Goal: Information Seeking & Learning: Compare options

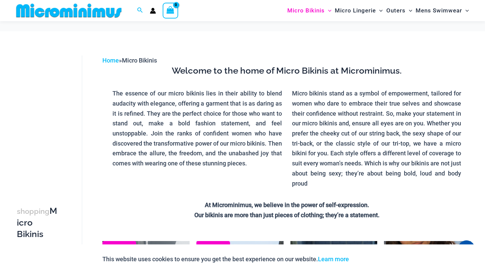
scroll to position [421, 0]
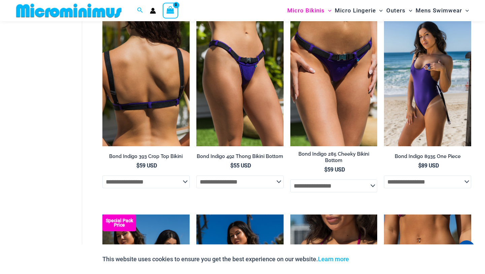
click at [171, 89] on img at bounding box center [145, 81] width 87 height 131
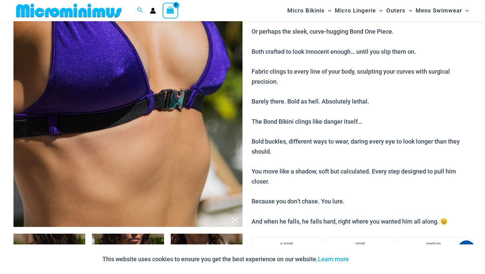
scroll to position [178, 0]
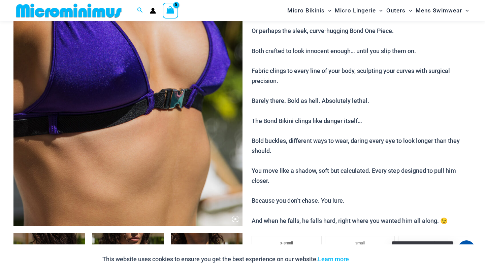
click at [467, 241] on div at bounding box center [466, 249] width 17 height 17
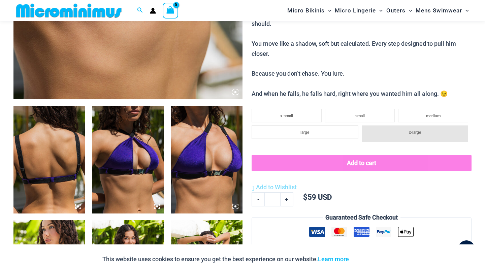
scroll to position [322, 0]
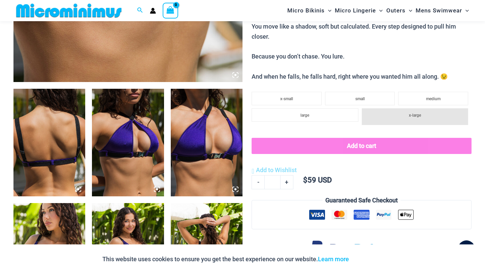
click at [69, 160] on img at bounding box center [49, 143] width 72 height 108
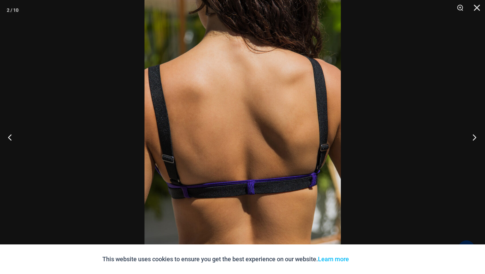
click at [474, 140] on button "Next" at bounding box center [471, 138] width 25 height 34
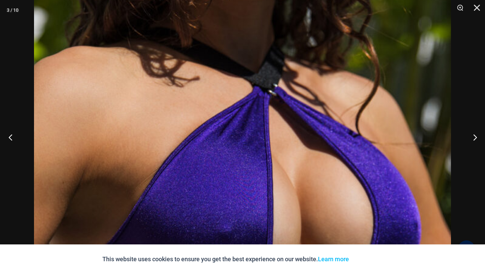
click at [10, 135] on button "Previous" at bounding box center [12, 138] width 25 height 34
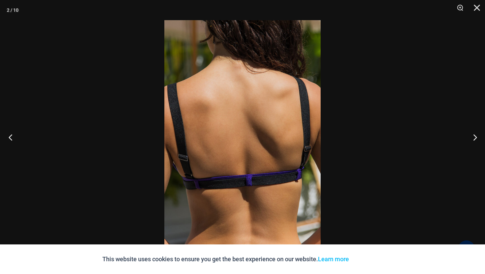
click at [13, 135] on button "Previous" at bounding box center [12, 138] width 25 height 34
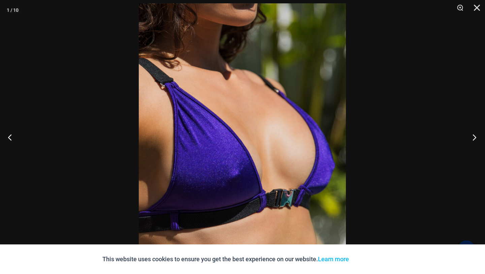
click at [475, 138] on button "Next" at bounding box center [471, 138] width 25 height 34
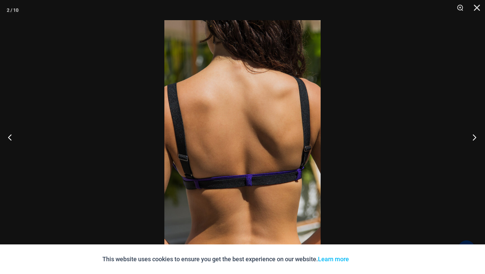
click at [475, 138] on button "Next" at bounding box center [471, 138] width 25 height 34
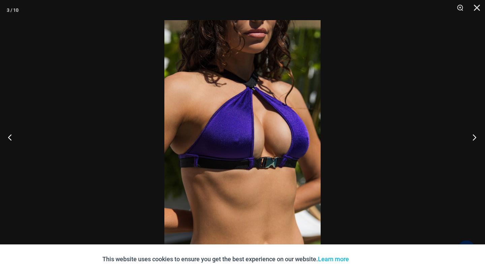
click at [473, 134] on button "Next" at bounding box center [471, 138] width 25 height 34
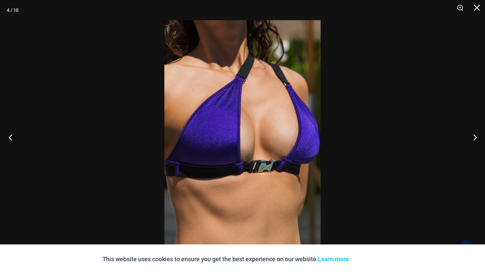
click at [12, 137] on button "Previous" at bounding box center [12, 138] width 25 height 34
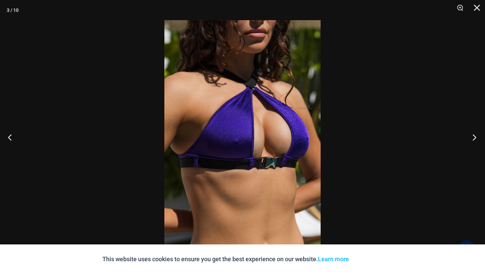
click at [476, 136] on button "Next" at bounding box center [471, 138] width 25 height 34
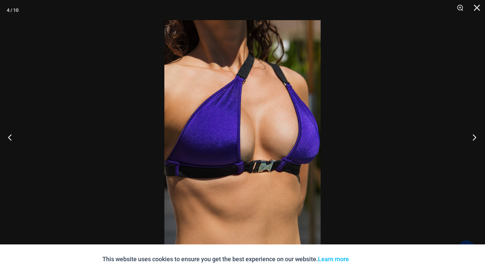
click at [476, 136] on button "Next" at bounding box center [471, 138] width 25 height 34
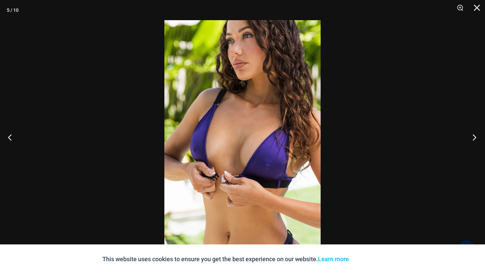
click at [475, 135] on button "Next" at bounding box center [471, 138] width 25 height 34
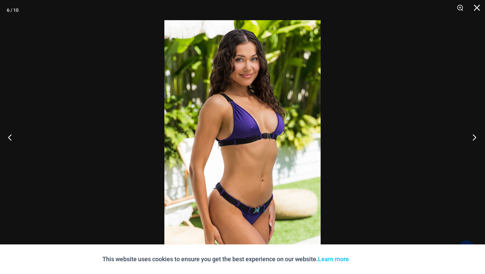
click at [475, 135] on button "Next" at bounding box center [471, 138] width 25 height 34
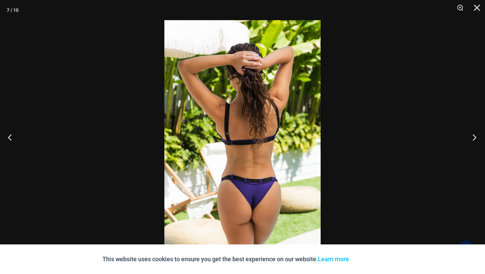
click at [475, 134] on button "Next" at bounding box center [471, 138] width 25 height 34
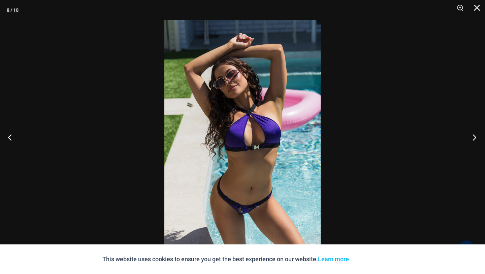
click at [475, 134] on button "Next" at bounding box center [471, 138] width 25 height 34
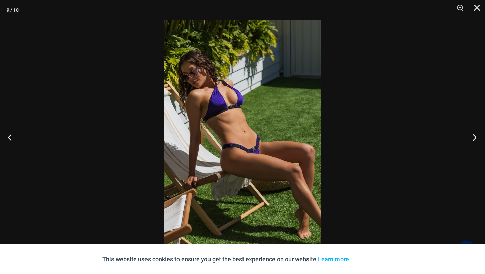
click at [476, 129] on button "Next" at bounding box center [471, 138] width 25 height 34
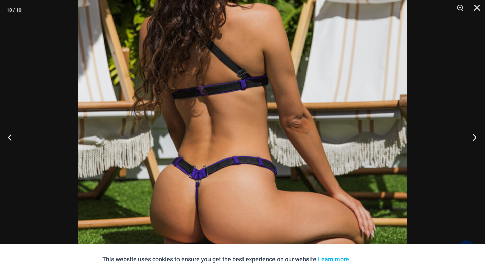
click at [472, 137] on button "Next" at bounding box center [471, 138] width 25 height 34
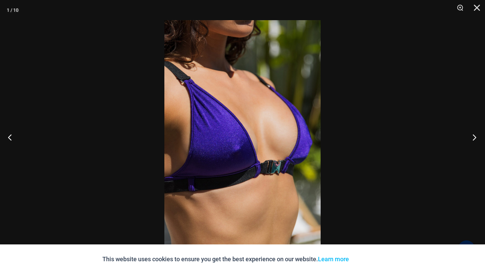
click at [472, 137] on button "Next" at bounding box center [471, 138] width 25 height 34
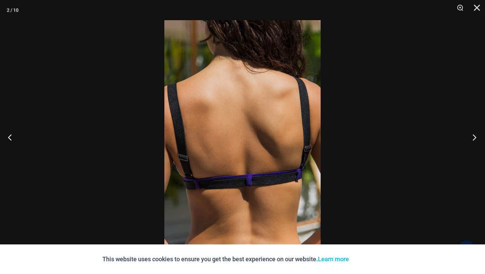
click at [472, 137] on button "Next" at bounding box center [471, 138] width 25 height 34
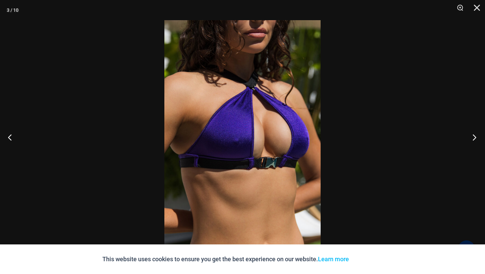
click at [472, 137] on button "Next" at bounding box center [471, 138] width 25 height 34
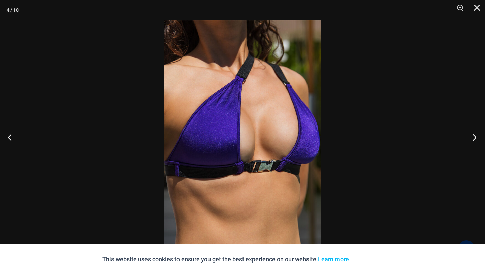
click at [472, 137] on button "Next" at bounding box center [471, 138] width 25 height 34
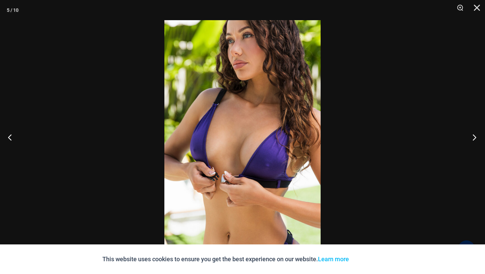
click at [472, 137] on button "Next" at bounding box center [471, 138] width 25 height 34
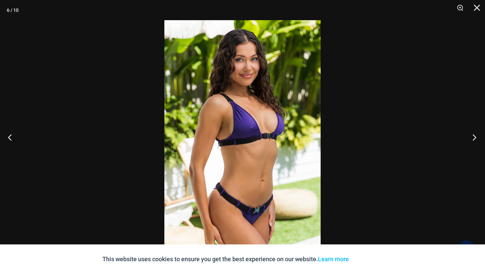
click at [472, 137] on button "Next" at bounding box center [471, 138] width 25 height 34
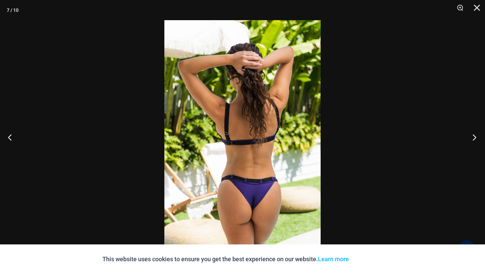
click at [472, 137] on button "Next" at bounding box center [471, 138] width 25 height 34
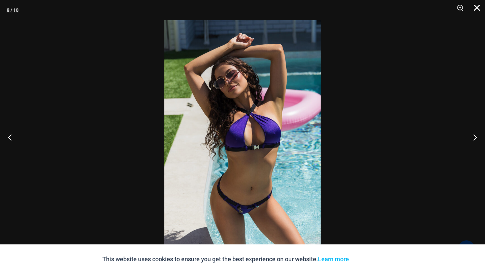
click at [479, 5] on button "Close" at bounding box center [474, 10] width 17 height 20
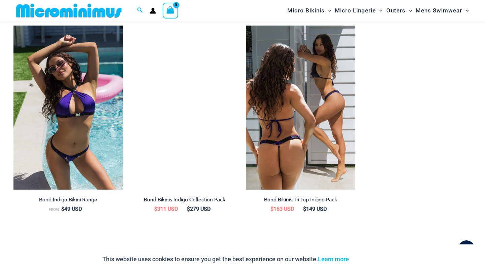
scroll to position [750, 0]
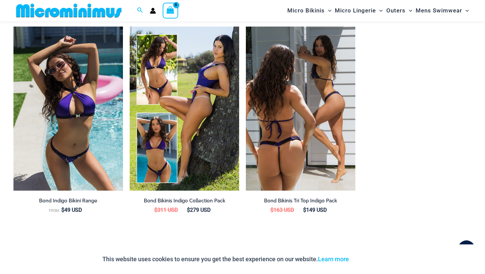
click at [316, 102] on img at bounding box center [300, 109] width 109 height 164
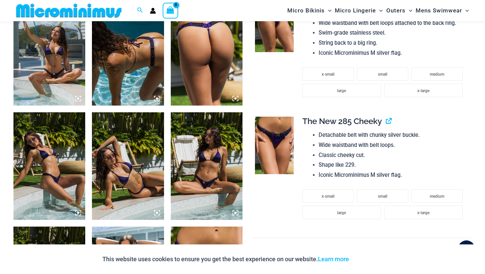
scroll to position [532, 0]
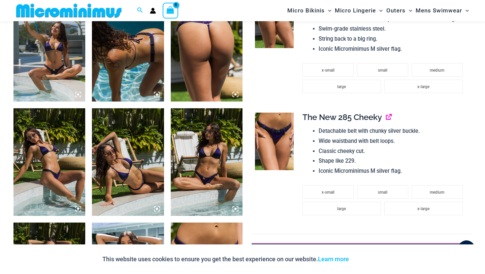
click at [386, 118] on link "View product" at bounding box center [386, 117] width 0 height 10
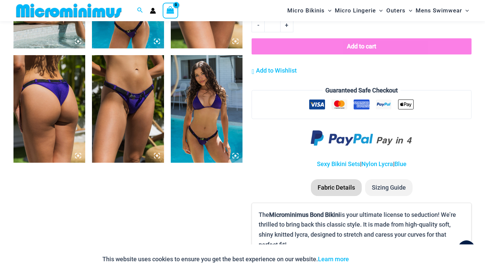
scroll to position [817, 0]
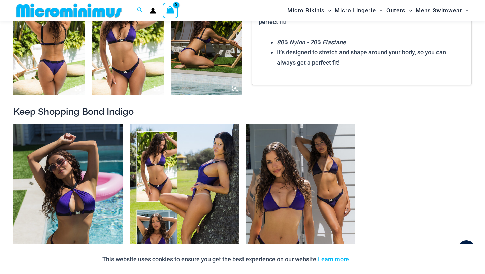
scroll to position [647, 0]
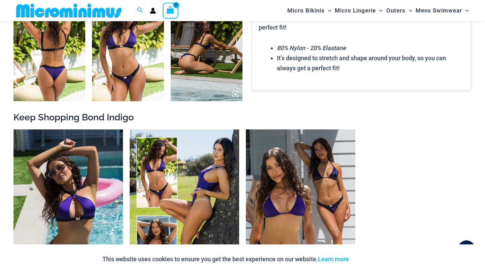
drag, startPoint x: 204, startPoint y: 152, endPoint x: 286, endPoint y: 2, distance: 171.3
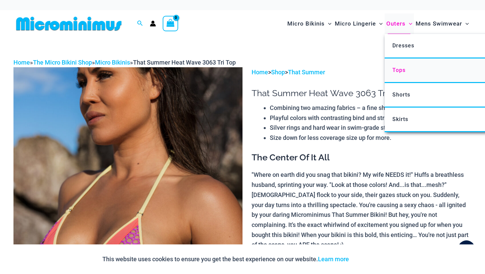
click at [400, 73] on span "Tops" at bounding box center [398, 70] width 13 height 6
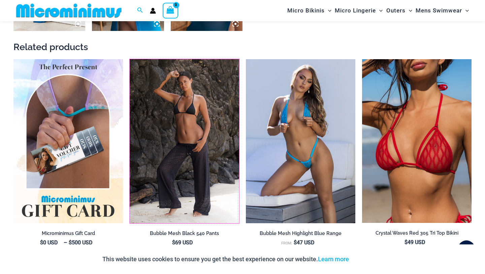
scroll to position [603, 0]
click at [130, 59] on img at bounding box center [130, 59] width 0 height 0
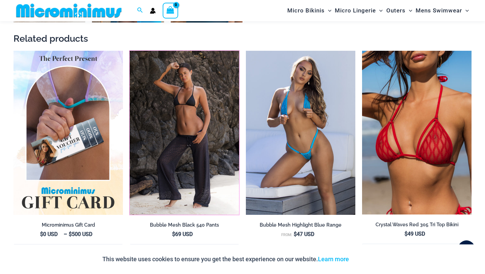
scroll to position [613, 0]
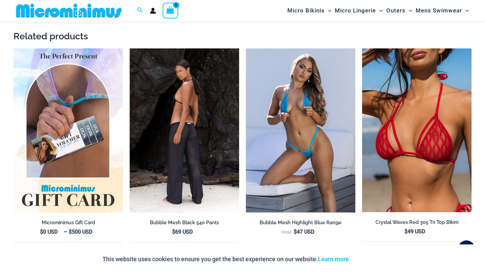
click at [219, 122] on img at bounding box center [184, 130] width 109 height 164
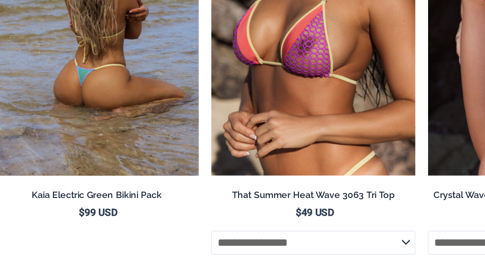
scroll to position [884, 0]
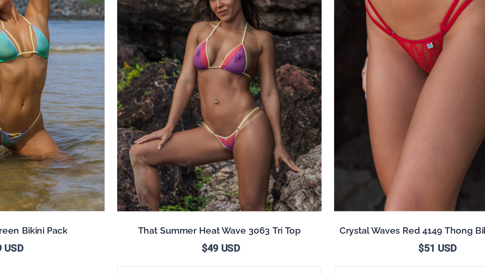
click at [190, 232] on h2 "That Summer Heat Wave 3063 Tri Top" at bounding box center [184, 231] width 109 height 6
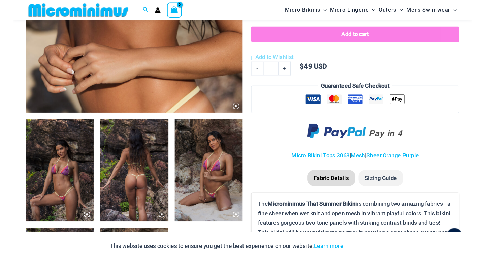
scroll to position [287, 0]
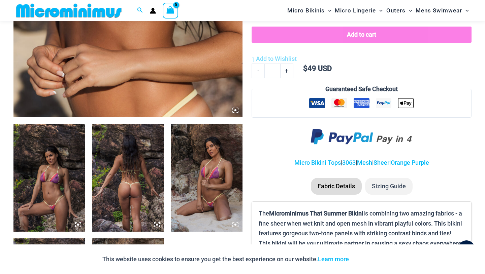
click at [59, 188] on img at bounding box center [49, 178] width 72 height 108
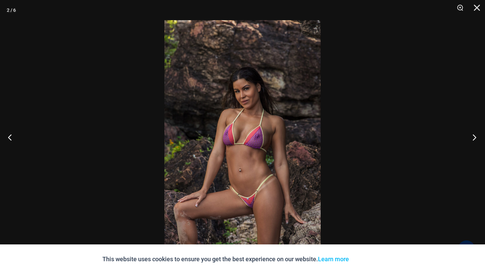
click at [474, 139] on button "Next" at bounding box center [471, 138] width 25 height 34
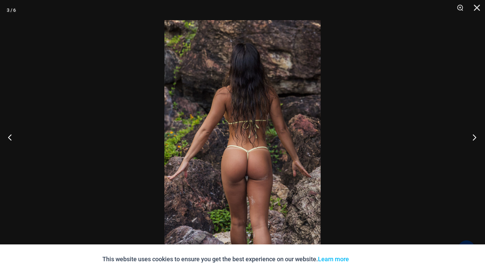
click at [474, 139] on button "Next" at bounding box center [471, 138] width 25 height 34
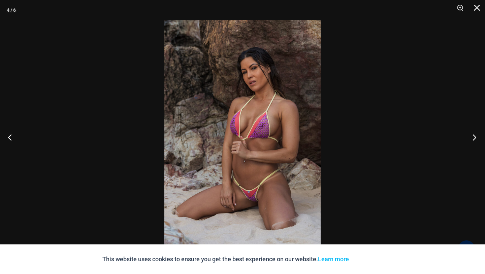
click at [473, 138] on button "Next" at bounding box center [471, 138] width 25 height 34
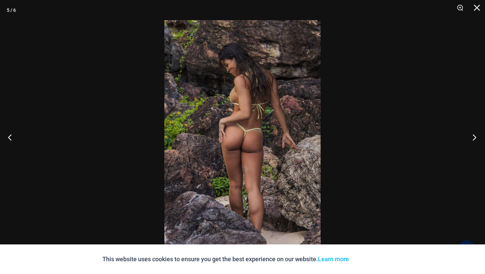
click at [473, 138] on button "Next" at bounding box center [471, 138] width 25 height 34
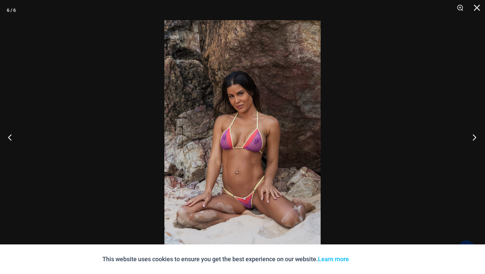
click at [473, 138] on button "Next" at bounding box center [471, 138] width 25 height 34
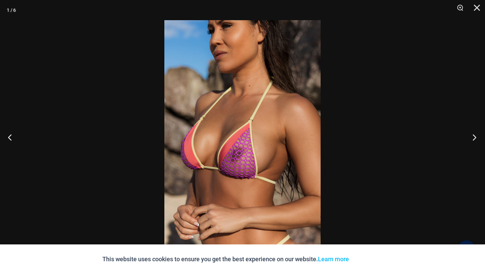
click at [473, 138] on button "Next" at bounding box center [471, 138] width 25 height 34
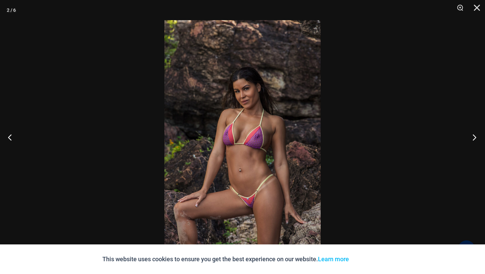
click at [473, 138] on button "Next" at bounding box center [471, 138] width 25 height 34
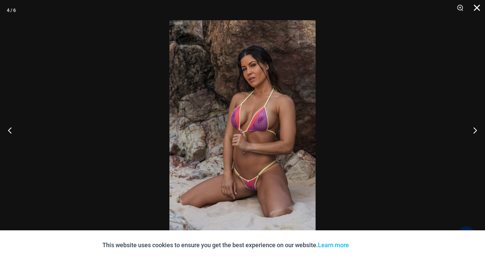
click at [475, 7] on button "Close" at bounding box center [474, 10] width 17 height 20
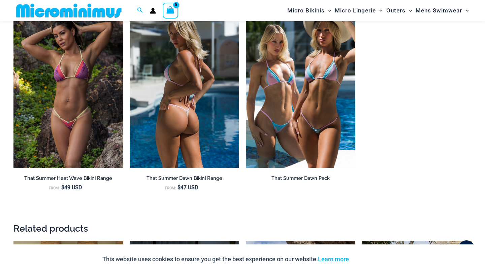
scroll to position [658, 0]
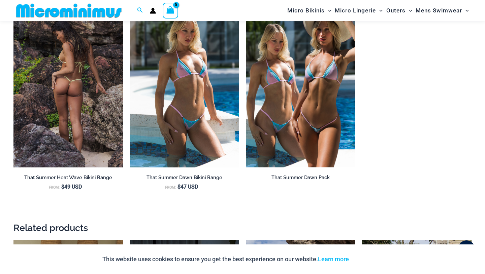
click at [99, 175] on h2 "That Summer Heat Wave Bikini Range" at bounding box center [67, 178] width 109 height 6
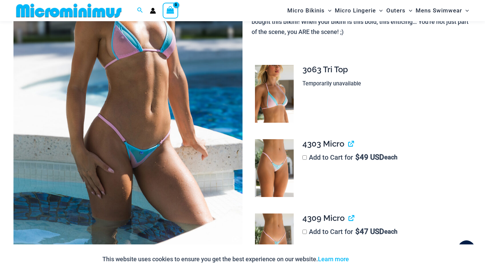
scroll to position [160, 0]
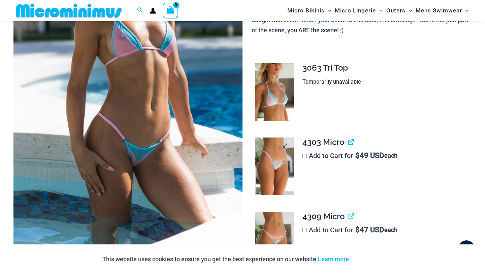
click at [282, 169] on img at bounding box center [274, 167] width 38 height 58
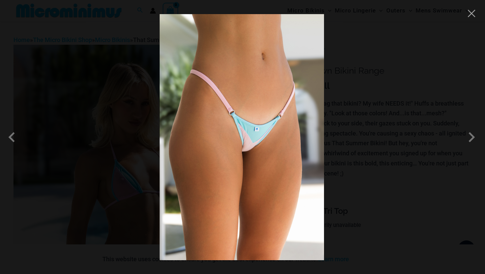
scroll to position [0, 0]
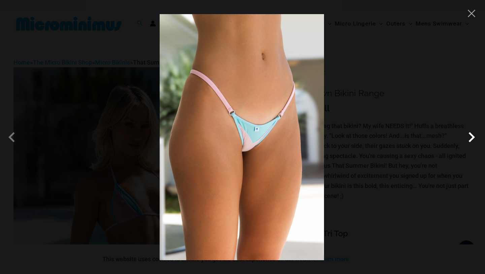
click at [472, 140] on span at bounding box center [471, 137] width 20 height 20
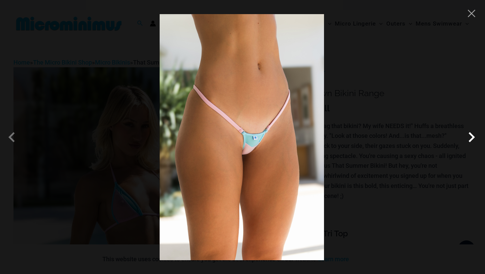
click at [472, 140] on span at bounding box center [471, 137] width 20 height 20
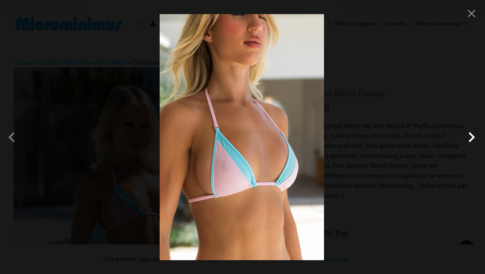
click at [472, 140] on span at bounding box center [471, 137] width 20 height 20
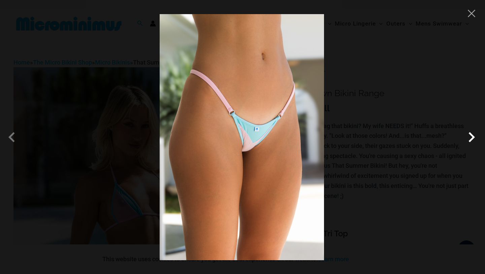
click at [472, 140] on span at bounding box center [471, 137] width 20 height 20
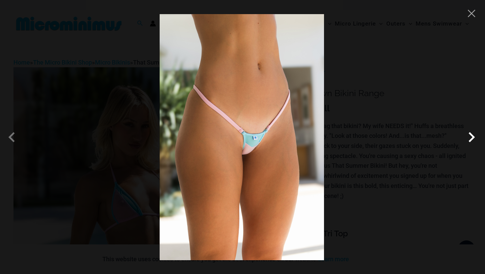
click at [472, 140] on span at bounding box center [471, 137] width 20 height 20
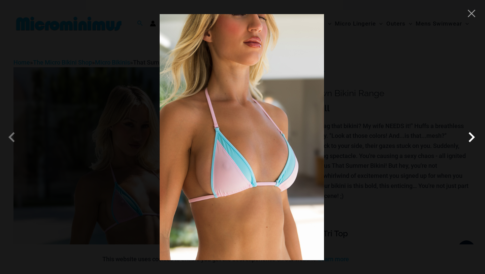
click at [472, 140] on span at bounding box center [471, 137] width 20 height 20
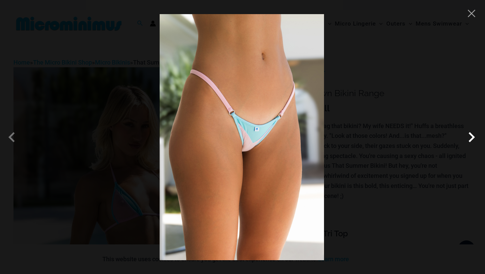
click at [472, 140] on span at bounding box center [471, 137] width 20 height 20
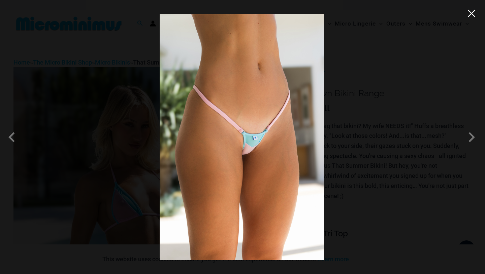
click at [471, 17] on button "Close" at bounding box center [471, 13] width 10 height 10
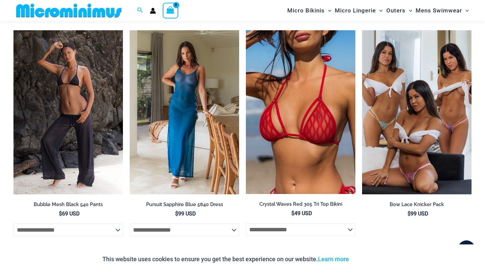
scroll to position [1893, 0]
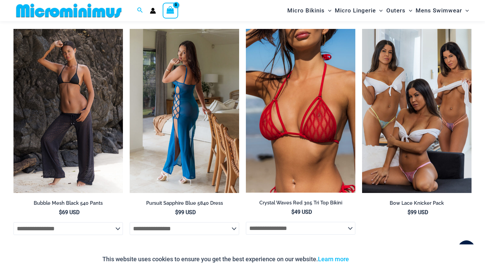
click at [220, 96] on img at bounding box center [184, 111] width 109 height 164
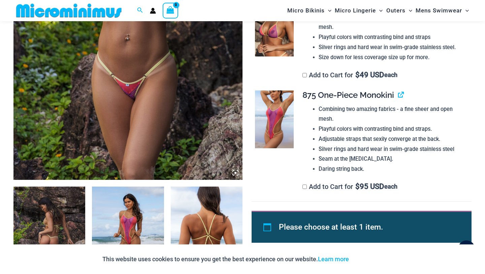
scroll to position [225, 0]
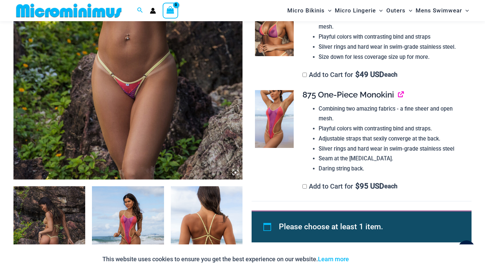
click at [398, 97] on link "View product" at bounding box center [398, 95] width 0 height 10
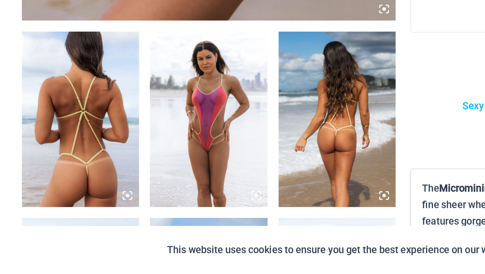
scroll to position [287, 0]
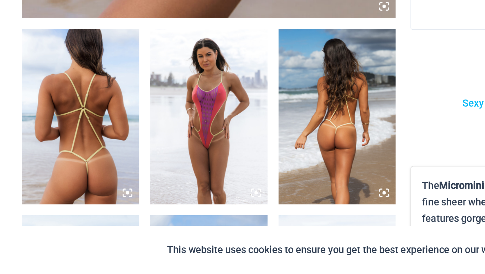
click at [63, 201] on img at bounding box center [49, 178] width 72 height 108
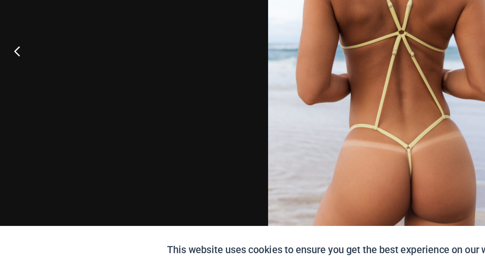
click at [9, 136] on button "Previous" at bounding box center [12, 138] width 25 height 34
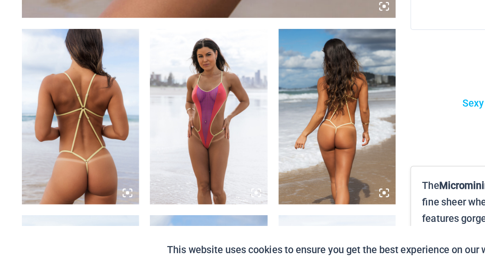
click at [115, 158] on img at bounding box center [128, 178] width 72 height 108
click at [209, 169] on img at bounding box center [207, 178] width 72 height 108
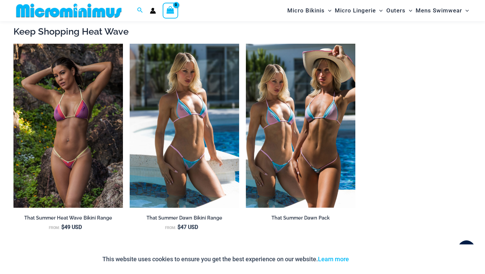
scroll to position [619, 0]
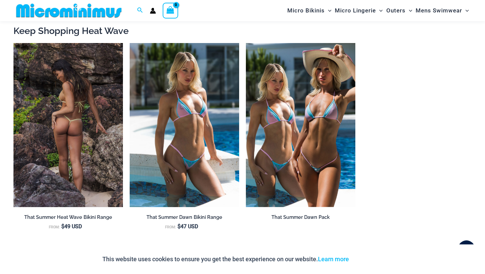
click at [107, 118] on img at bounding box center [67, 125] width 109 height 164
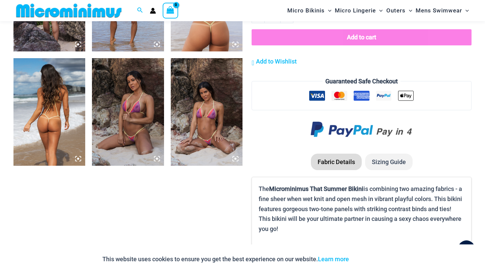
scroll to position [468, 0]
click at [219, 151] on img at bounding box center [207, 112] width 72 height 108
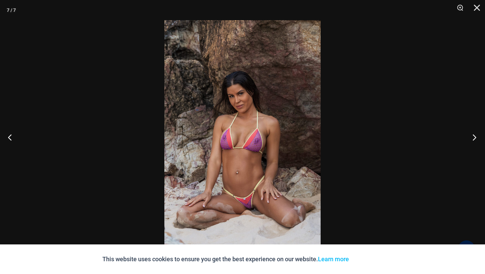
click at [477, 139] on button "Next" at bounding box center [471, 138] width 25 height 34
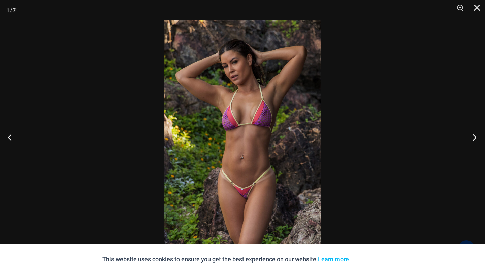
click at [477, 139] on button "Next" at bounding box center [471, 138] width 25 height 34
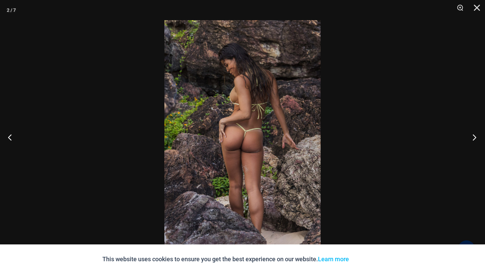
click at [477, 139] on button "Next" at bounding box center [471, 138] width 25 height 34
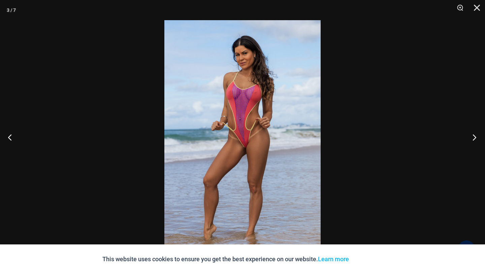
click at [477, 139] on button "Next" at bounding box center [471, 138] width 25 height 34
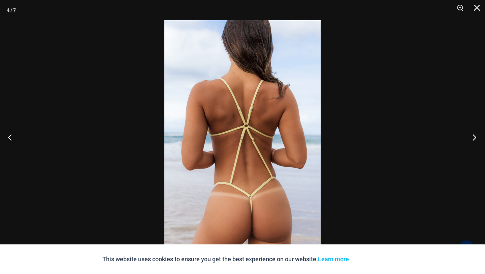
click at [477, 139] on button "Next" at bounding box center [471, 138] width 25 height 34
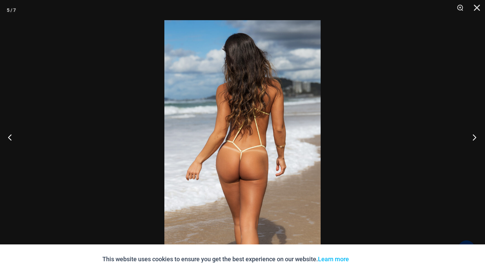
click at [477, 139] on button "Next" at bounding box center [471, 138] width 25 height 34
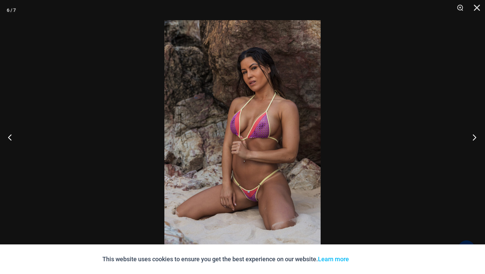
click at [477, 139] on button "Next" at bounding box center [471, 138] width 25 height 34
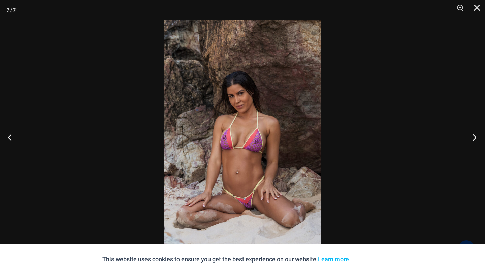
click at [477, 139] on button "Next" at bounding box center [471, 138] width 25 height 34
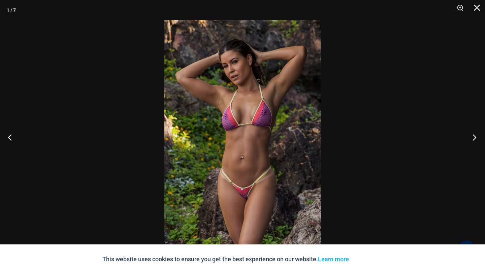
click at [477, 139] on button "Next" at bounding box center [471, 138] width 25 height 34
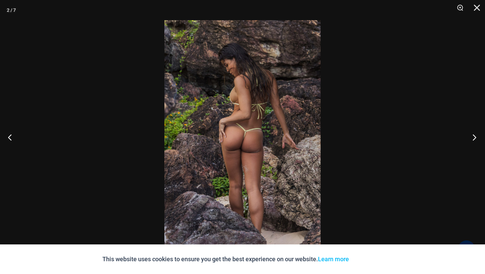
click at [477, 139] on button "Next" at bounding box center [471, 138] width 25 height 34
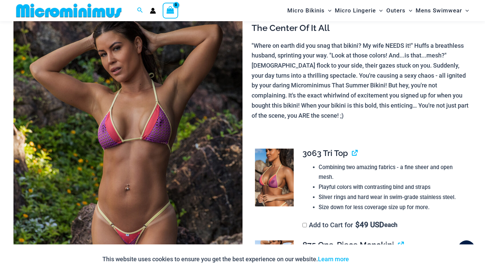
scroll to position [73, 0]
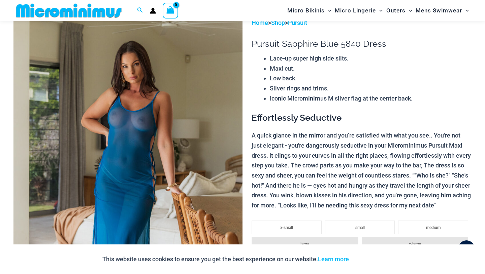
scroll to position [44, 0]
click at [141, 130] on img at bounding box center [127, 188] width 229 height 343
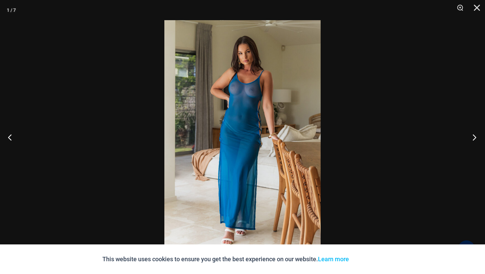
click at [471, 134] on button "Next" at bounding box center [471, 138] width 25 height 34
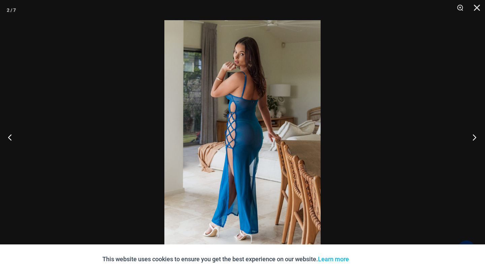
click at [471, 134] on button "Next" at bounding box center [471, 138] width 25 height 34
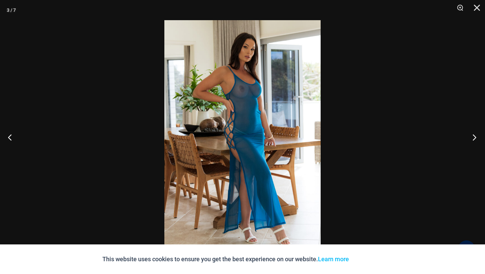
click at [472, 136] on button "Next" at bounding box center [471, 138] width 25 height 34
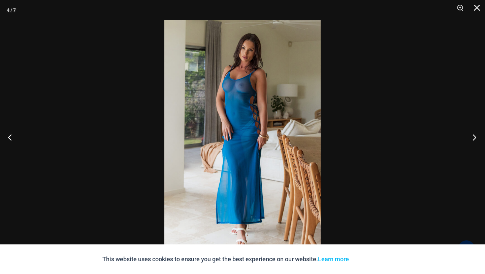
click at [472, 136] on button "Next" at bounding box center [471, 138] width 25 height 34
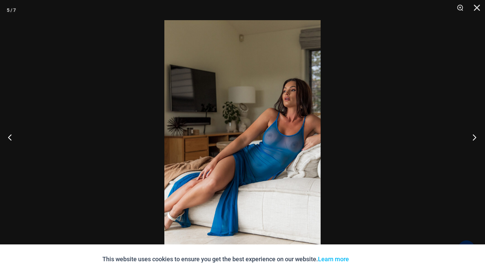
click at [472, 136] on button "Next" at bounding box center [471, 138] width 25 height 34
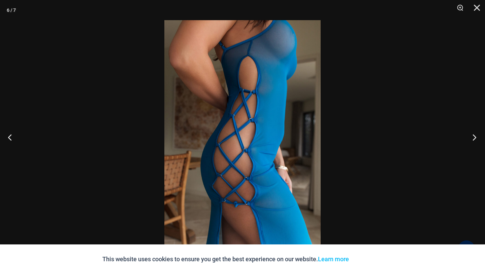
click at [472, 136] on button "Next" at bounding box center [471, 138] width 25 height 34
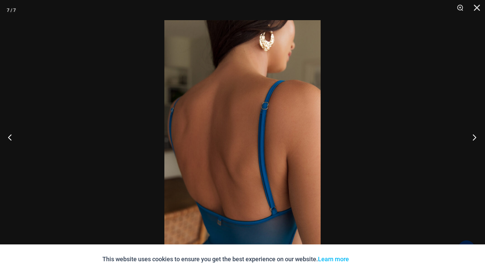
click at [473, 136] on button "Next" at bounding box center [471, 138] width 25 height 34
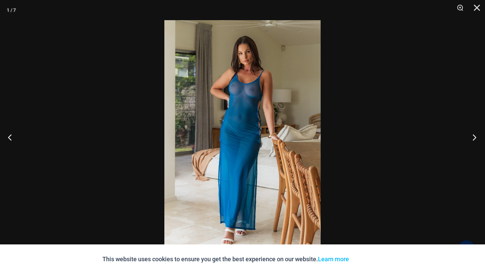
click at [473, 136] on button "Next" at bounding box center [471, 138] width 25 height 34
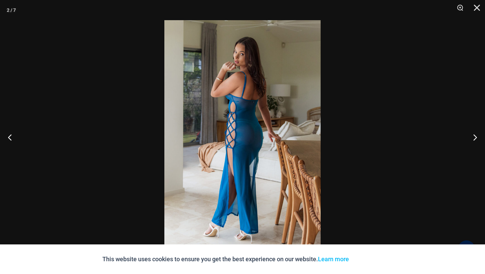
click at [253, 145] on img at bounding box center [242, 137] width 156 height 234
click at [473, 137] on button "Next" at bounding box center [471, 138] width 25 height 34
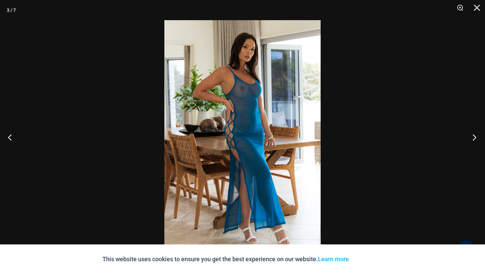
click at [473, 137] on button "Next" at bounding box center [471, 138] width 25 height 34
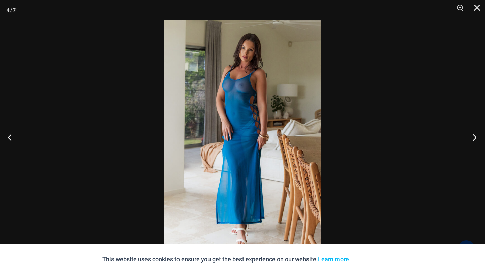
click at [473, 137] on button "Next" at bounding box center [471, 138] width 25 height 34
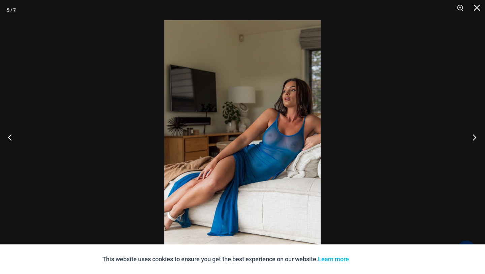
click at [473, 137] on button "Next" at bounding box center [471, 138] width 25 height 34
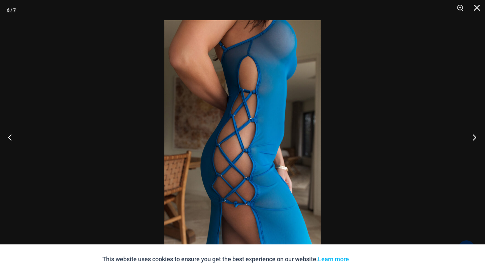
click at [473, 137] on button "Next" at bounding box center [471, 138] width 25 height 34
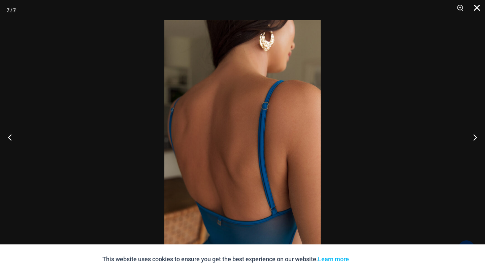
click at [474, 11] on button "Close" at bounding box center [474, 10] width 17 height 20
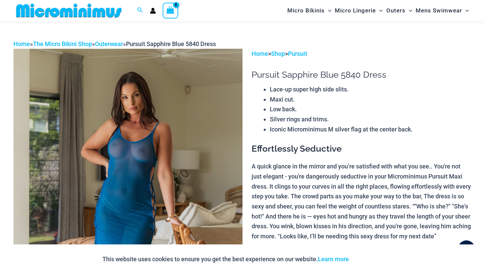
scroll to position [0, 0]
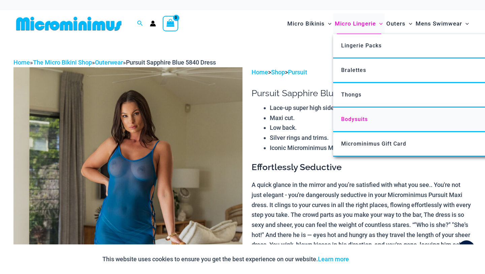
click at [353, 120] on span "Bodysuits" at bounding box center [354, 119] width 27 height 6
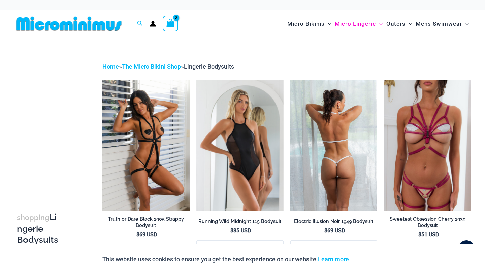
click at [316, 163] on img at bounding box center [333, 145] width 87 height 131
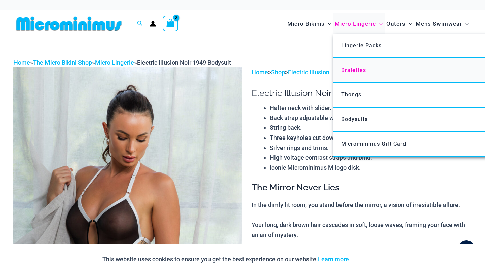
click at [357, 71] on span "Bralettes" at bounding box center [353, 70] width 25 height 6
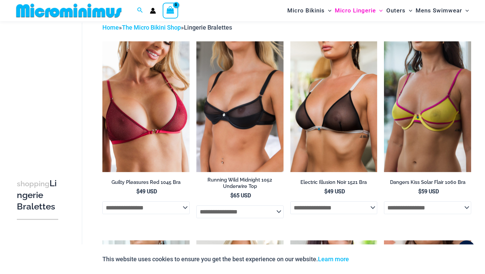
scroll to position [37, 0]
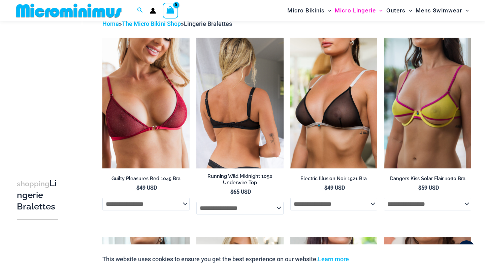
click at [249, 101] on img at bounding box center [239, 103] width 87 height 131
click at [250, 102] on img at bounding box center [239, 103] width 87 height 131
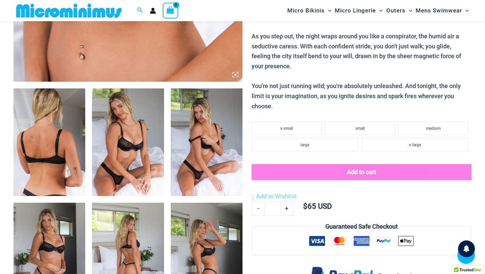
scroll to position [328, 0]
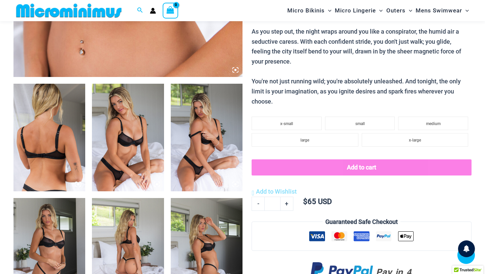
click at [119, 136] on img at bounding box center [128, 138] width 72 height 108
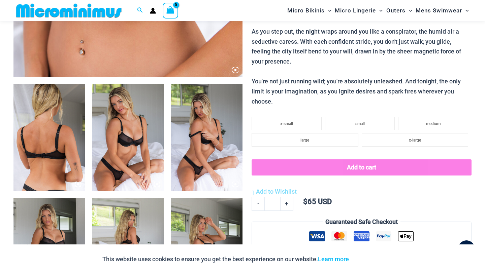
click at [238, 68] on icon at bounding box center [237, 68] width 1 height 1
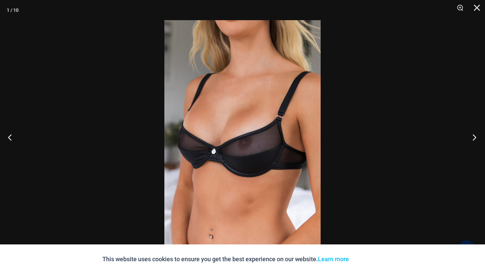
click at [470, 138] on button "Next" at bounding box center [471, 138] width 25 height 34
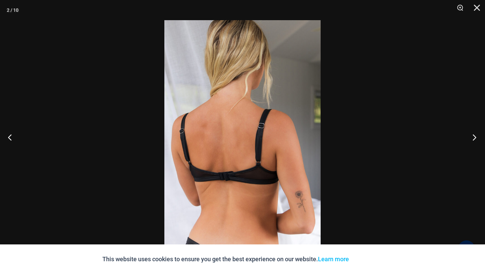
click at [470, 138] on button "Next" at bounding box center [471, 138] width 25 height 34
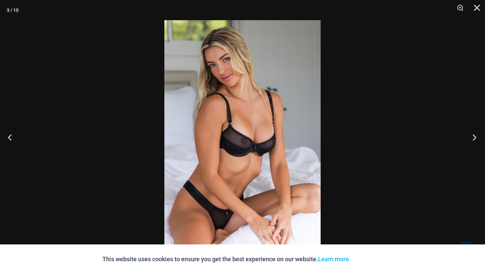
click at [471, 138] on button "Next" at bounding box center [471, 138] width 25 height 34
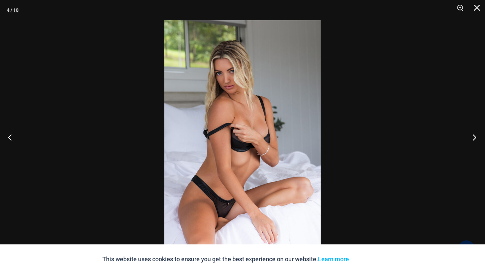
click at [471, 138] on button "Next" at bounding box center [471, 138] width 25 height 34
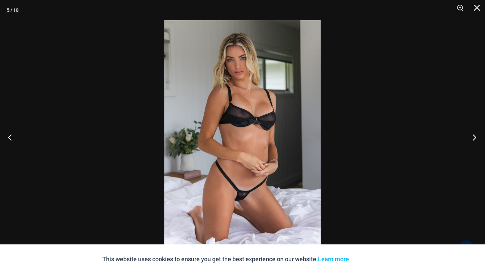
click at [471, 138] on button "Next" at bounding box center [471, 138] width 25 height 34
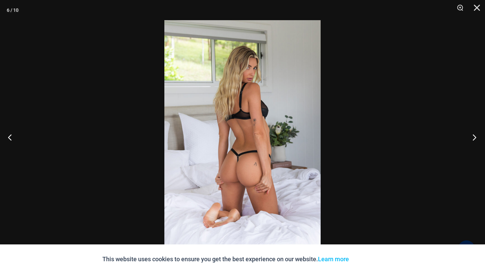
click at [471, 138] on button "Next" at bounding box center [471, 138] width 25 height 34
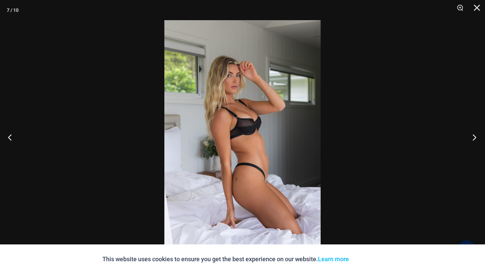
click at [471, 138] on button "Next" at bounding box center [471, 138] width 25 height 34
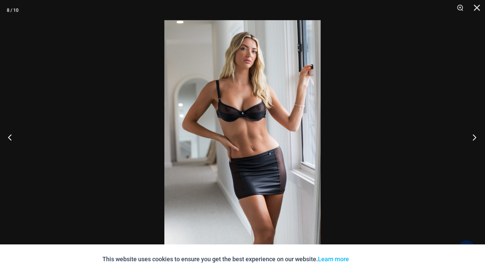
click at [471, 138] on button "Next" at bounding box center [471, 138] width 25 height 34
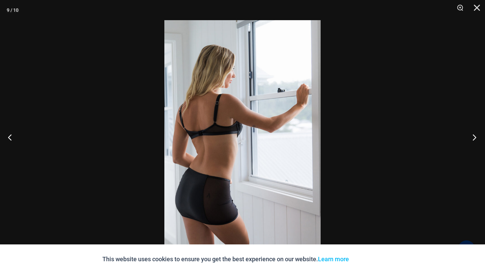
click at [471, 138] on button "Next" at bounding box center [471, 138] width 25 height 34
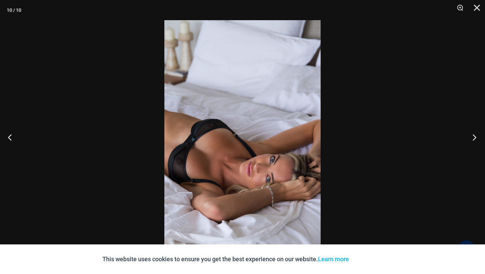
click at [471, 138] on button "Next" at bounding box center [471, 138] width 25 height 34
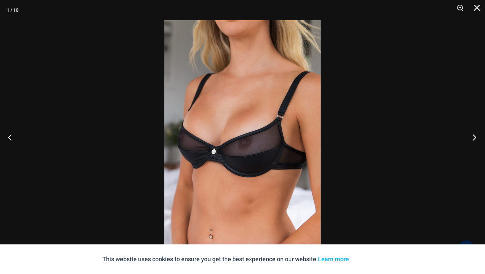
click at [471, 137] on button "Next" at bounding box center [471, 138] width 25 height 34
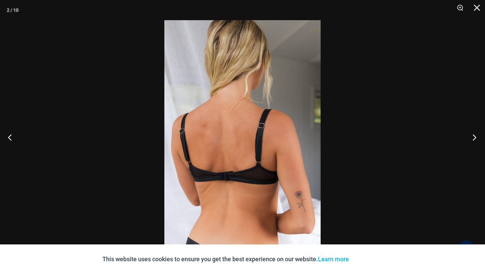
click at [471, 137] on button "Next" at bounding box center [471, 138] width 25 height 34
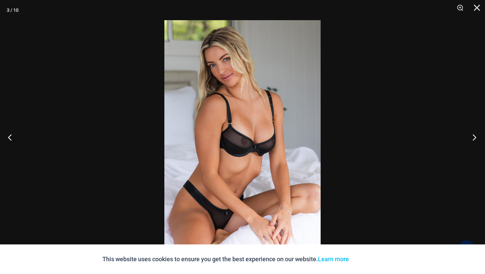
click at [471, 137] on button "Next" at bounding box center [471, 138] width 25 height 34
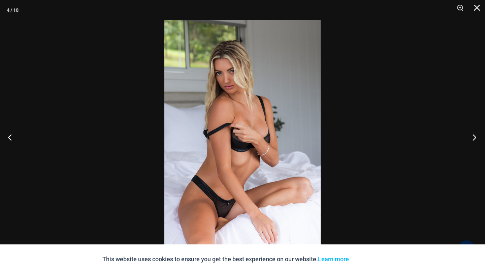
click at [471, 137] on button "Next" at bounding box center [471, 138] width 25 height 34
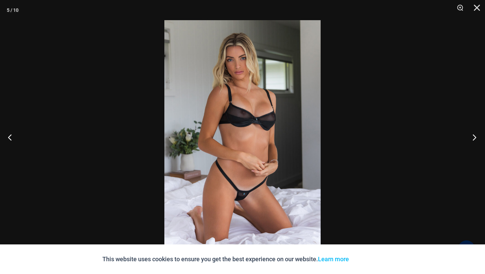
click at [471, 137] on button "Next" at bounding box center [471, 138] width 25 height 34
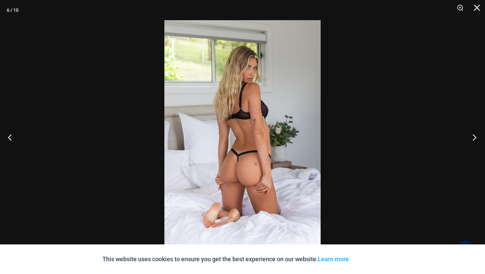
click at [471, 137] on button "Next" at bounding box center [471, 138] width 25 height 34
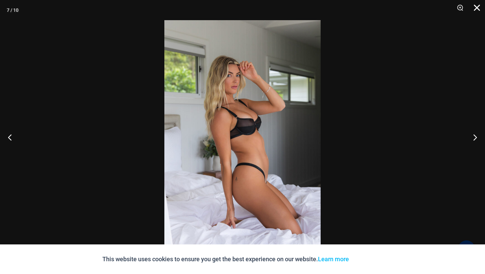
click at [476, 10] on button "Close" at bounding box center [474, 10] width 17 height 20
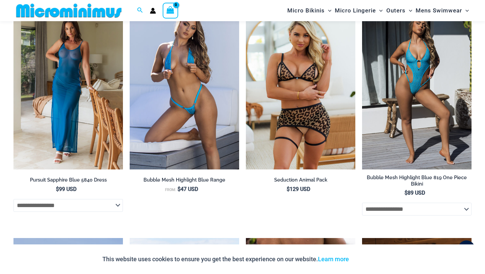
scroll to position [1473, 0]
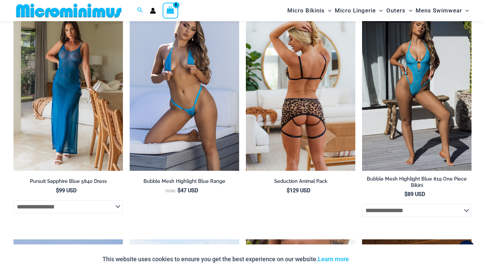
click at [298, 123] on img at bounding box center [300, 89] width 109 height 164
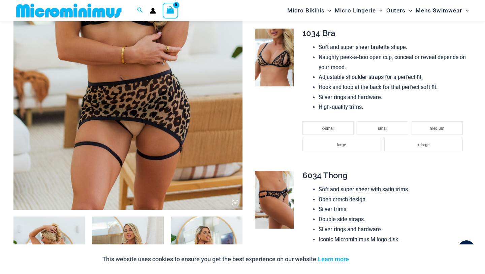
scroll to position [195, 0]
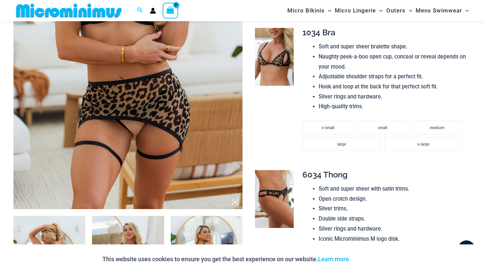
click at [236, 202] on icon at bounding box center [235, 202] width 2 height 2
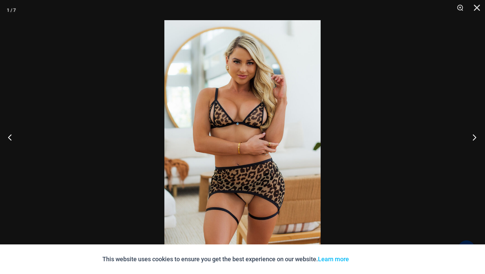
click at [474, 139] on button "Next" at bounding box center [471, 138] width 25 height 34
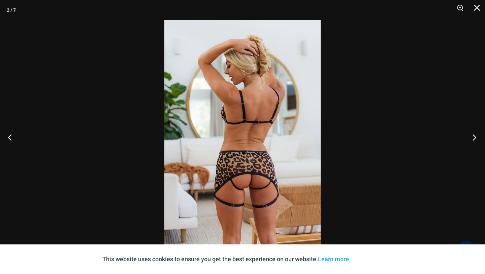
click at [474, 139] on button "Next" at bounding box center [471, 138] width 25 height 34
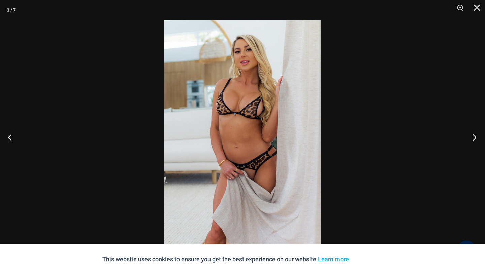
click at [474, 139] on button "Next" at bounding box center [471, 138] width 25 height 34
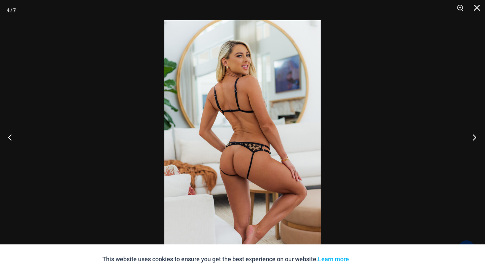
click at [474, 139] on button "Next" at bounding box center [471, 138] width 25 height 34
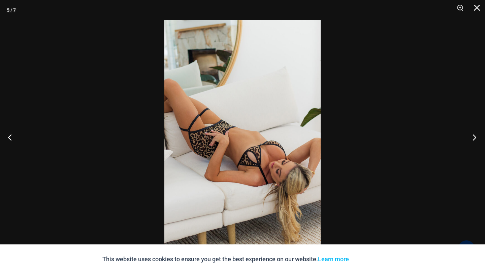
click at [474, 139] on button "Next" at bounding box center [471, 138] width 25 height 34
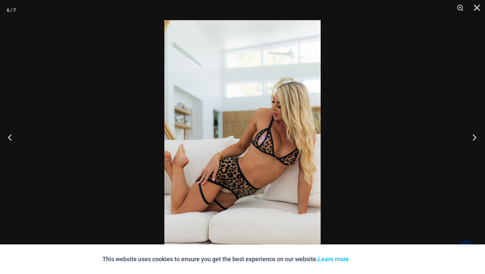
click at [474, 139] on button "Next" at bounding box center [471, 138] width 25 height 34
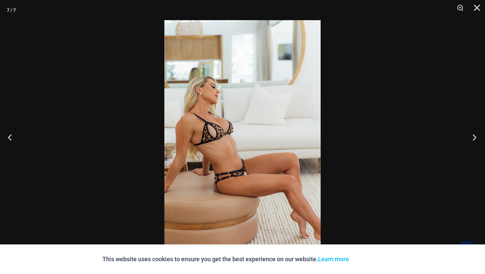
click at [474, 139] on button "Next" at bounding box center [471, 138] width 25 height 34
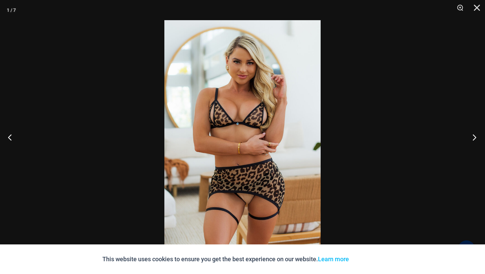
click at [474, 139] on button "Next" at bounding box center [471, 138] width 25 height 34
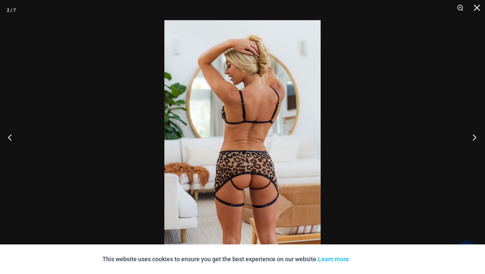
click at [474, 139] on button "Next" at bounding box center [471, 138] width 25 height 34
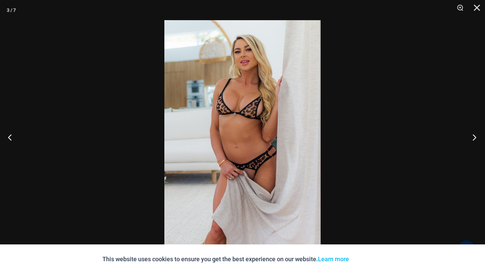
click at [474, 139] on button "Next" at bounding box center [471, 138] width 25 height 34
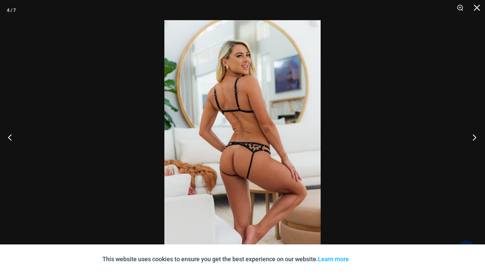
click at [474, 139] on button "Next" at bounding box center [471, 138] width 25 height 34
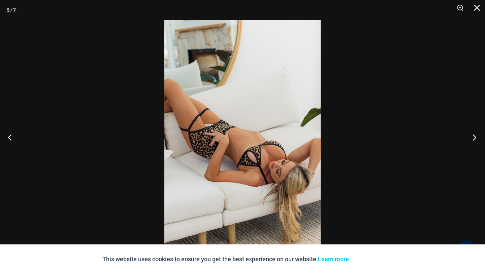
click at [474, 139] on button "Next" at bounding box center [471, 138] width 25 height 34
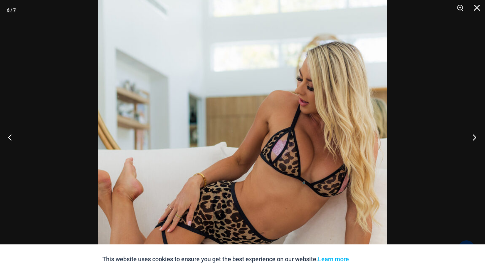
click at [471, 140] on button "Next" at bounding box center [471, 138] width 25 height 34
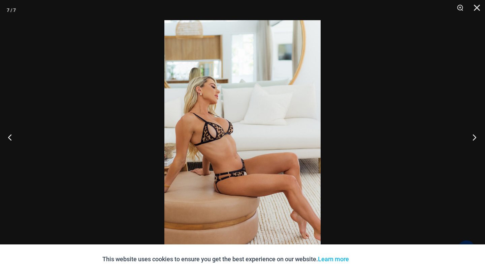
click at [471, 140] on button "Next" at bounding box center [471, 138] width 25 height 34
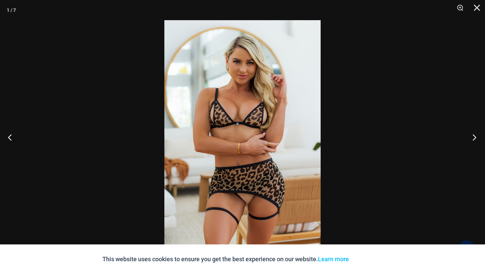
click at [471, 140] on button "Next" at bounding box center [471, 138] width 25 height 34
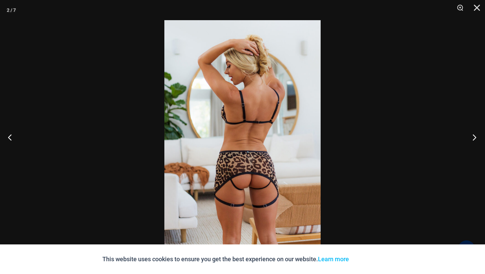
click at [471, 140] on button "Next" at bounding box center [471, 138] width 25 height 34
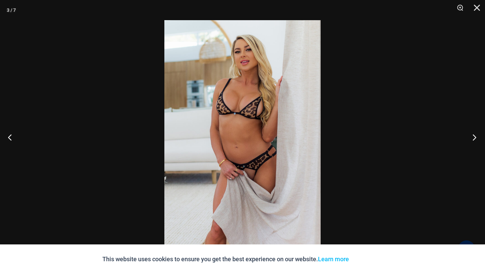
click at [471, 140] on button "Next" at bounding box center [471, 138] width 25 height 34
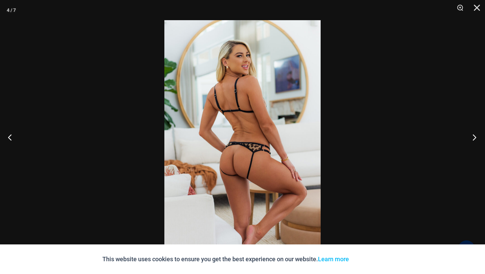
click at [471, 140] on button "Next" at bounding box center [471, 138] width 25 height 34
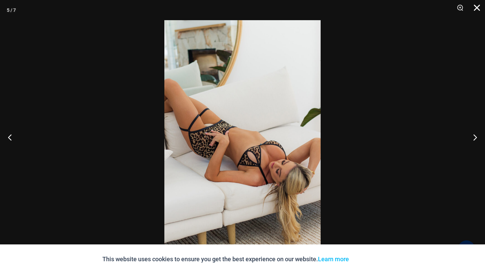
click at [478, 4] on button "Close" at bounding box center [474, 10] width 17 height 20
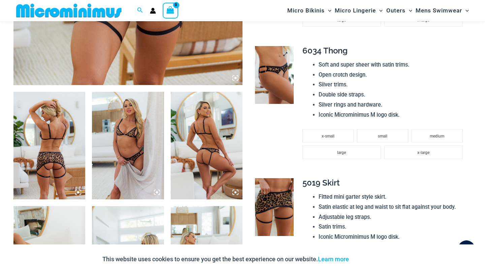
scroll to position [316, 0]
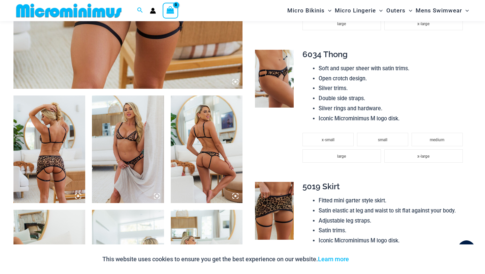
click at [283, 91] on img at bounding box center [274, 79] width 38 height 58
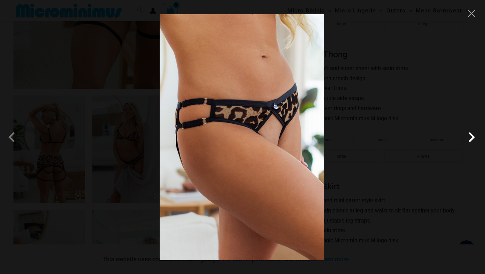
click at [476, 137] on span at bounding box center [471, 137] width 20 height 20
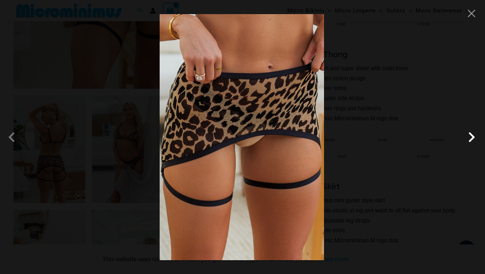
click at [476, 137] on span at bounding box center [471, 137] width 20 height 20
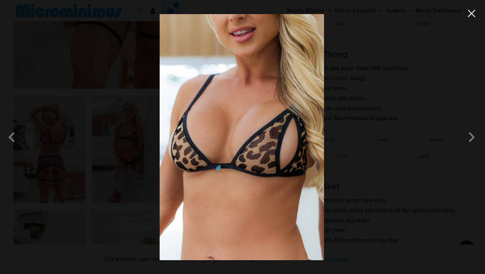
click at [475, 13] on button "Close" at bounding box center [471, 13] width 10 height 10
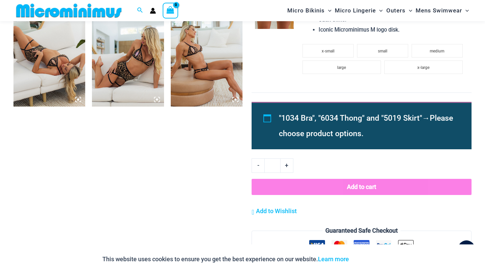
scroll to position [523, 0]
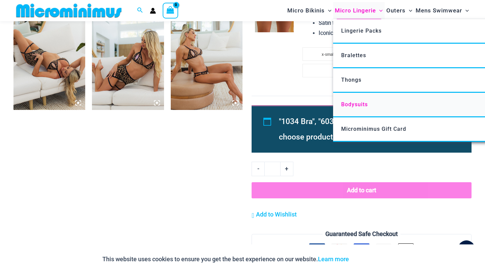
click at [356, 108] on link "Bodysuits" at bounding box center [433, 105] width 200 height 25
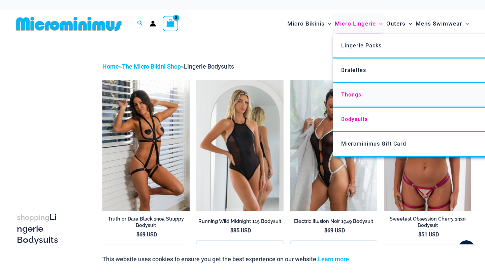
click at [353, 93] on span "Thongs" at bounding box center [351, 95] width 20 height 6
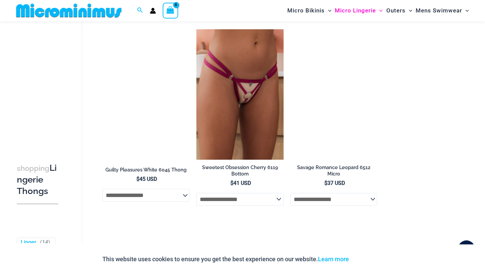
scroll to position [641, 0]
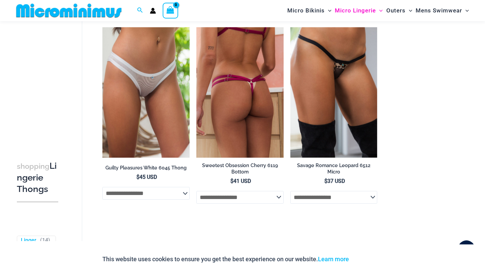
click at [231, 68] on img at bounding box center [239, 92] width 87 height 131
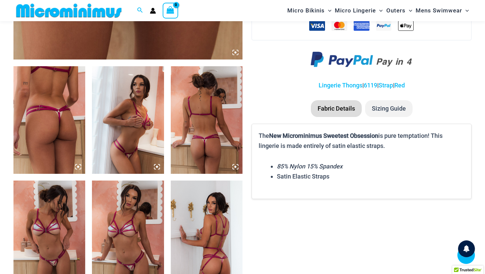
scroll to position [348, 0]
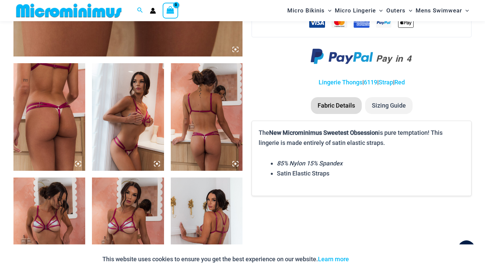
click at [138, 102] on img at bounding box center [128, 117] width 72 height 108
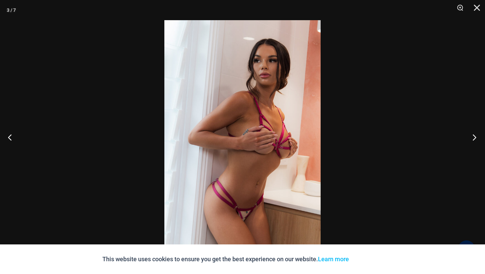
click at [472, 139] on button "Next" at bounding box center [471, 138] width 25 height 34
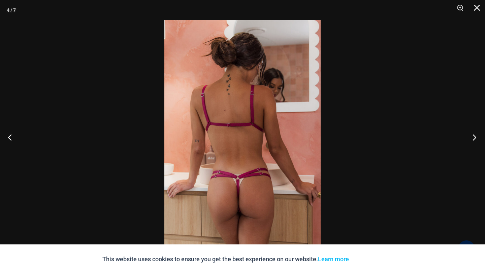
click at [472, 139] on button "Next" at bounding box center [471, 138] width 25 height 34
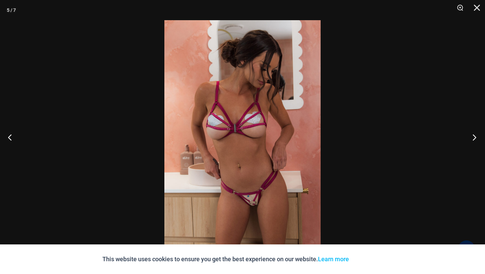
click at [472, 139] on button "Next" at bounding box center [471, 138] width 25 height 34
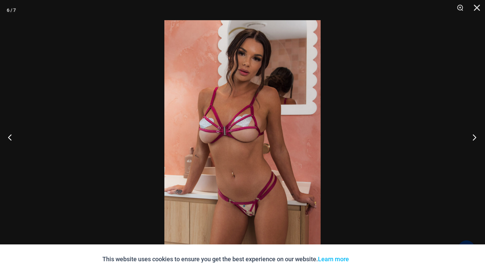
click at [472, 139] on button "Next" at bounding box center [471, 138] width 25 height 34
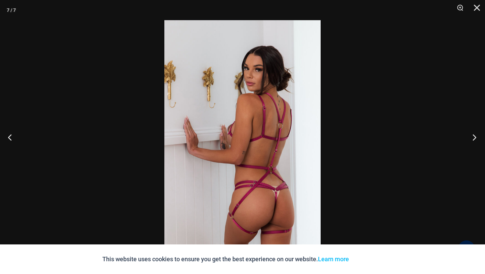
click at [472, 139] on button "Next" at bounding box center [471, 138] width 25 height 34
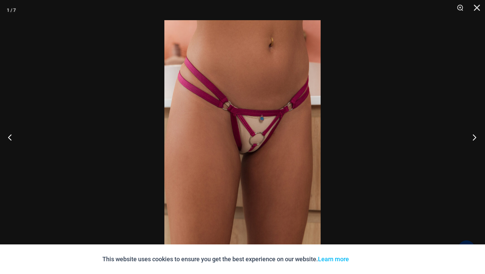
click at [472, 139] on button "Next" at bounding box center [471, 138] width 25 height 34
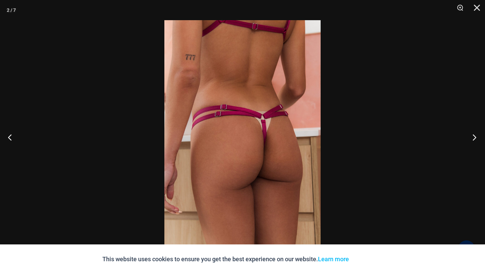
click at [472, 139] on button "Next" at bounding box center [471, 138] width 25 height 34
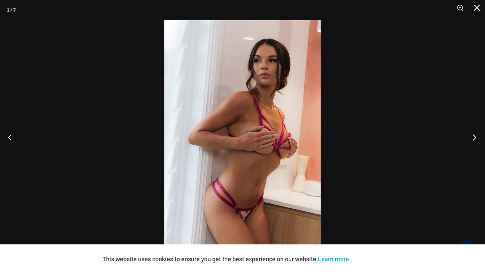
click at [472, 139] on button "Next" at bounding box center [471, 138] width 25 height 34
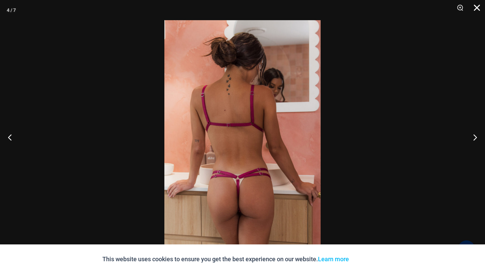
click at [478, 10] on button "Close" at bounding box center [474, 10] width 17 height 20
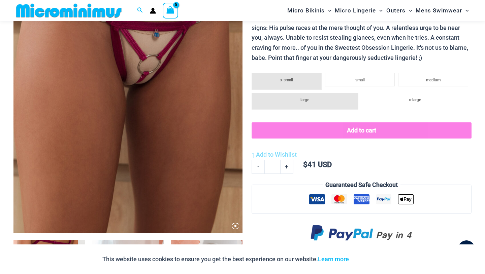
scroll to position [134, 0]
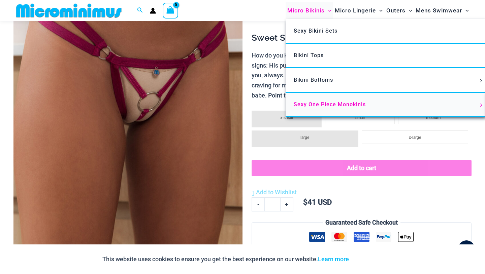
click at [315, 104] on span "Sexy One Piece Monokinis" at bounding box center [330, 104] width 72 height 6
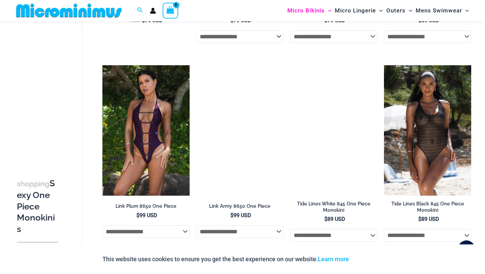
scroll to position [607, 0]
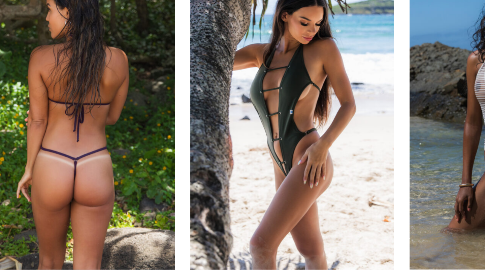
click at [182, 158] on img at bounding box center [145, 130] width 87 height 131
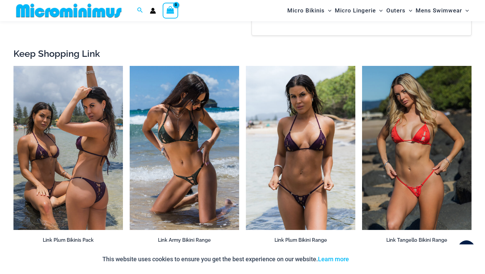
scroll to position [658, 0]
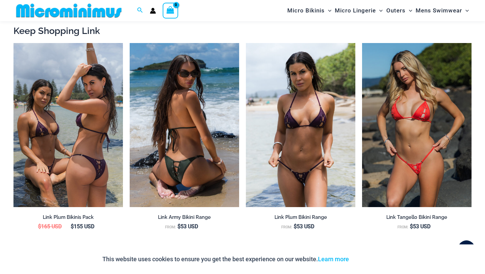
click at [173, 172] on img at bounding box center [184, 125] width 109 height 164
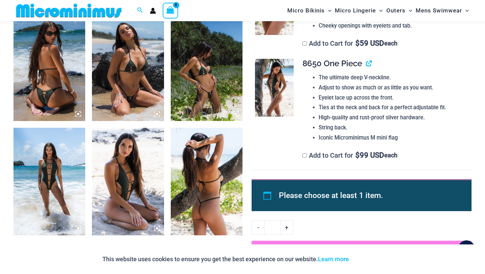
scroll to position [410, 0]
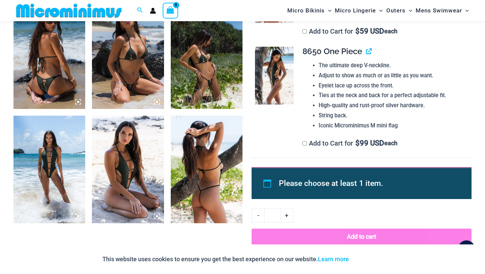
click at [117, 159] on img at bounding box center [128, 170] width 72 height 108
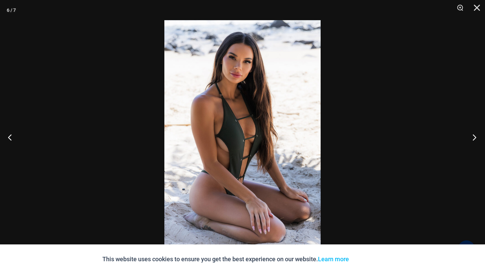
click at [475, 138] on button "Next" at bounding box center [471, 138] width 25 height 34
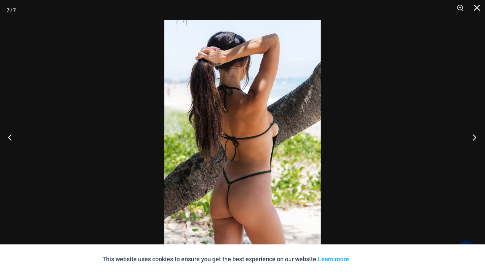
click at [475, 138] on button "Next" at bounding box center [471, 138] width 25 height 34
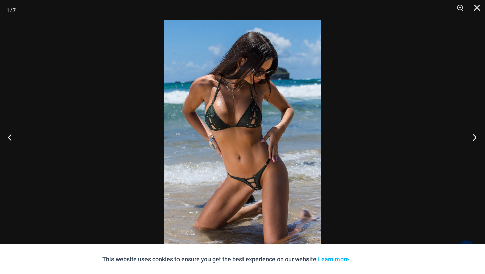
click at [475, 139] on button "Next" at bounding box center [471, 138] width 25 height 34
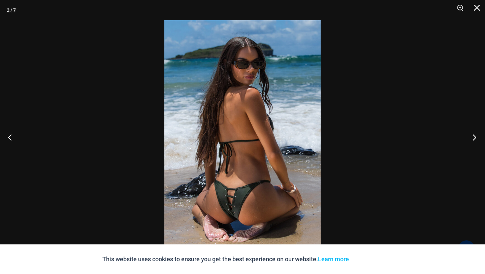
click at [475, 139] on button "Next" at bounding box center [471, 138] width 25 height 34
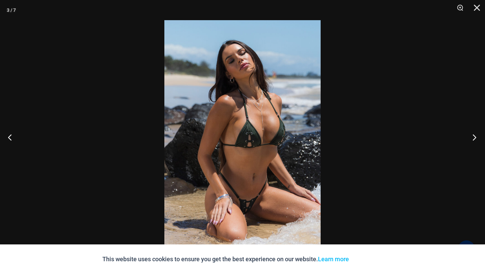
click at [475, 139] on button "Next" at bounding box center [471, 138] width 25 height 34
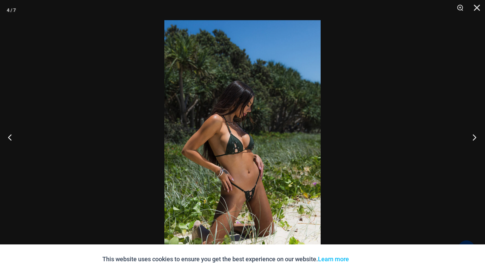
click at [475, 139] on button "Next" at bounding box center [471, 138] width 25 height 34
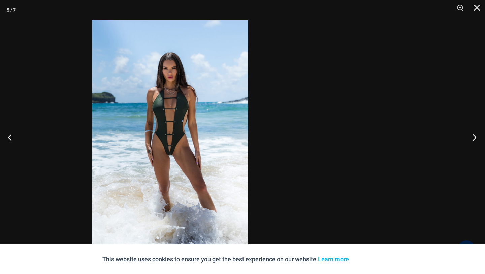
click at [406, 126] on div "5 / 7" at bounding box center [242, 137] width 485 height 274
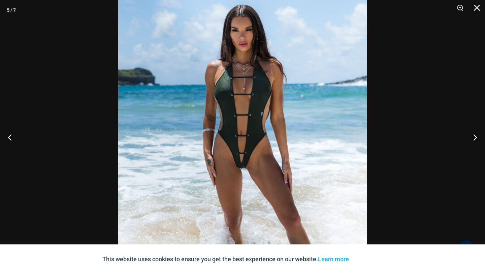
click at [234, 143] on img at bounding box center [242, 139] width 248 height 373
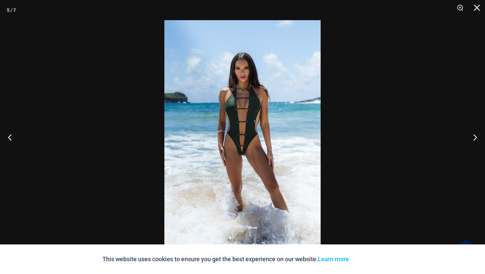
click at [233, 143] on img at bounding box center [242, 137] width 156 height 234
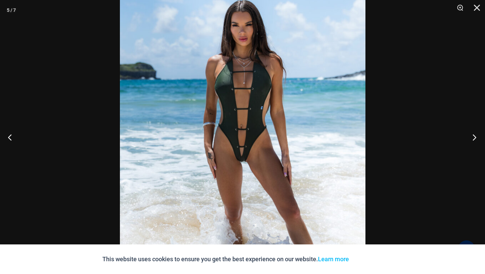
click at [474, 135] on button "Next" at bounding box center [471, 138] width 25 height 34
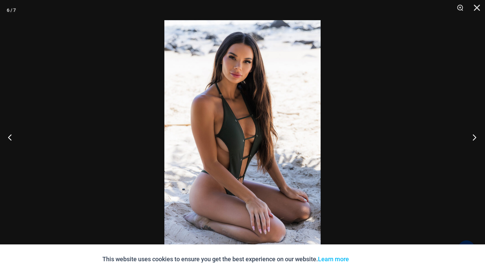
click at [474, 135] on button "Next" at bounding box center [471, 138] width 25 height 34
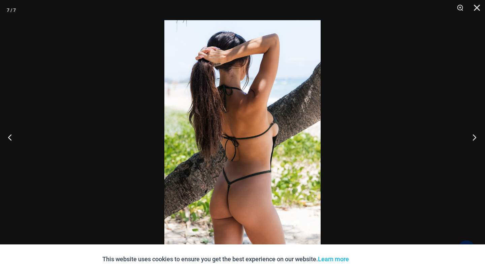
click at [474, 135] on button "Next" at bounding box center [471, 138] width 25 height 34
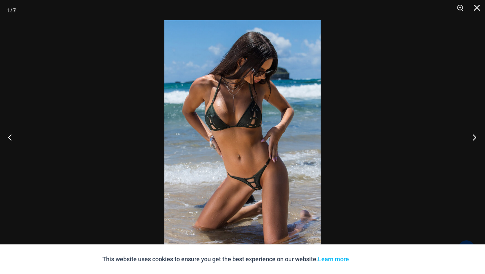
click at [474, 135] on button "Next" at bounding box center [471, 138] width 25 height 34
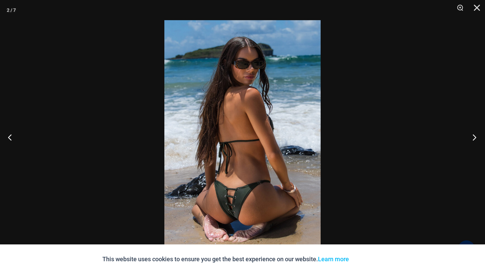
click at [474, 135] on button "Next" at bounding box center [471, 138] width 25 height 34
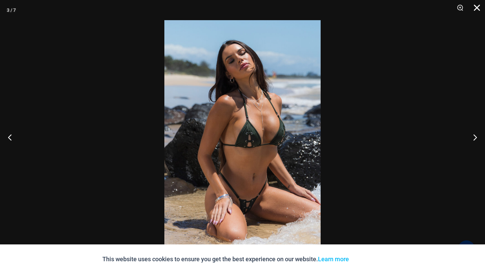
click at [477, 1] on button "Close" at bounding box center [474, 10] width 17 height 20
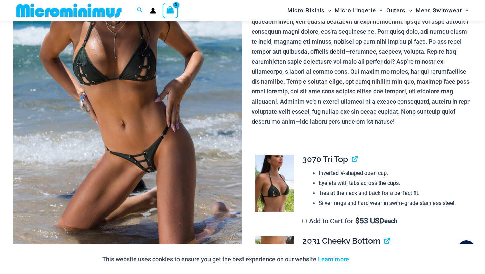
scroll to position [0, 0]
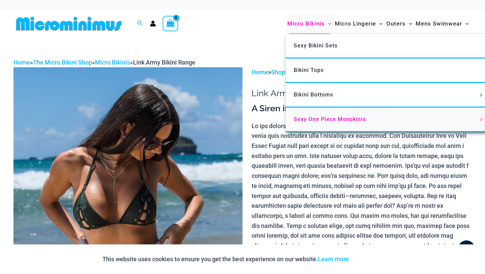
click at [326, 118] on span "Sexy One Piece Monokinis" at bounding box center [330, 119] width 72 height 6
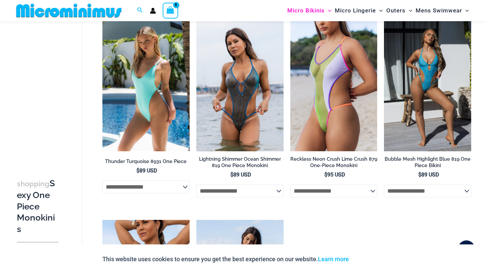
scroll to position [854, 0]
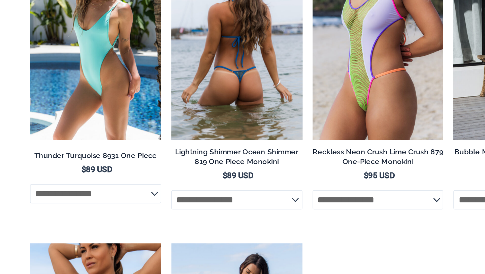
click at [261, 105] on img at bounding box center [239, 83] width 87 height 131
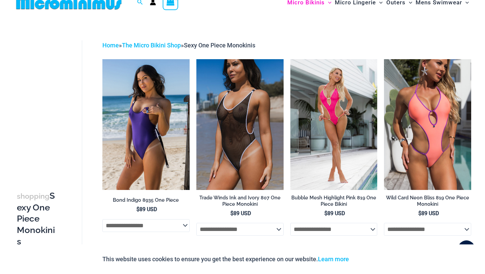
scroll to position [0, 0]
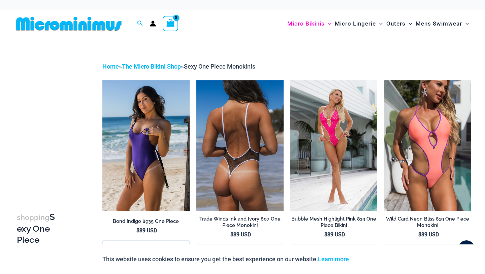
click at [218, 131] on img at bounding box center [239, 145] width 87 height 131
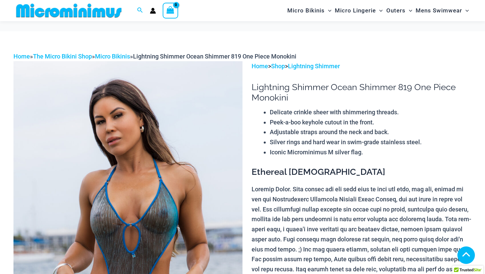
scroll to position [163, 0]
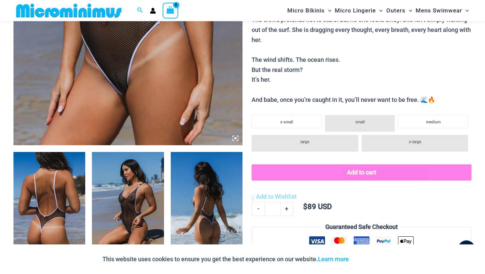
scroll to position [258, 0]
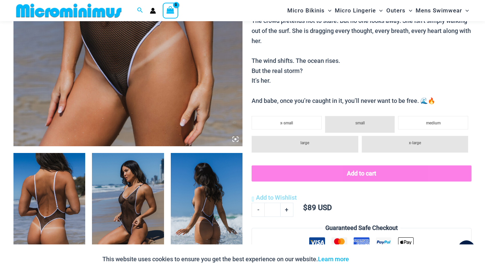
click at [235, 139] on icon at bounding box center [235, 139] width 2 height 2
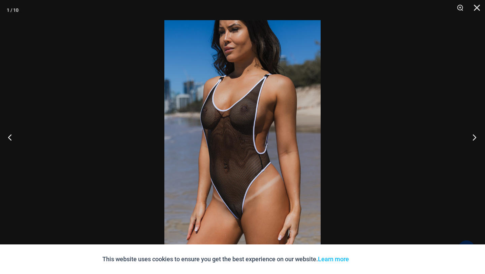
click at [473, 134] on button "Next" at bounding box center [471, 138] width 25 height 34
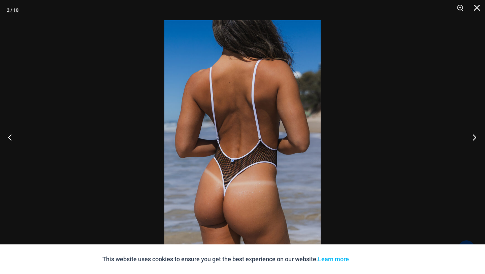
click at [473, 134] on button "Next" at bounding box center [471, 138] width 25 height 34
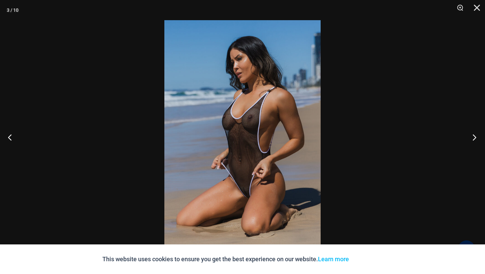
click at [473, 134] on button "Next" at bounding box center [471, 138] width 25 height 34
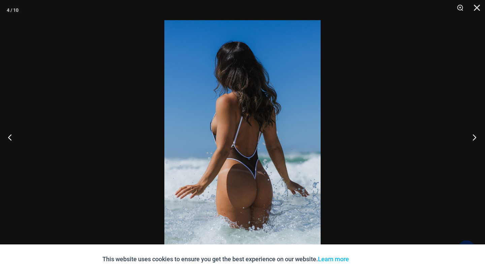
click at [473, 134] on button "Next" at bounding box center [471, 138] width 25 height 34
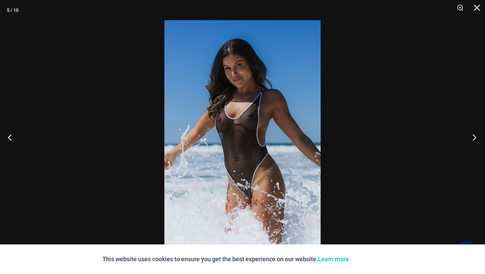
click at [473, 134] on button "Next" at bounding box center [471, 138] width 25 height 34
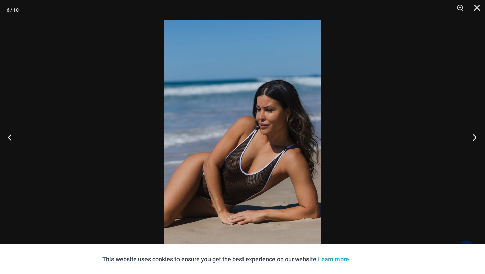
click at [473, 134] on button "Next" at bounding box center [471, 138] width 25 height 34
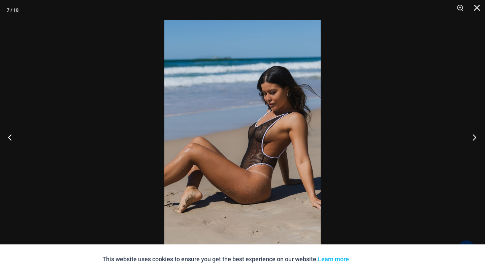
click at [473, 134] on button "Next" at bounding box center [471, 138] width 25 height 34
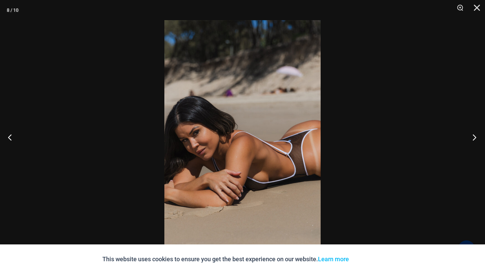
click at [473, 134] on button "Next" at bounding box center [471, 138] width 25 height 34
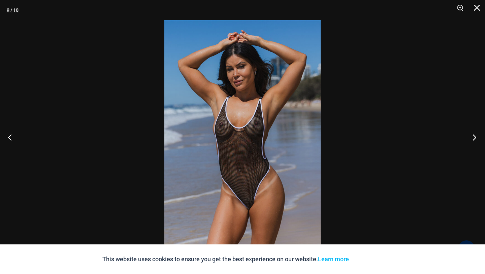
click at [473, 134] on button "Next" at bounding box center [471, 138] width 25 height 34
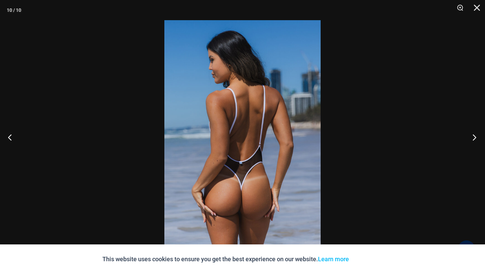
click at [473, 134] on button "Next" at bounding box center [471, 138] width 25 height 34
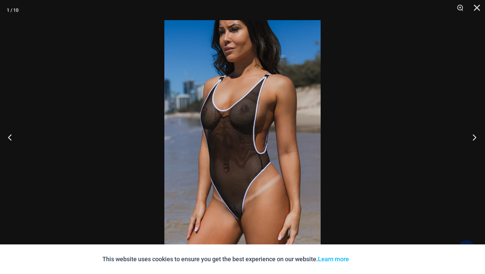
click at [473, 134] on button "Next" at bounding box center [471, 138] width 25 height 34
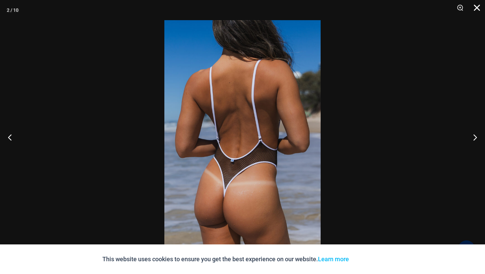
click at [477, 10] on button "Close" at bounding box center [474, 10] width 17 height 20
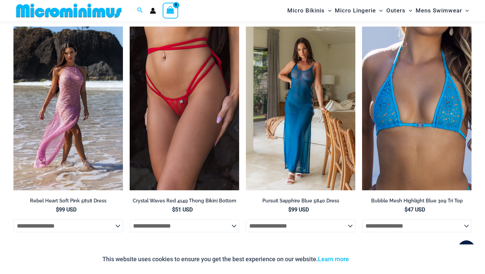
scroll to position [1220, 0]
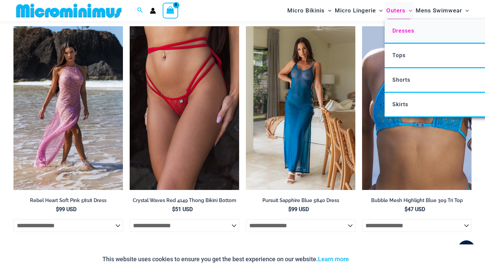
click at [404, 29] on span "Dresses" at bounding box center [403, 31] width 22 height 6
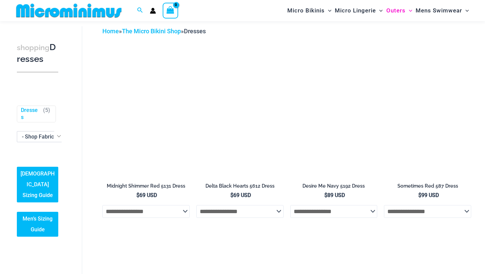
scroll to position [28, 0]
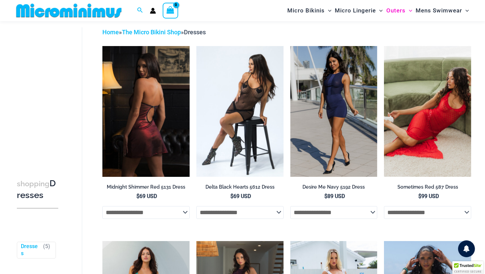
click at [164, 147] on img at bounding box center [145, 111] width 87 height 131
click at [158, 131] on img at bounding box center [145, 111] width 87 height 131
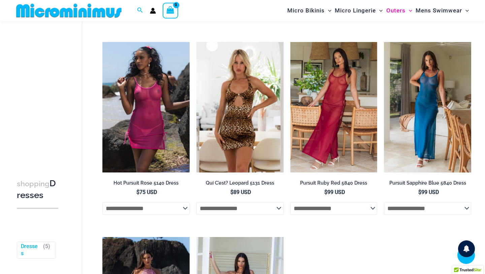
scroll to position [424, 0]
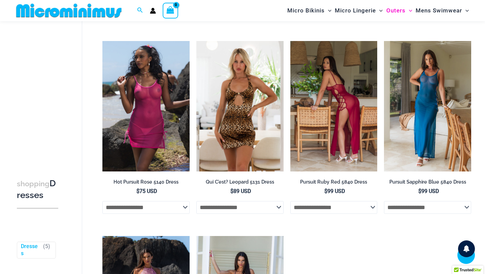
click at [332, 115] on img at bounding box center [333, 106] width 87 height 131
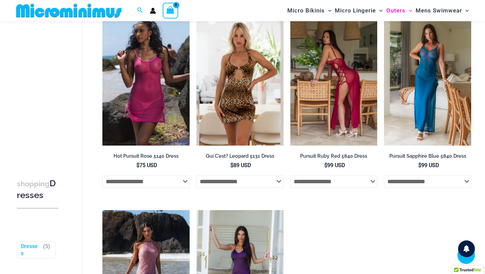
scroll to position [448, 0]
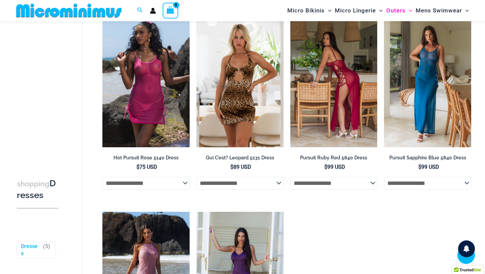
click at [332, 115] on img at bounding box center [333, 82] width 87 height 131
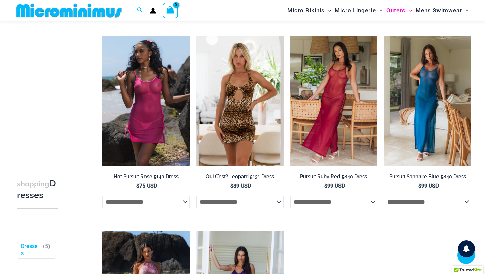
scroll to position [426, 0]
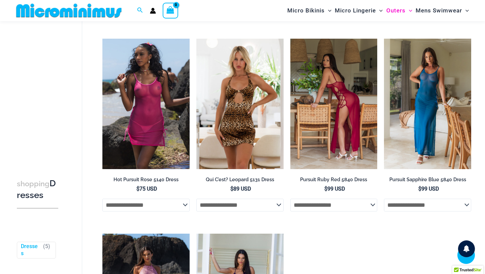
click at [331, 88] on img at bounding box center [333, 104] width 87 height 131
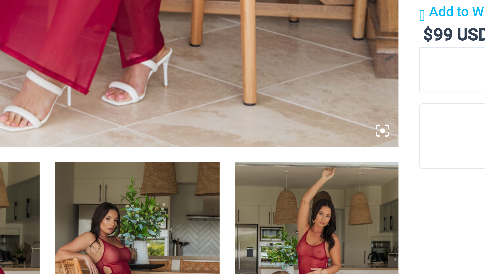
scroll to position [193, 0]
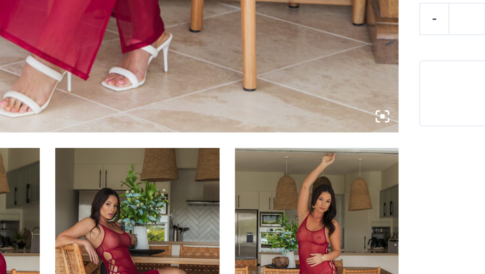
click at [73, 219] on img at bounding box center [49, 273] width 72 height 108
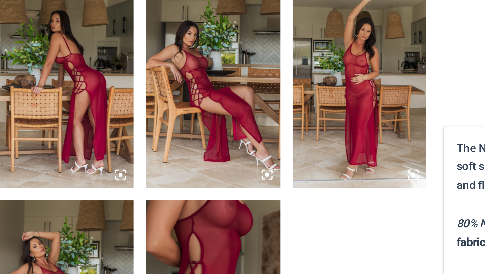
click at [81, 225] on img at bounding box center [49, 174] width 72 height 108
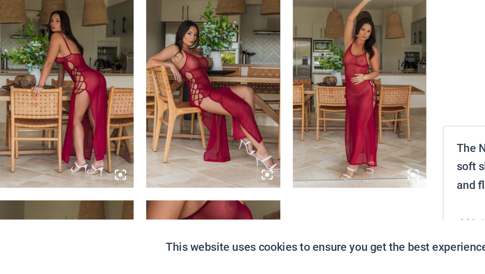
click at [79, 221] on icon at bounding box center [78, 220] width 2 height 2
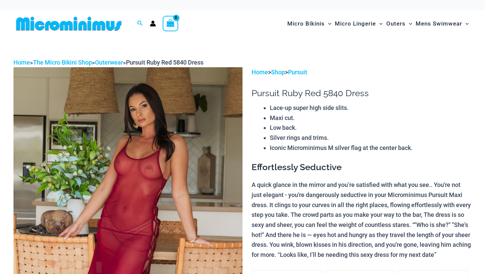
scroll to position [3, 0]
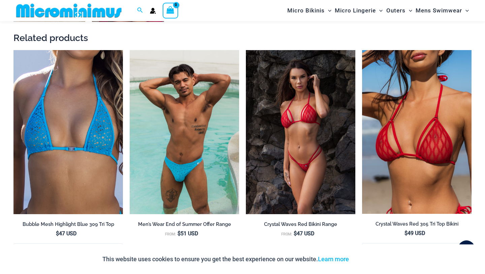
scroll to position [614, 0]
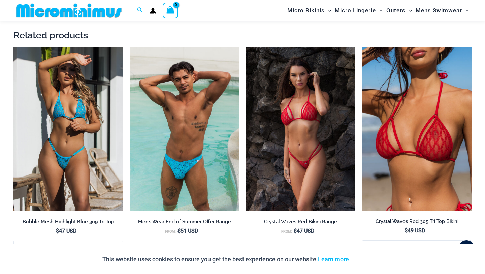
click at [112, 179] on img at bounding box center [67, 129] width 109 height 164
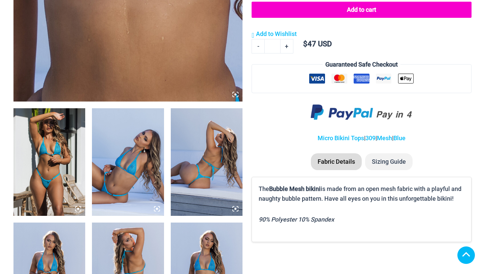
scroll to position [312, 0]
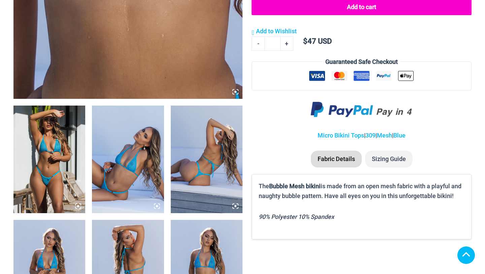
click at [126, 165] on img at bounding box center [128, 160] width 72 height 108
click at [236, 92] on icon at bounding box center [235, 92] width 2 height 2
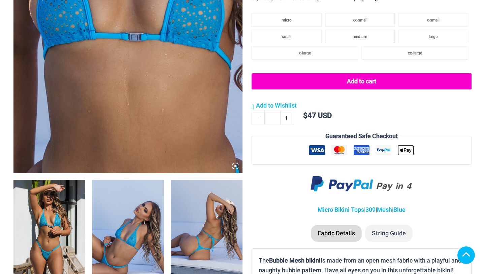
scroll to position [239, 0]
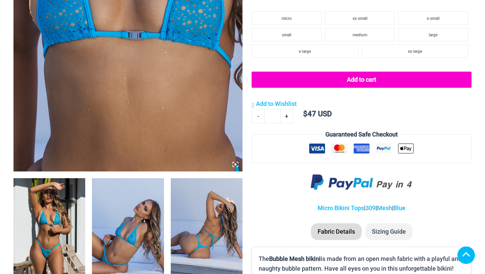
click at [237, 163] on icon at bounding box center [235, 165] width 6 height 6
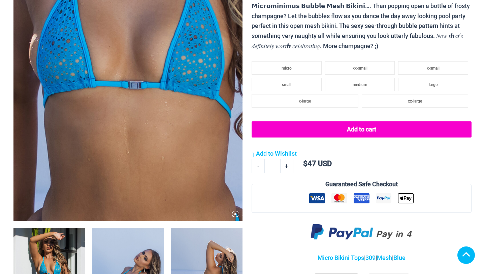
scroll to position [187, 0]
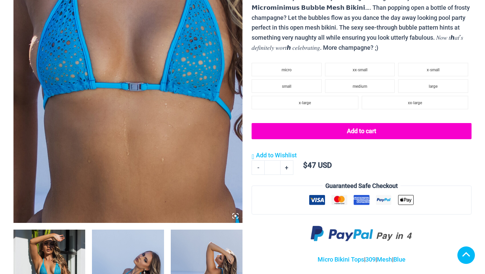
click at [235, 217] on icon at bounding box center [235, 216] width 6 height 6
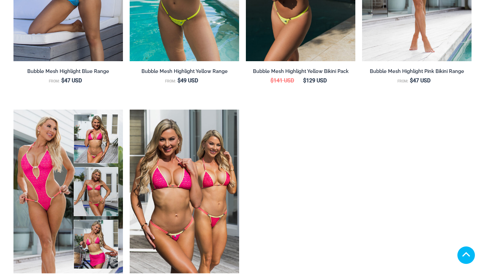
scroll to position [811, 0]
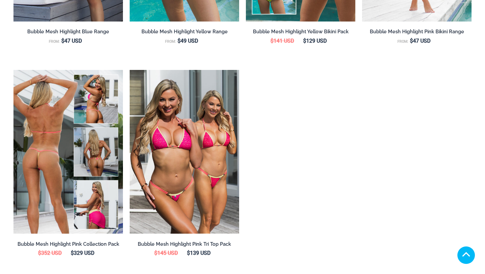
click at [46, 167] on img at bounding box center [67, 152] width 109 height 164
click at [46, 166] on img at bounding box center [67, 152] width 109 height 164
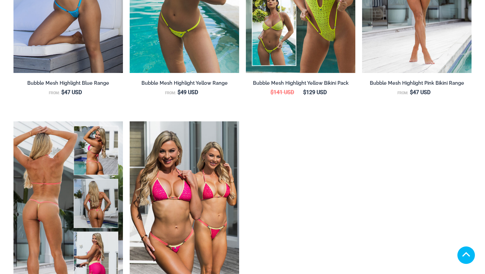
scroll to position [760, 0]
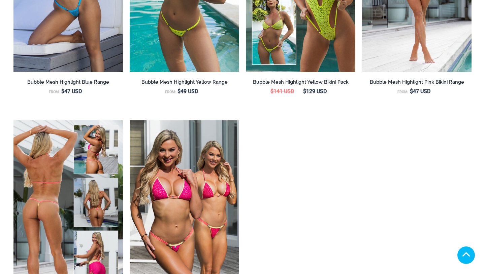
click at [112, 166] on img at bounding box center [67, 203] width 109 height 164
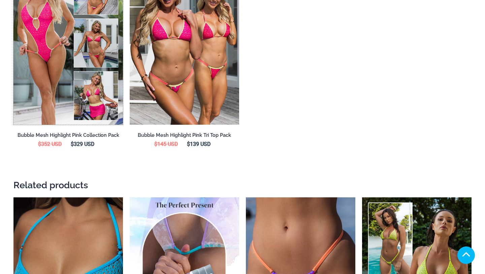
scroll to position [921, 0]
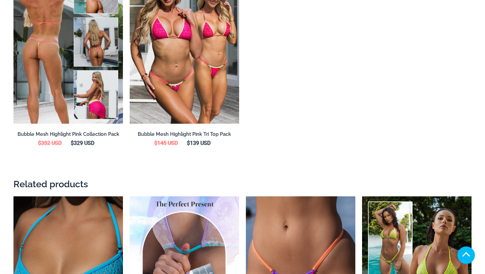
click at [89, 134] on h2 "Bubble Mesh Highlight Pink Collection Pack" at bounding box center [67, 134] width 109 height 6
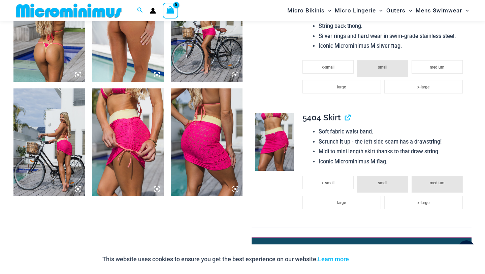
scroll to position [875, 0]
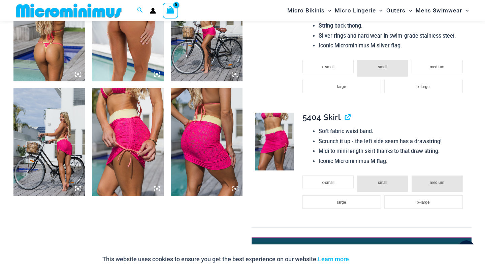
click at [193, 133] on img at bounding box center [207, 142] width 72 height 108
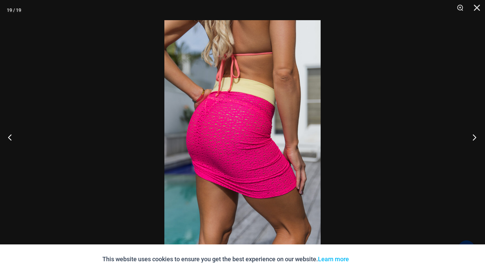
click at [477, 136] on button "Next" at bounding box center [471, 138] width 25 height 34
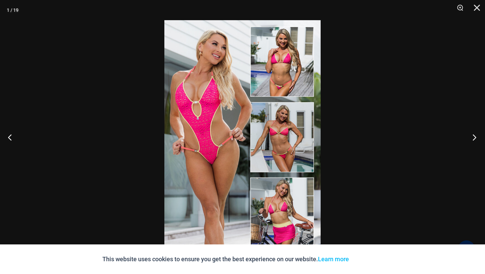
click at [477, 136] on button "Next" at bounding box center [471, 138] width 25 height 34
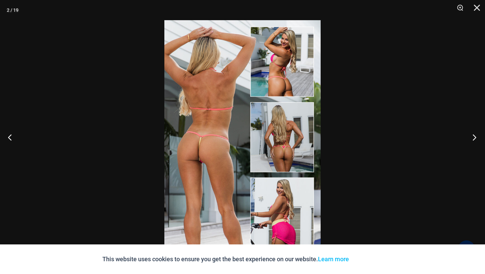
click at [477, 136] on button "Next" at bounding box center [471, 138] width 25 height 34
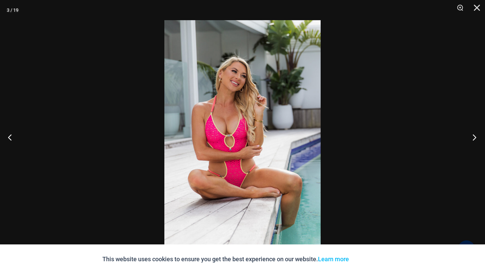
click at [477, 136] on button "Next" at bounding box center [471, 138] width 25 height 34
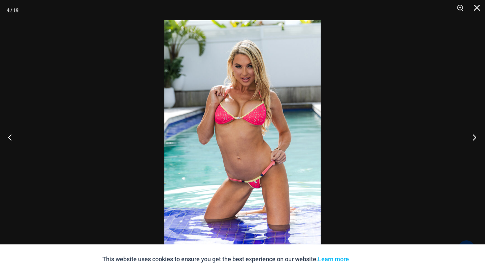
click at [477, 136] on button "Next" at bounding box center [471, 138] width 25 height 34
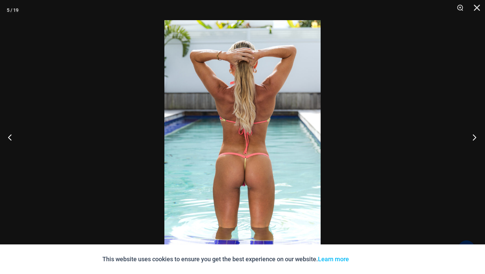
click at [477, 136] on button "Next" at bounding box center [471, 138] width 25 height 34
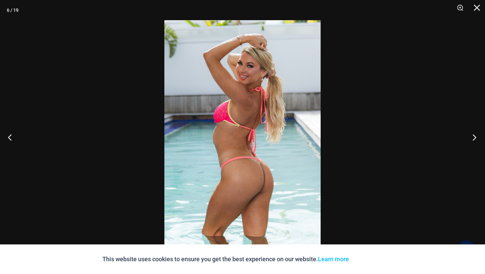
click at [477, 136] on button "Next" at bounding box center [471, 138] width 25 height 34
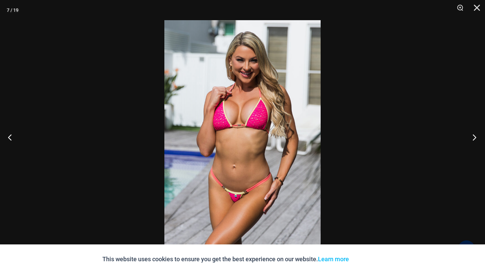
click at [477, 136] on button "Next" at bounding box center [471, 138] width 25 height 34
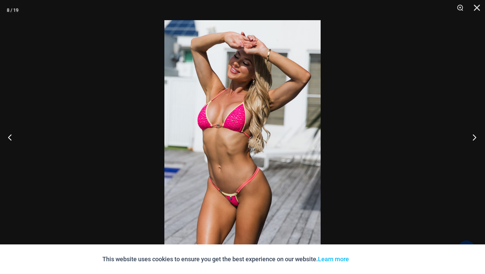
click at [477, 136] on button "Next" at bounding box center [471, 138] width 25 height 34
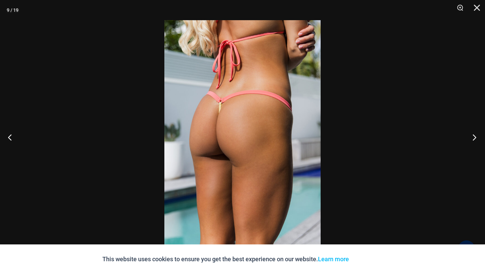
click at [477, 136] on button "Next" at bounding box center [471, 138] width 25 height 34
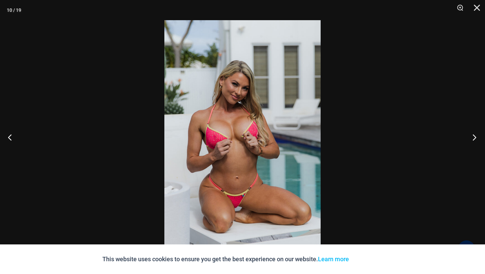
click at [477, 136] on button "Next" at bounding box center [471, 138] width 25 height 34
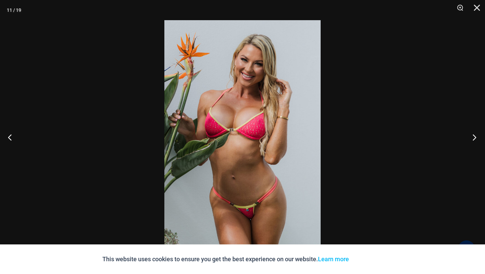
click at [477, 136] on button "Next" at bounding box center [471, 138] width 25 height 34
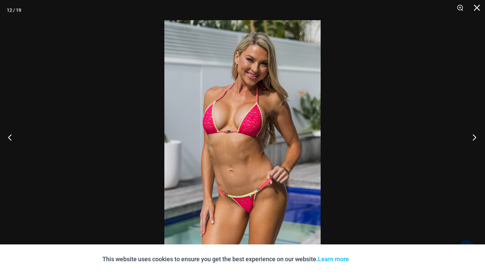
click at [477, 136] on button "Next" at bounding box center [471, 138] width 25 height 34
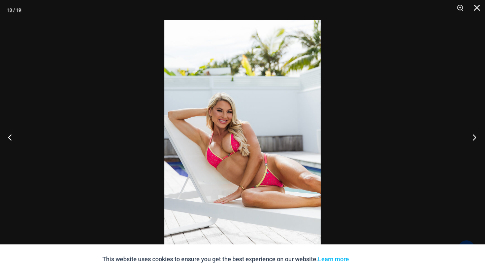
click at [477, 136] on button "Next" at bounding box center [471, 138] width 25 height 34
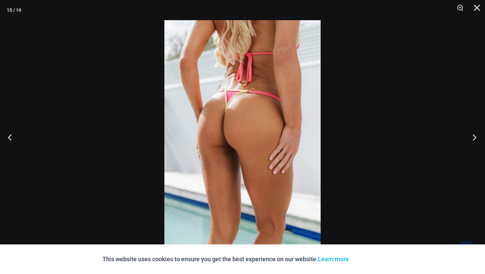
click at [477, 136] on button "Next" at bounding box center [471, 138] width 25 height 34
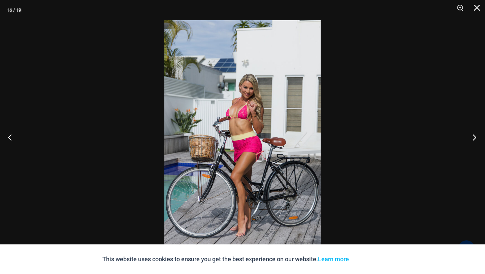
click at [477, 136] on button "Next" at bounding box center [471, 138] width 25 height 34
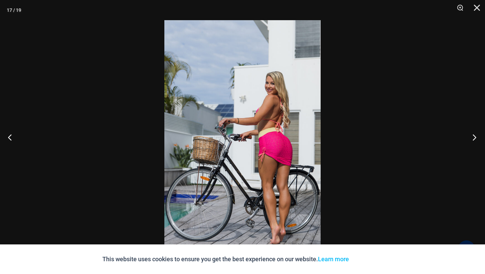
click at [477, 136] on button "Next" at bounding box center [471, 138] width 25 height 34
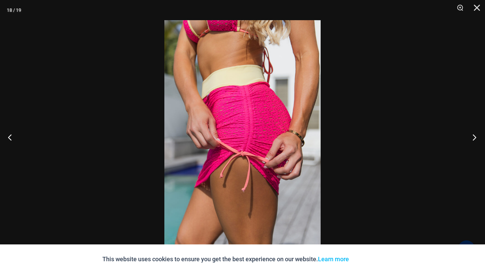
click at [477, 136] on button "Next" at bounding box center [471, 138] width 25 height 34
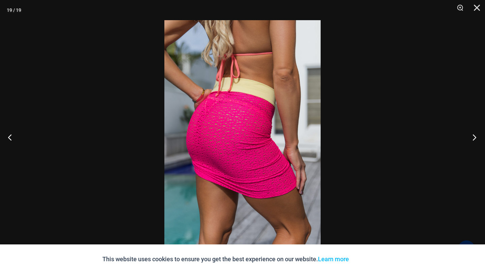
click at [477, 136] on button "Next" at bounding box center [471, 138] width 25 height 34
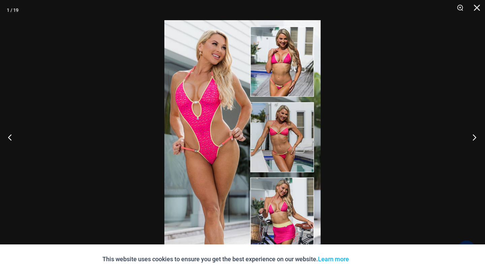
click at [477, 136] on button "Next" at bounding box center [471, 138] width 25 height 34
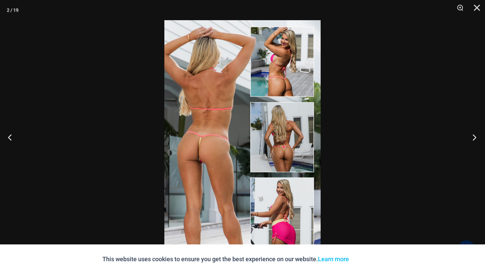
click at [477, 136] on button "Next" at bounding box center [471, 138] width 25 height 34
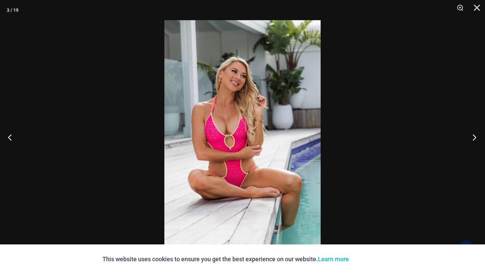
click at [477, 136] on button "Next" at bounding box center [471, 138] width 25 height 34
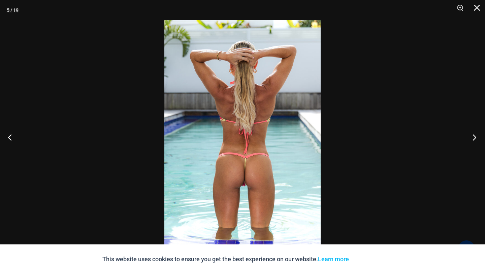
click at [477, 136] on button "Next" at bounding box center [471, 138] width 25 height 34
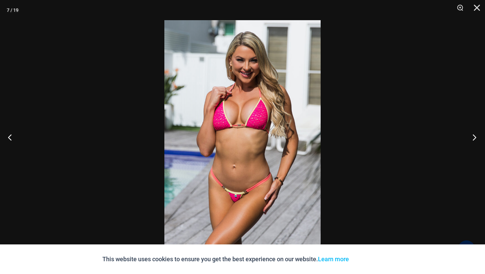
click at [477, 136] on button "Next" at bounding box center [471, 138] width 25 height 34
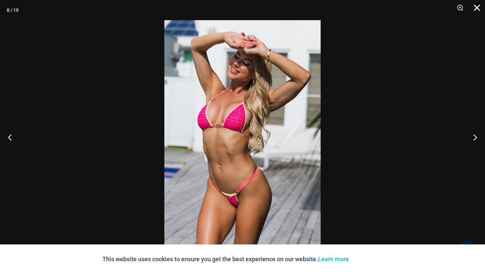
click at [482, 6] on button "Close" at bounding box center [474, 10] width 17 height 20
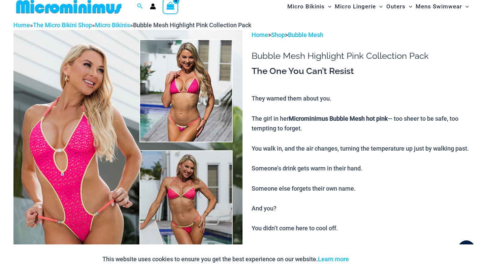
scroll to position [0, 0]
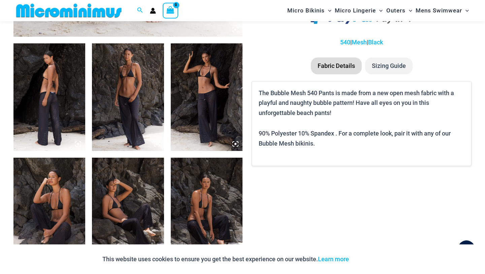
scroll to position [386, 0]
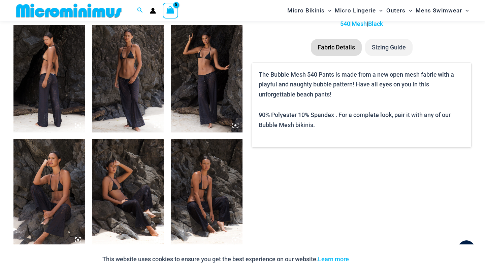
click at [74, 108] on img at bounding box center [49, 79] width 72 height 108
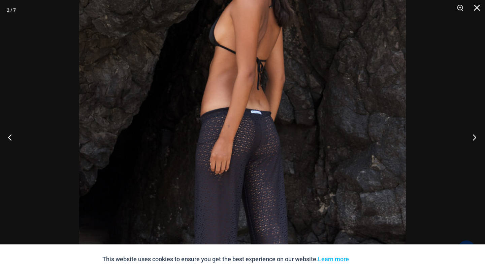
click at [477, 132] on button "Next" at bounding box center [471, 138] width 25 height 34
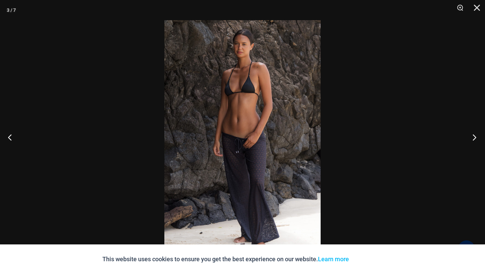
click at [477, 132] on button "Next" at bounding box center [471, 138] width 25 height 34
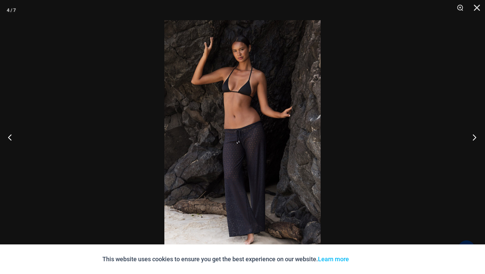
click at [477, 132] on button "Next" at bounding box center [471, 138] width 25 height 34
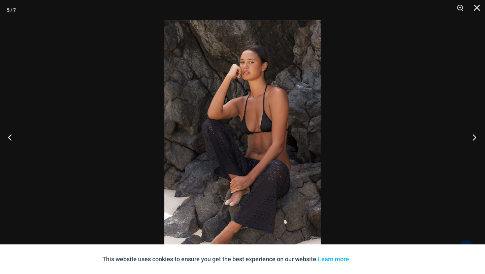
click at [477, 132] on button "Next" at bounding box center [471, 138] width 25 height 34
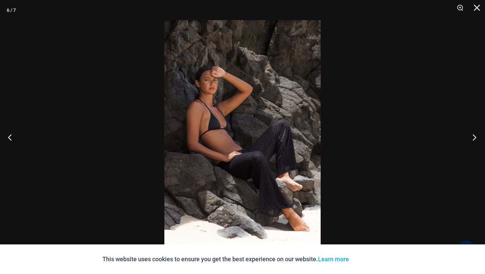
click at [477, 132] on button "Next" at bounding box center [471, 138] width 25 height 34
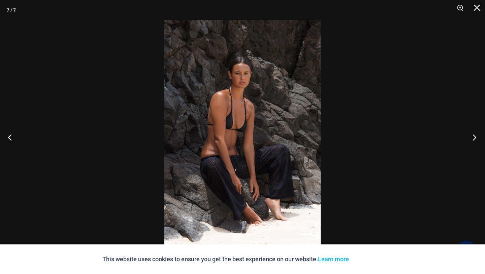
click at [477, 132] on button "Next" at bounding box center [471, 138] width 25 height 34
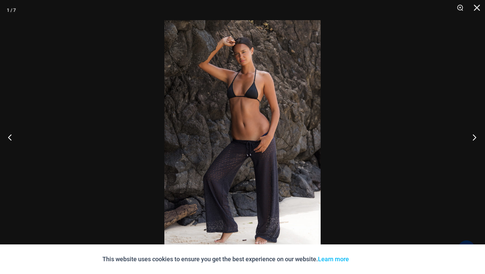
click at [477, 132] on button "Next" at bounding box center [471, 138] width 25 height 34
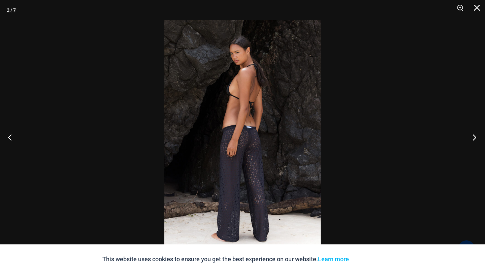
click at [477, 132] on button "Next" at bounding box center [471, 138] width 25 height 34
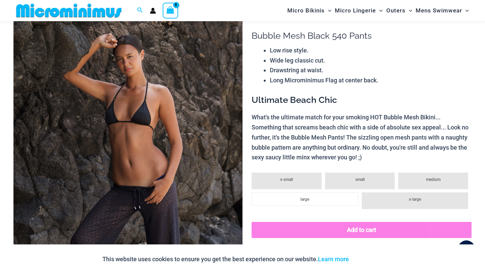
scroll to position [54, 0]
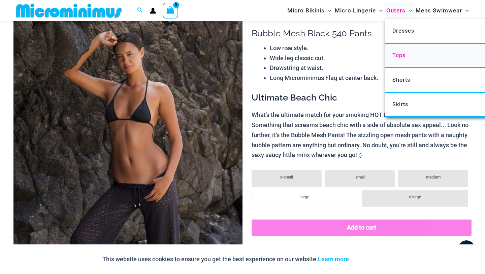
click at [389, 58] on link "Tops" at bounding box center [484, 56] width 200 height 25
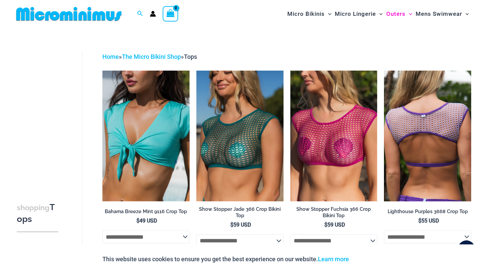
scroll to position [9, 0]
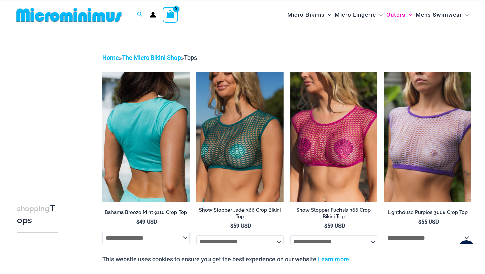
click at [165, 211] on h2 "Bahama Breeze Mint 9116 Crop Top" at bounding box center [145, 213] width 87 height 6
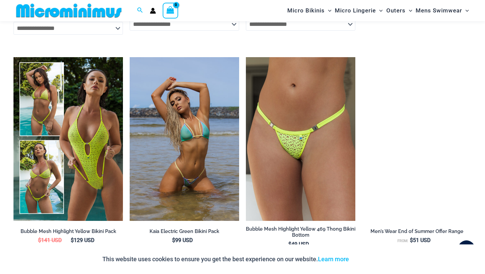
scroll to position [1189, 0]
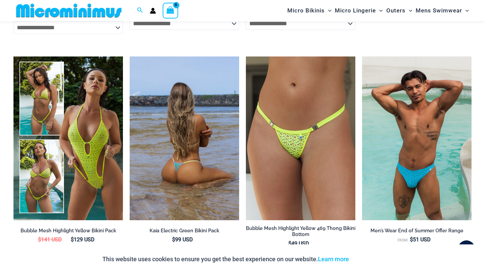
click at [218, 145] on img at bounding box center [184, 139] width 109 height 164
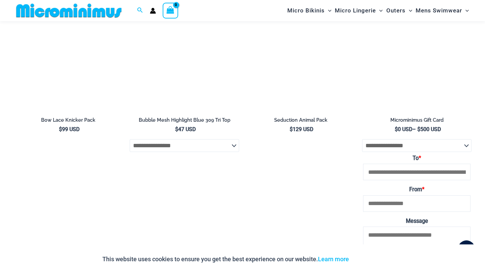
scroll to position [1128, 0]
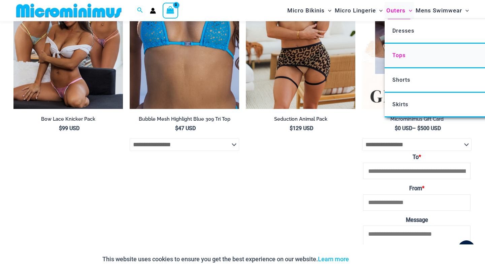
click at [398, 54] on span "Tops" at bounding box center [398, 55] width 13 height 6
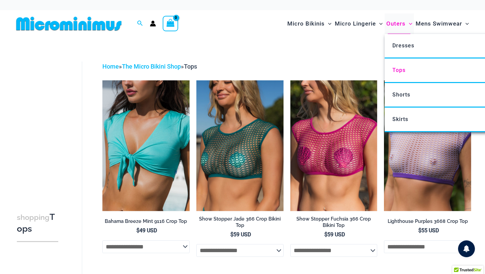
click at [400, 25] on span "Outers" at bounding box center [395, 23] width 19 height 17
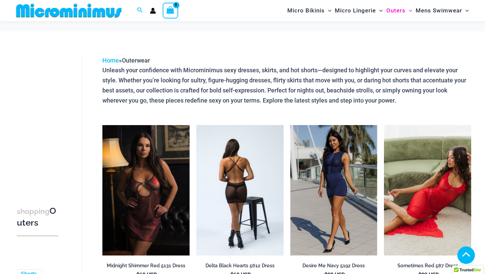
scroll to position [110, 0]
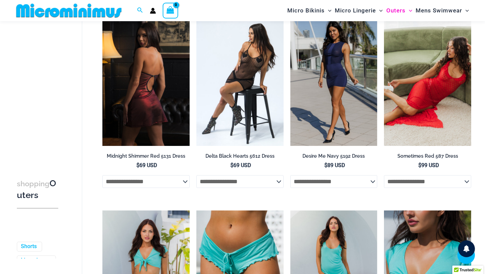
click at [162, 83] on img at bounding box center [145, 80] width 87 height 131
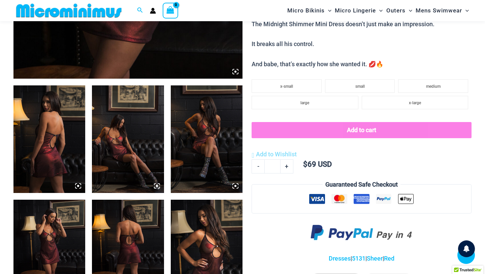
scroll to position [335, 0]
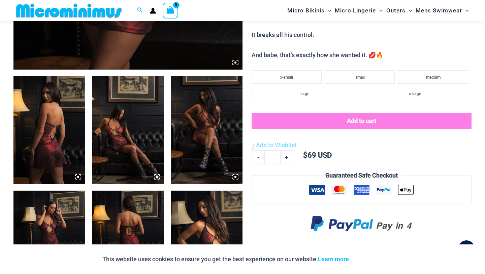
click at [55, 131] on img at bounding box center [49, 130] width 72 height 108
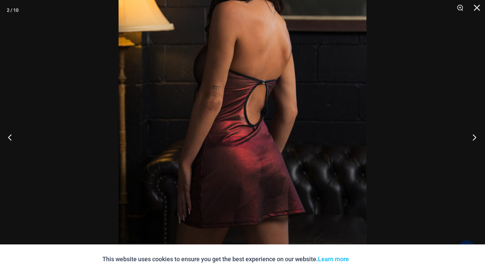
click at [475, 131] on button "Next" at bounding box center [471, 138] width 25 height 34
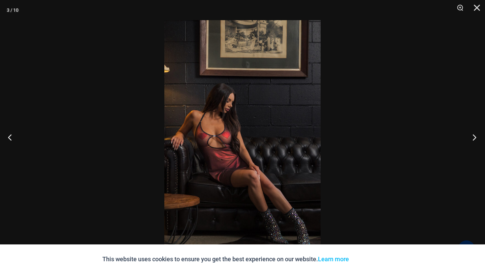
click at [475, 131] on button "Next" at bounding box center [471, 138] width 25 height 34
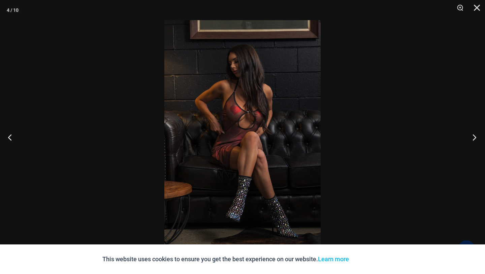
click at [475, 131] on button "Next" at bounding box center [471, 138] width 25 height 34
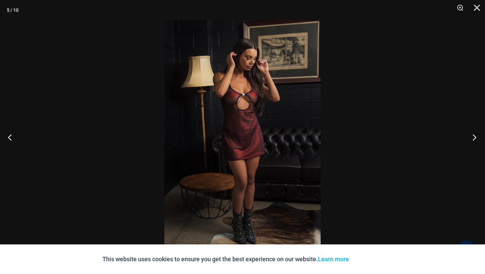
click at [475, 131] on button "Next" at bounding box center [471, 138] width 25 height 34
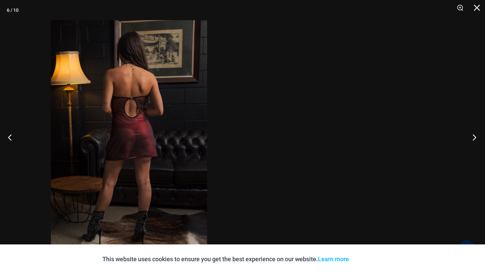
click at [365, 71] on div "6 / 10" at bounding box center [242, 137] width 485 height 274
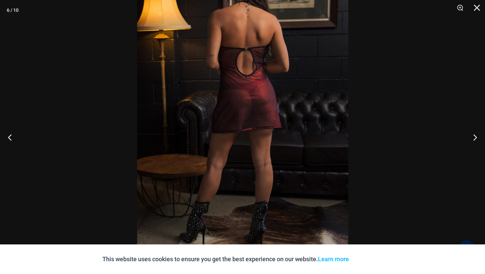
click at [255, 90] on img at bounding box center [242, 101] width 211 height 316
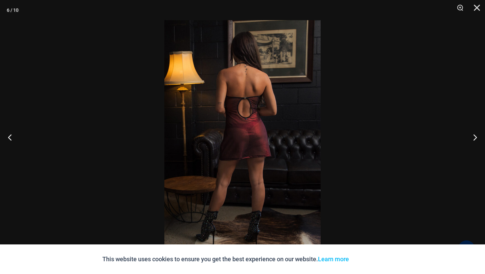
click at [255, 90] on img at bounding box center [242, 137] width 156 height 234
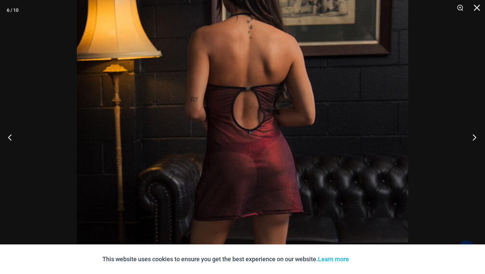
click at [472, 138] on button "Next" at bounding box center [471, 138] width 25 height 34
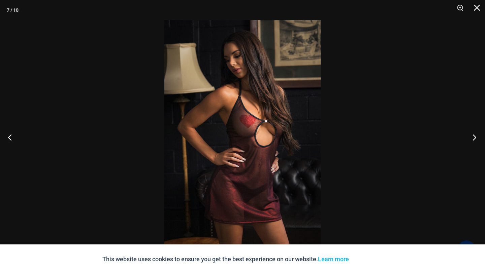
click at [472, 138] on button "Next" at bounding box center [471, 138] width 25 height 34
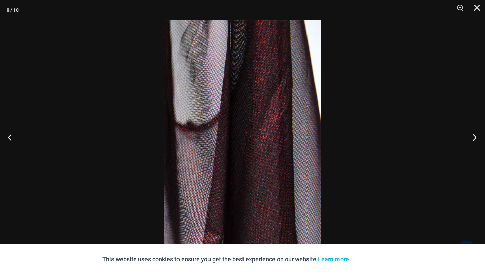
click at [472, 138] on button "Next" at bounding box center [471, 138] width 25 height 34
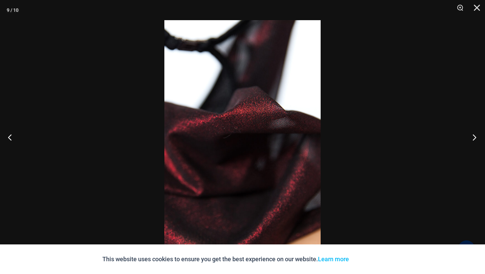
click at [472, 138] on button "Next" at bounding box center [471, 138] width 25 height 34
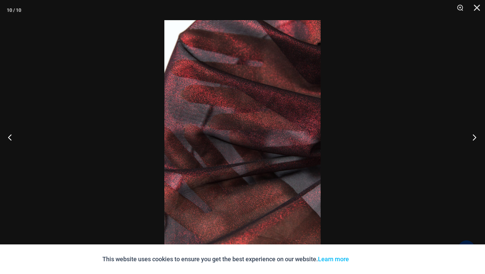
click at [472, 138] on button "Next" at bounding box center [471, 138] width 25 height 34
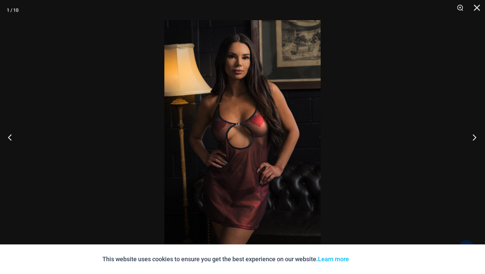
click at [472, 138] on button "Next" at bounding box center [471, 138] width 25 height 34
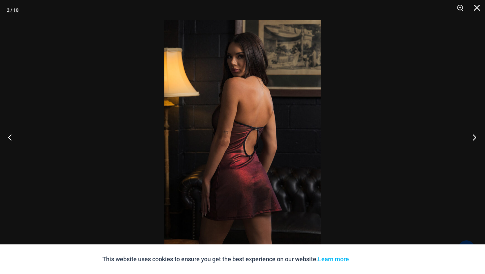
click at [472, 138] on button "Next" at bounding box center [471, 138] width 25 height 34
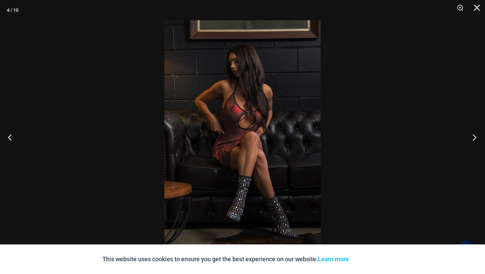
click at [472, 138] on button "Next" at bounding box center [471, 138] width 25 height 34
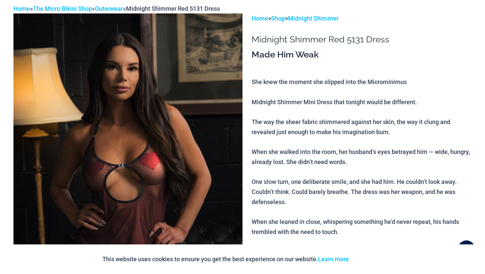
scroll to position [0, 0]
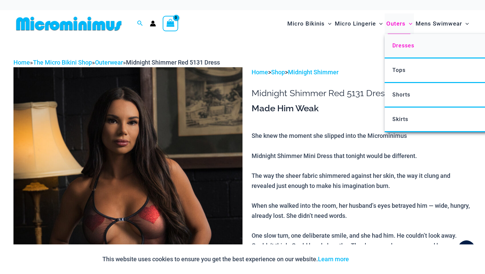
click at [403, 43] on span "Dresses" at bounding box center [403, 45] width 22 height 6
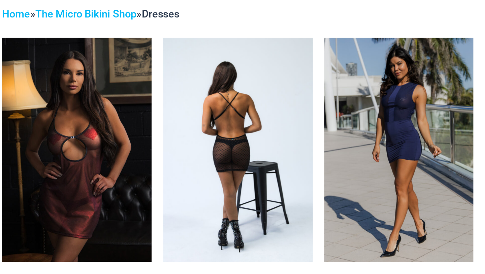
click at [242, 140] on img at bounding box center [239, 145] width 87 height 131
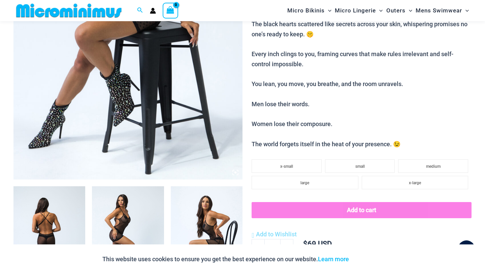
scroll to position [260, 0]
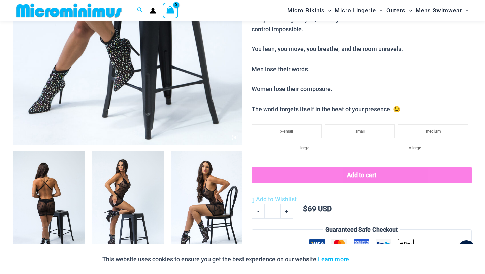
click at [140, 208] on img at bounding box center [128, 205] width 72 height 108
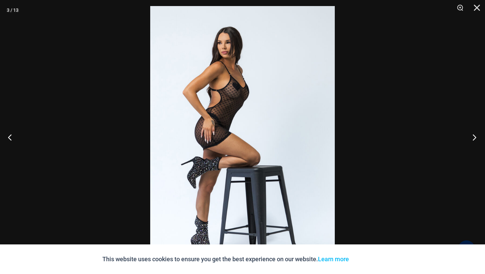
click at [476, 135] on button "Next" at bounding box center [471, 138] width 25 height 34
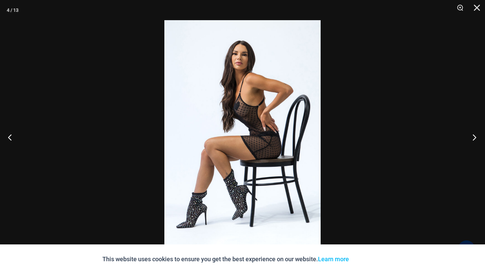
click at [476, 135] on button "Next" at bounding box center [471, 138] width 25 height 34
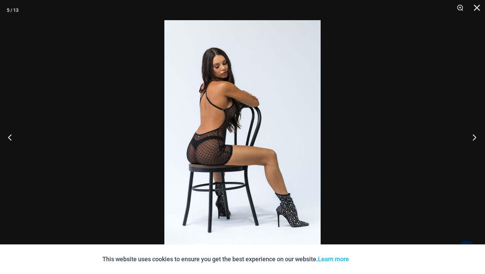
click at [476, 135] on button "Next" at bounding box center [471, 138] width 25 height 34
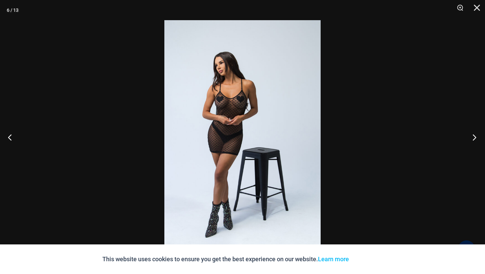
click at [476, 135] on button "Next" at bounding box center [471, 138] width 25 height 34
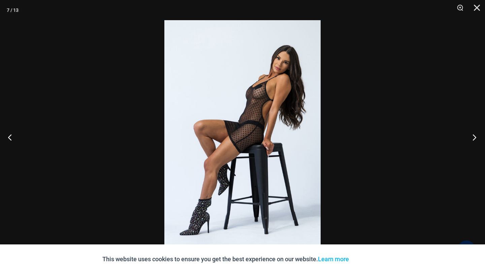
click at [476, 135] on button "Next" at bounding box center [471, 138] width 25 height 34
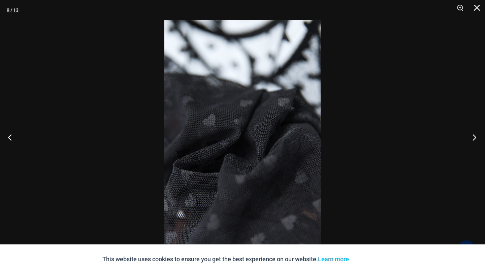
click at [476, 135] on button "Next" at bounding box center [471, 138] width 25 height 34
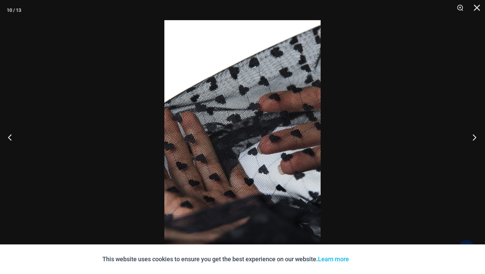
click at [476, 135] on button "Next" at bounding box center [471, 138] width 25 height 34
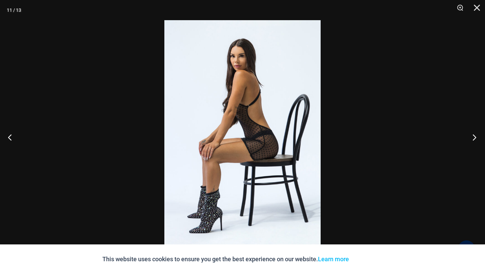
click at [476, 135] on button "Next" at bounding box center [471, 138] width 25 height 34
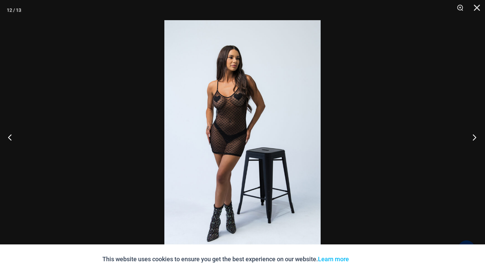
click at [476, 135] on button "Next" at bounding box center [471, 138] width 25 height 34
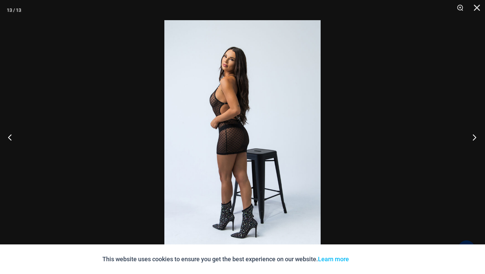
click at [476, 135] on button "Next" at bounding box center [471, 138] width 25 height 34
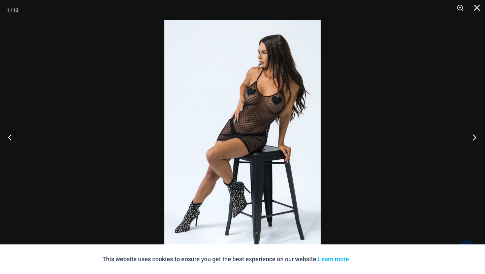
click at [476, 135] on button "Next" at bounding box center [471, 138] width 25 height 34
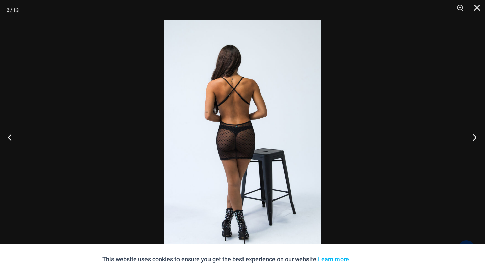
click at [476, 135] on button "Next" at bounding box center [471, 138] width 25 height 34
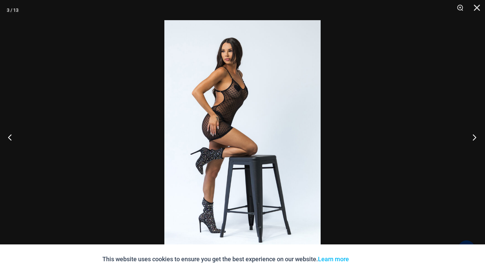
click at [476, 135] on button "Next" at bounding box center [471, 138] width 25 height 34
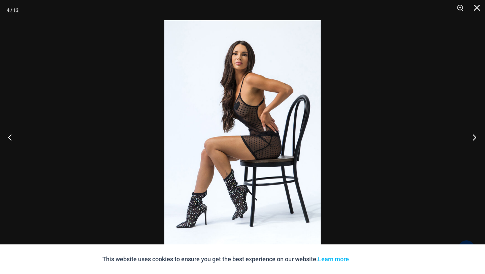
click at [476, 135] on button "Next" at bounding box center [471, 138] width 25 height 34
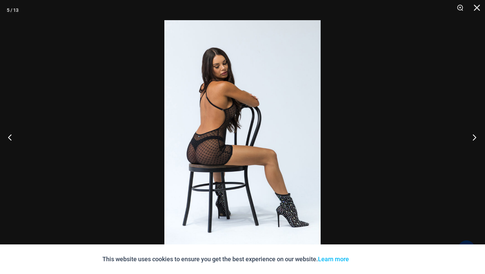
click at [476, 135] on button "Next" at bounding box center [471, 138] width 25 height 34
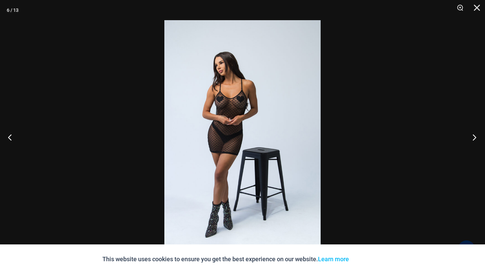
click at [476, 135] on button "Next" at bounding box center [471, 138] width 25 height 34
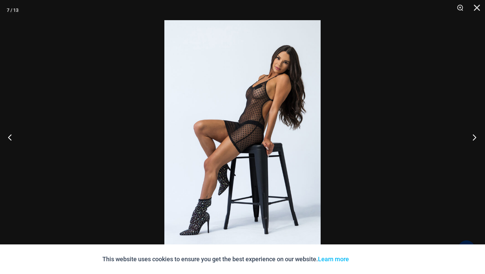
click at [476, 135] on button "Next" at bounding box center [471, 138] width 25 height 34
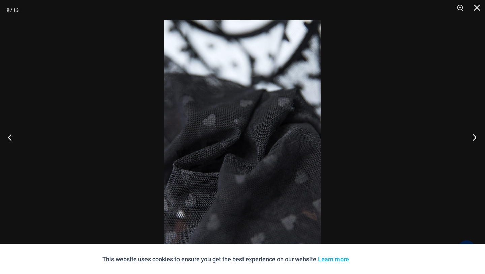
click at [476, 135] on button "Next" at bounding box center [471, 138] width 25 height 34
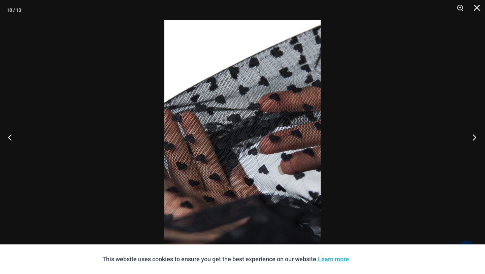
click at [476, 135] on button "Next" at bounding box center [471, 138] width 25 height 34
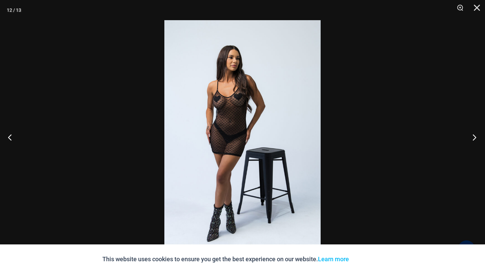
click at [476, 135] on button "Next" at bounding box center [471, 138] width 25 height 34
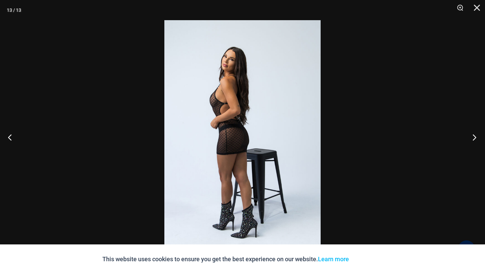
click at [476, 135] on button "Next" at bounding box center [471, 138] width 25 height 34
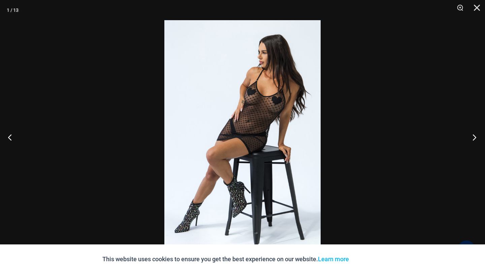
click at [476, 135] on button "Next" at bounding box center [471, 138] width 25 height 34
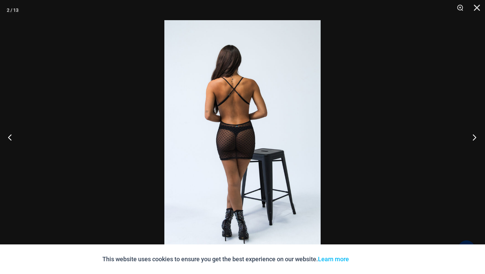
click at [476, 135] on button "Next" at bounding box center [471, 138] width 25 height 34
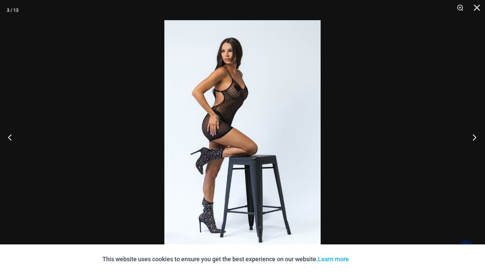
click at [476, 135] on button "Next" at bounding box center [471, 138] width 25 height 34
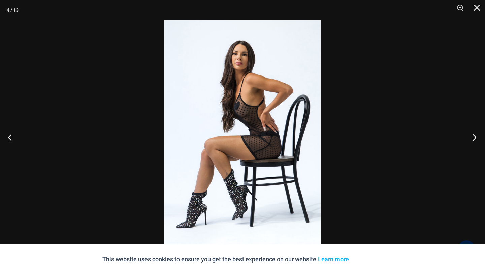
click at [476, 135] on button "Next" at bounding box center [471, 138] width 25 height 34
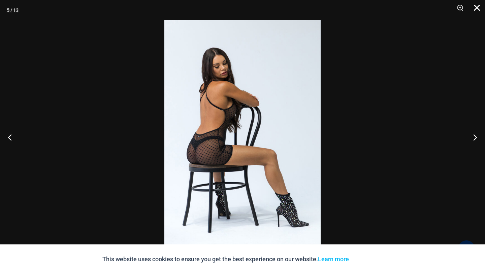
click at [481, 9] on button "Close" at bounding box center [474, 10] width 17 height 20
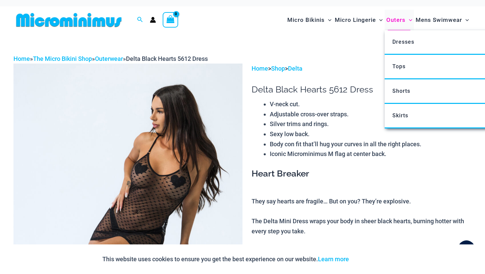
scroll to position [0, 0]
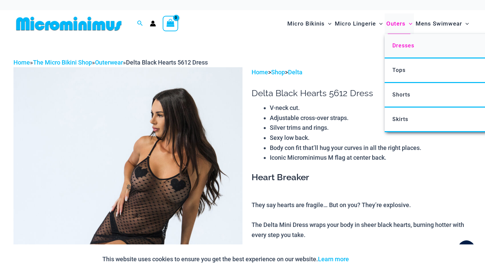
click at [404, 44] on span "Dresses" at bounding box center [403, 45] width 22 height 6
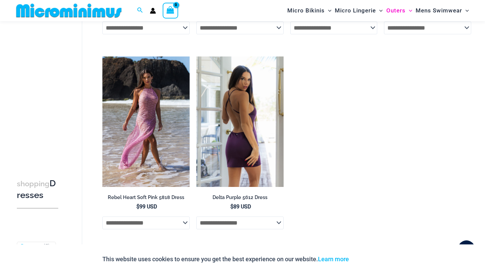
scroll to position [603, 0]
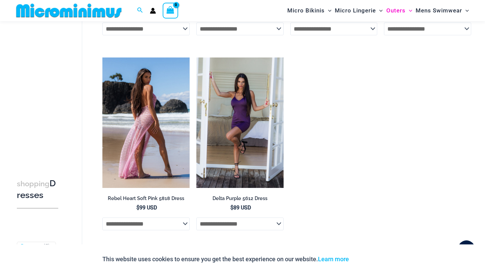
click at [163, 110] on img at bounding box center [145, 123] width 87 height 131
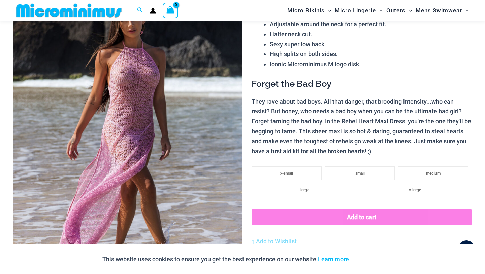
scroll to position [99, 0]
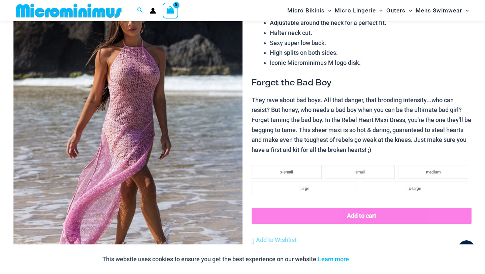
click at [163, 110] on img at bounding box center [127, 133] width 229 height 343
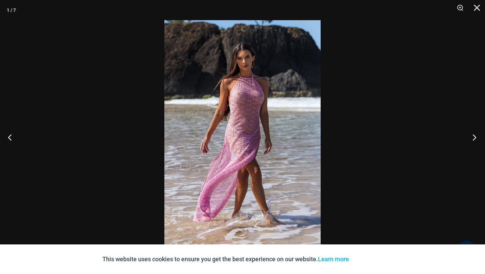
click at [476, 136] on button "Next" at bounding box center [471, 138] width 25 height 34
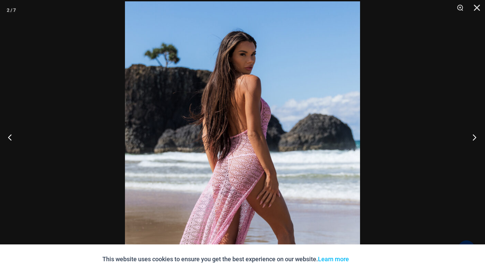
click at [473, 137] on button "Next" at bounding box center [471, 138] width 25 height 34
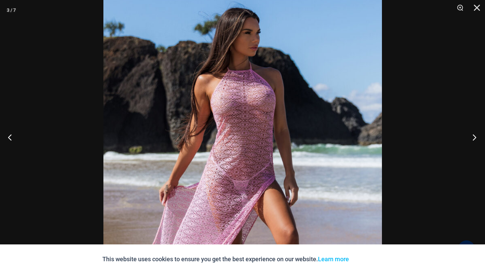
click at [474, 134] on button "Next" at bounding box center [471, 138] width 25 height 34
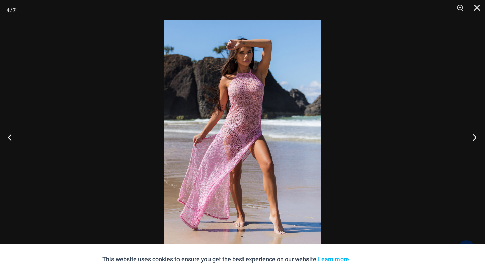
click at [474, 134] on button "Next" at bounding box center [471, 138] width 25 height 34
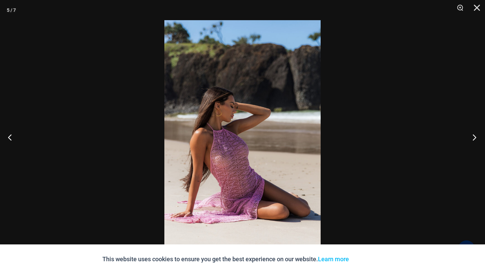
click at [474, 134] on button "Next" at bounding box center [471, 138] width 25 height 34
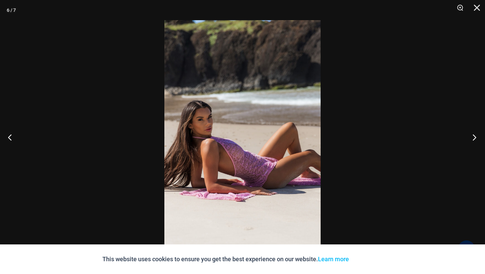
click at [474, 134] on button "Next" at bounding box center [471, 138] width 25 height 34
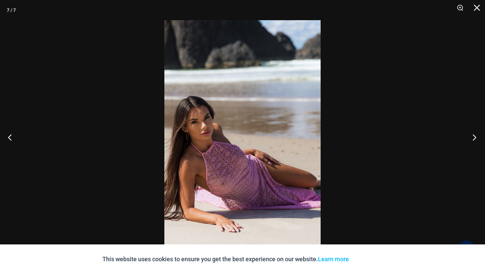
click at [474, 134] on button "Next" at bounding box center [471, 138] width 25 height 34
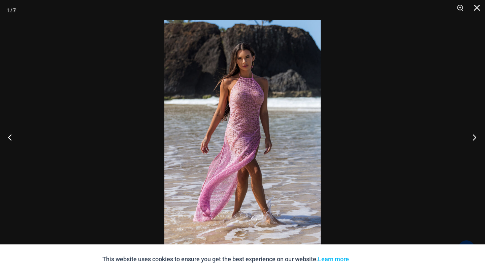
click at [474, 134] on button "Next" at bounding box center [471, 138] width 25 height 34
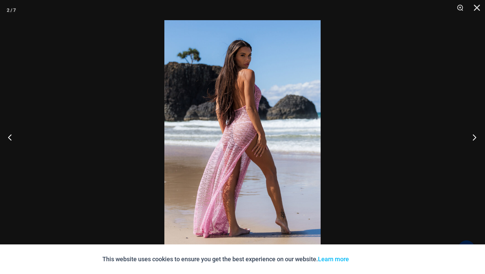
click at [474, 133] on button "Next" at bounding box center [471, 138] width 25 height 34
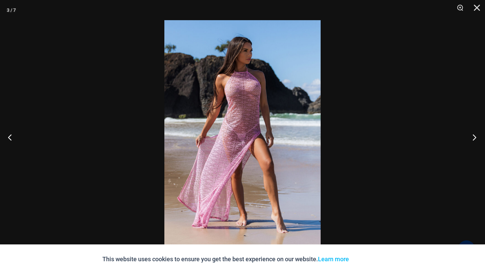
click at [474, 133] on button "Next" at bounding box center [471, 138] width 25 height 34
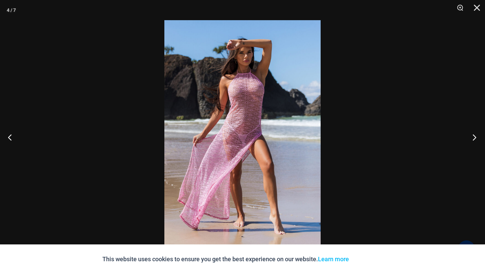
click at [474, 133] on button "Next" at bounding box center [471, 138] width 25 height 34
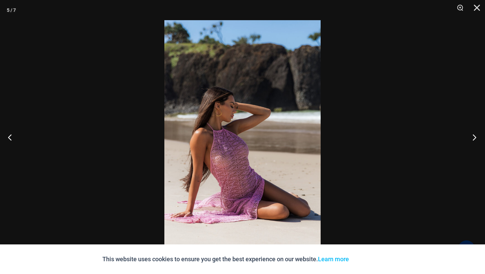
click at [474, 133] on button "Next" at bounding box center [471, 138] width 25 height 34
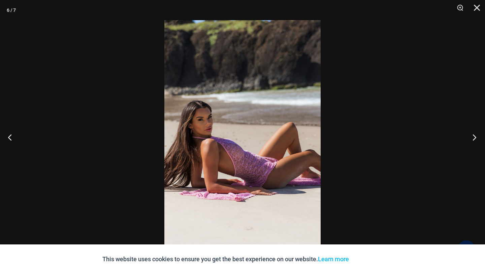
click at [474, 133] on button "Next" at bounding box center [471, 138] width 25 height 34
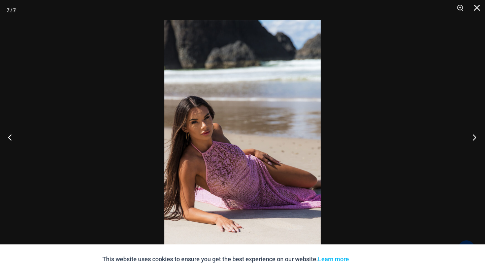
click at [474, 133] on button "Next" at bounding box center [471, 138] width 25 height 34
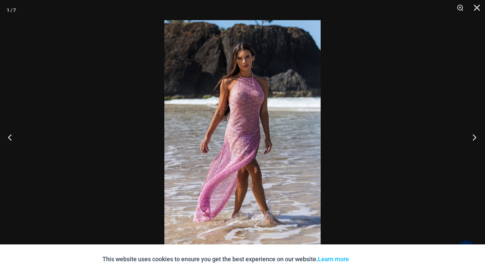
click at [474, 133] on button "Next" at bounding box center [471, 138] width 25 height 34
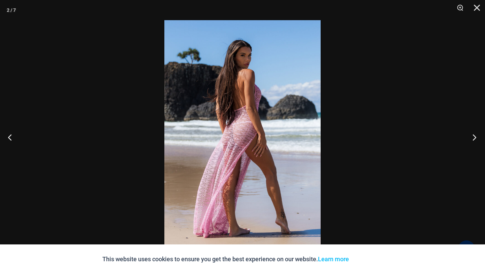
click at [474, 133] on button "Next" at bounding box center [471, 138] width 25 height 34
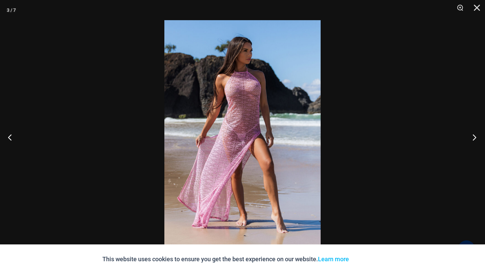
click at [474, 133] on button "Next" at bounding box center [471, 138] width 25 height 34
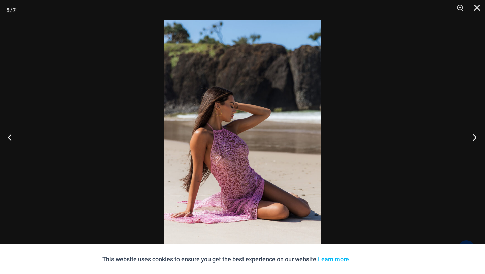
click at [474, 133] on button "Next" at bounding box center [471, 138] width 25 height 34
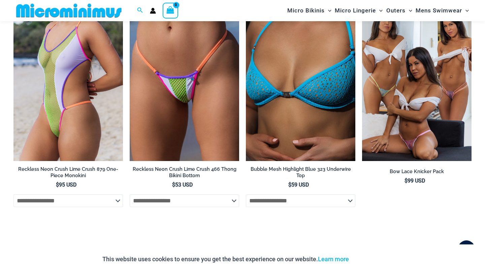
scroll to position [1584, 0]
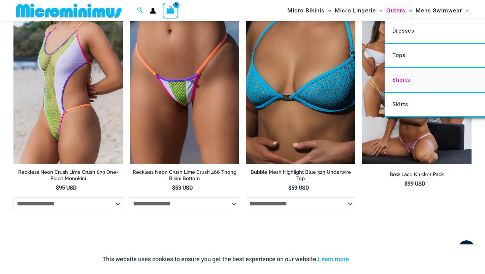
click at [401, 78] on span "Shorts" at bounding box center [401, 80] width 18 height 6
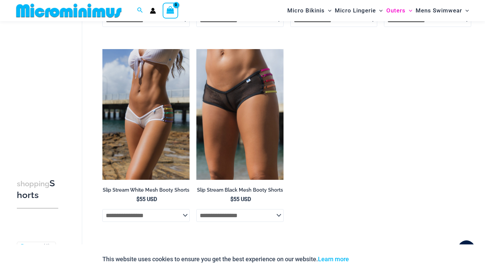
scroll to position [224, 0]
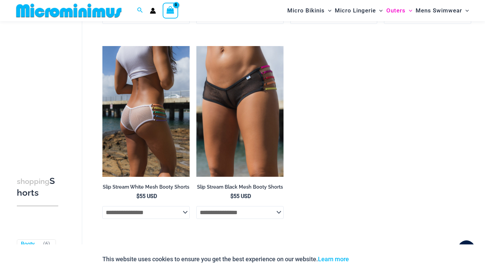
click at [166, 139] on img at bounding box center [145, 111] width 87 height 131
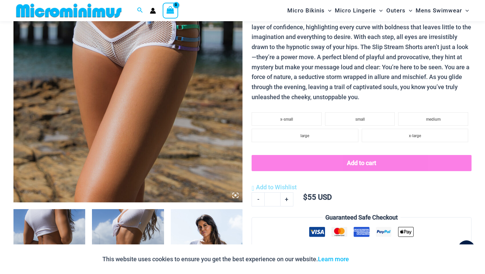
scroll to position [194, 0]
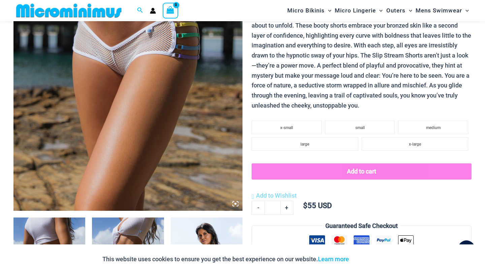
click at [236, 204] on icon at bounding box center [235, 204] width 6 height 6
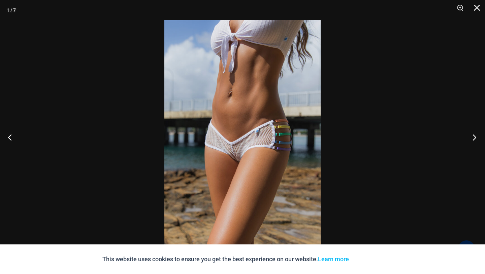
click at [477, 134] on button "Next" at bounding box center [471, 138] width 25 height 34
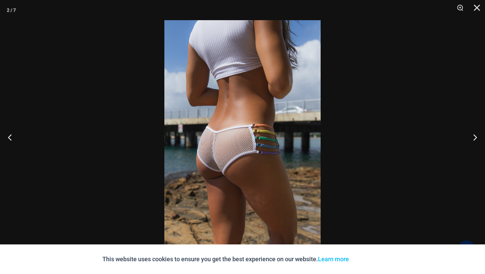
click at [258, 145] on img at bounding box center [242, 137] width 156 height 234
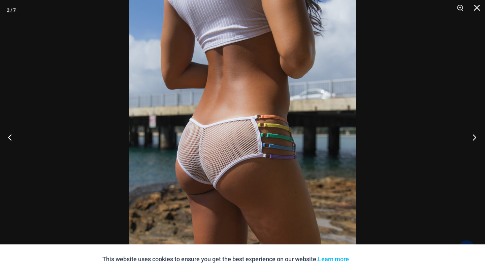
click at [474, 138] on button "Next" at bounding box center [471, 138] width 25 height 34
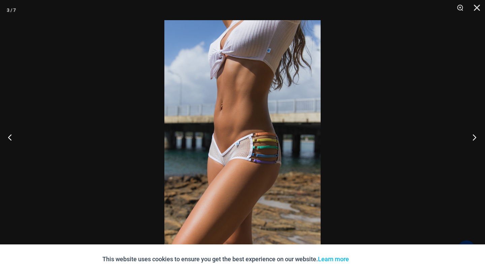
click at [474, 138] on button "Next" at bounding box center [471, 138] width 25 height 34
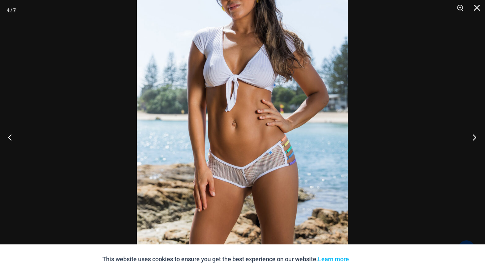
click at [475, 132] on button "Next" at bounding box center [471, 138] width 25 height 34
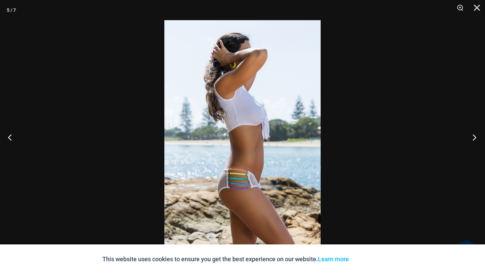
click at [475, 132] on button "Next" at bounding box center [471, 138] width 25 height 34
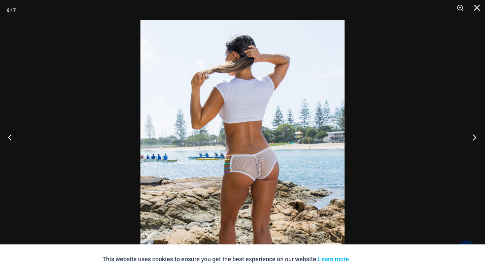
click at [476, 136] on button "Next" at bounding box center [471, 138] width 25 height 34
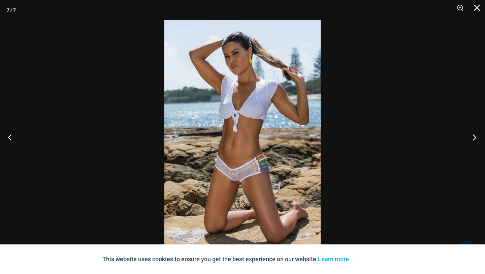
click at [476, 136] on button "Next" at bounding box center [471, 138] width 25 height 34
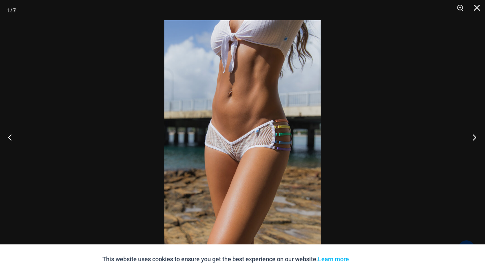
click at [476, 136] on button "Next" at bounding box center [471, 138] width 25 height 34
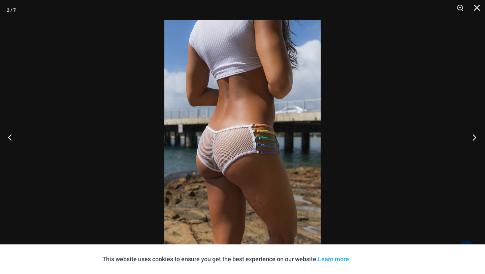
click at [476, 136] on button "Next" at bounding box center [471, 138] width 25 height 34
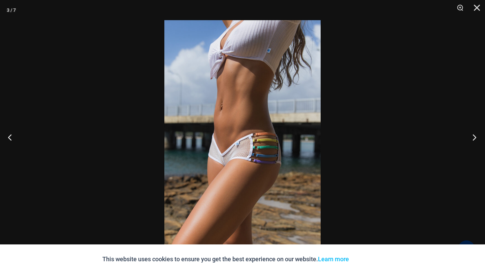
click at [476, 136] on button "Next" at bounding box center [471, 138] width 25 height 34
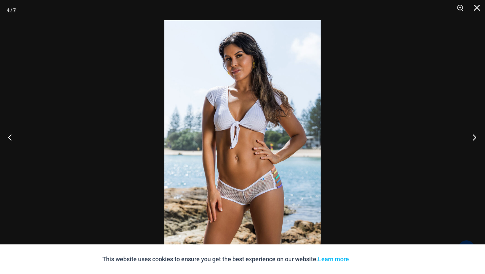
click at [476, 136] on button "Next" at bounding box center [471, 138] width 25 height 34
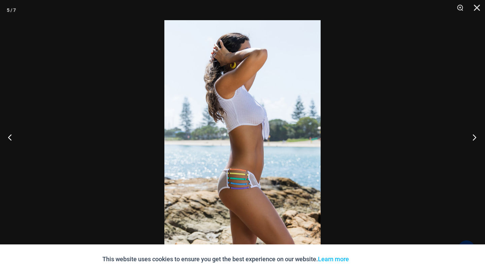
click at [475, 136] on button "Next" at bounding box center [471, 138] width 25 height 34
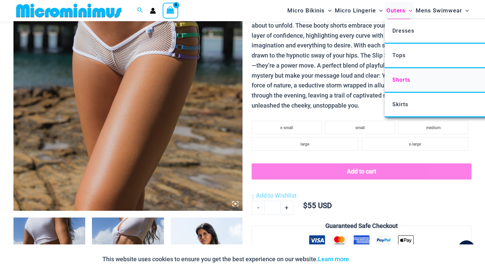
click at [406, 80] on span "Shorts" at bounding box center [401, 80] width 18 height 6
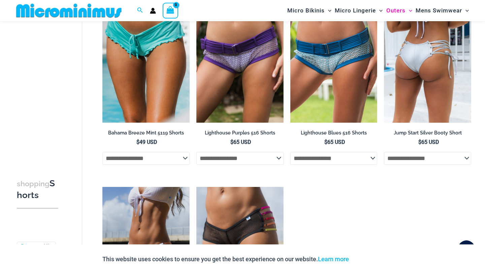
scroll to position [81, 0]
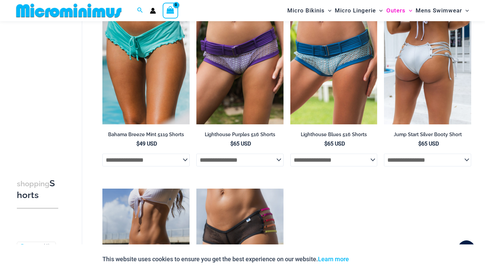
click at [406, 79] on img at bounding box center [427, 59] width 87 height 131
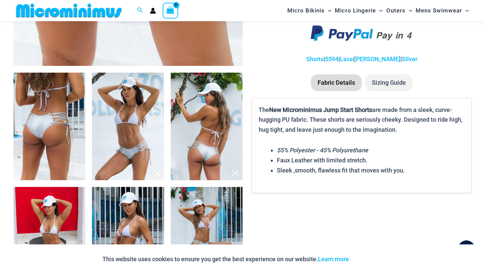
scroll to position [343, 0]
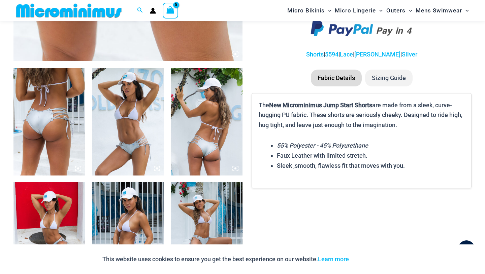
click at [225, 158] on img at bounding box center [207, 122] width 72 height 108
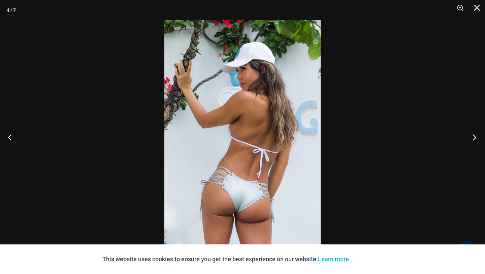
click at [475, 134] on button "Next" at bounding box center [471, 138] width 25 height 34
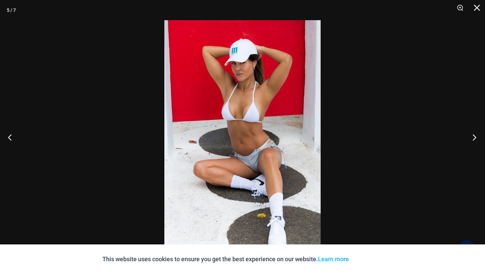
click at [475, 134] on button "Next" at bounding box center [471, 138] width 25 height 34
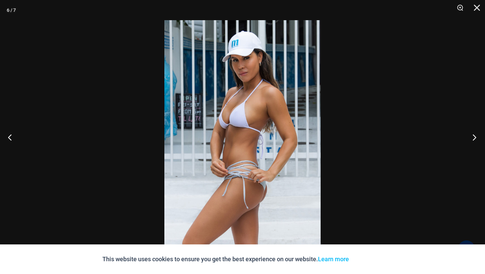
click at [475, 134] on button "Next" at bounding box center [471, 138] width 25 height 34
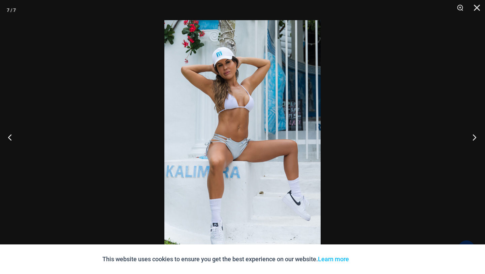
click at [475, 134] on button "Next" at bounding box center [471, 138] width 25 height 34
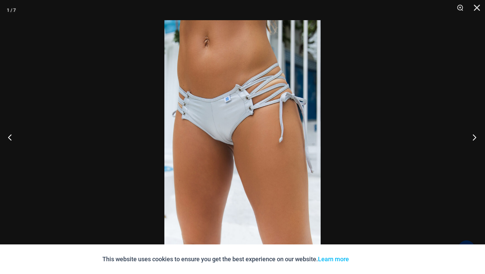
click at [475, 134] on button "Next" at bounding box center [471, 138] width 25 height 34
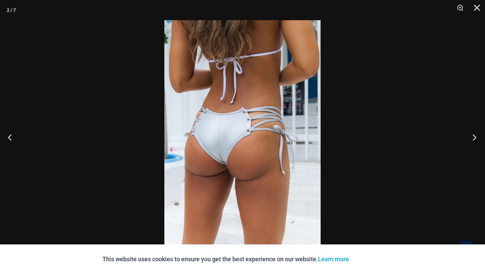
click at [475, 134] on button "Next" at bounding box center [471, 138] width 25 height 34
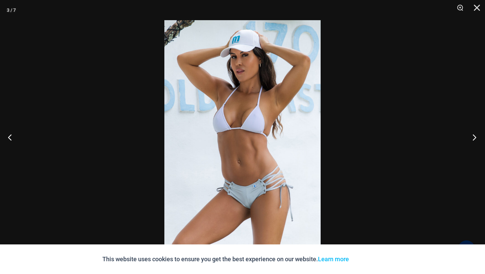
click at [475, 134] on button "Next" at bounding box center [471, 138] width 25 height 34
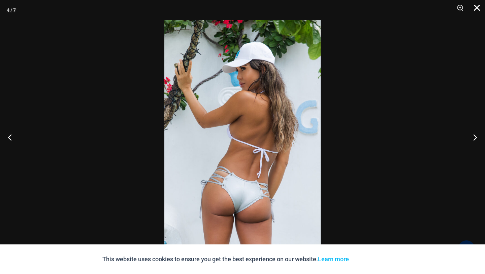
click at [476, 9] on button "Close" at bounding box center [474, 10] width 17 height 20
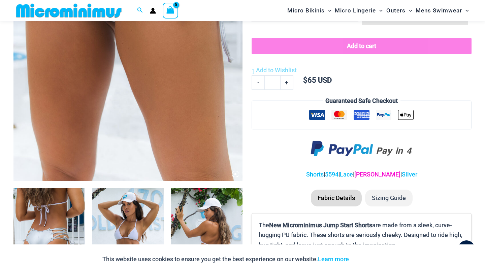
scroll to position [207, 0]
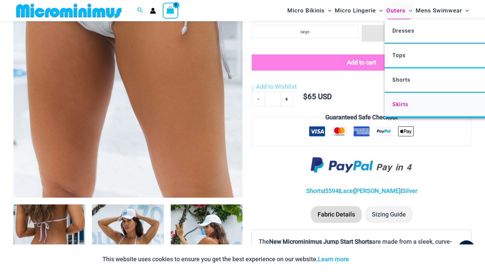
click at [405, 102] on span "Skirts" at bounding box center [400, 104] width 16 height 6
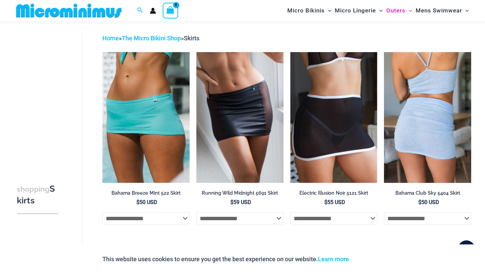
scroll to position [17, 0]
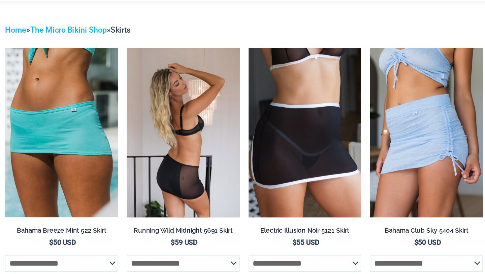
click at [255, 117] on img at bounding box center [239, 122] width 87 height 131
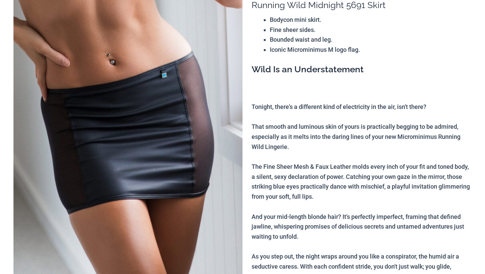
scroll to position [137, 0]
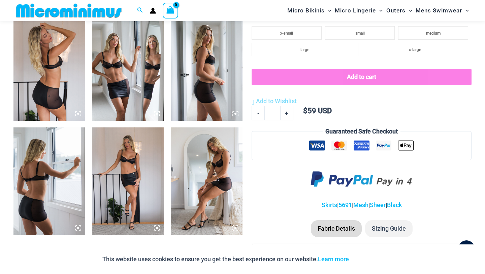
click at [35, 169] on img at bounding box center [49, 182] width 72 height 108
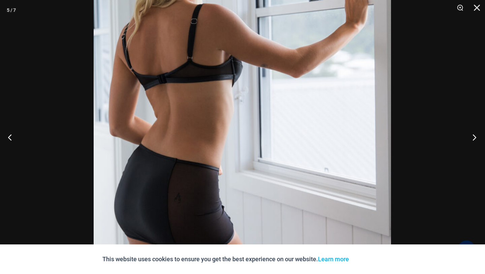
click at [473, 134] on button "Next" at bounding box center [471, 138] width 25 height 34
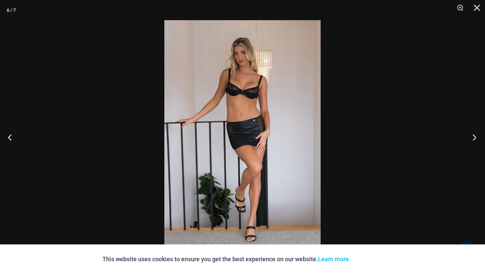
click at [473, 134] on button "Next" at bounding box center [471, 138] width 25 height 34
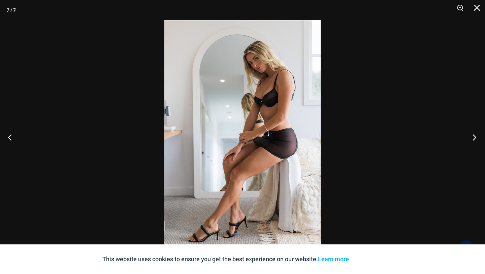
click at [473, 134] on button "Next" at bounding box center [471, 138] width 25 height 34
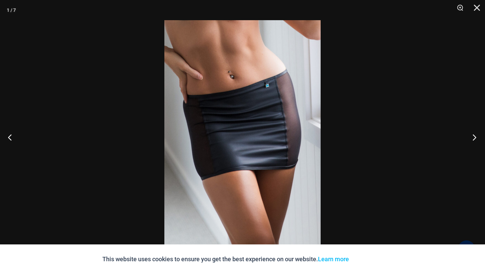
click at [473, 134] on button "Next" at bounding box center [471, 138] width 25 height 34
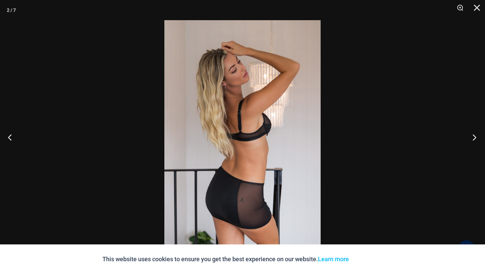
click at [473, 134] on button "Next" at bounding box center [471, 138] width 25 height 34
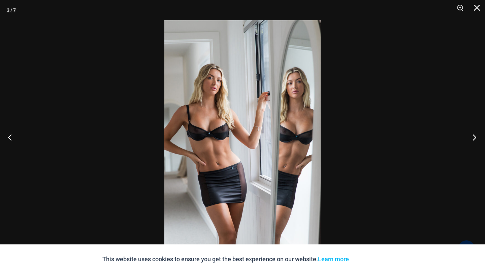
click at [473, 134] on button "Next" at bounding box center [471, 138] width 25 height 34
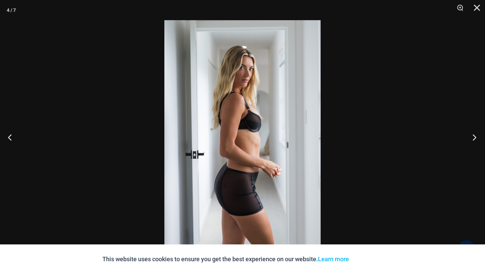
click at [473, 133] on button "Next" at bounding box center [471, 138] width 25 height 34
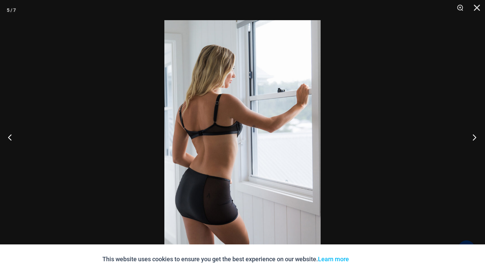
click at [473, 133] on button "Next" at bounding box center [471, 138] width 25 height 34
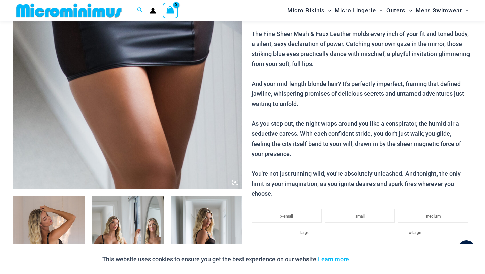
scroll to position [0, 0]
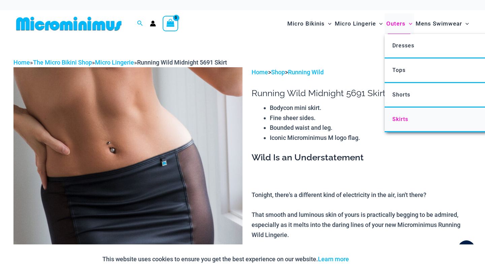
click at [404, 117] on span "Skirts" at bounding box center [400, 119] width 16 height 6
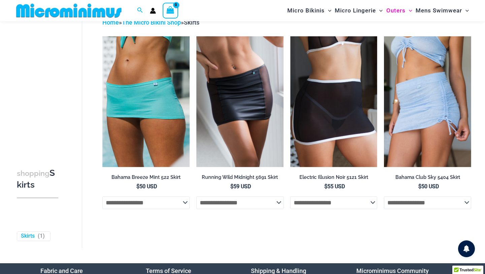
scroll to position [41, 0]
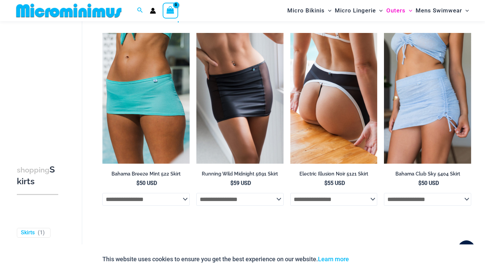
click at [351, 119] on img at bounding box center [333, 98] width 87 height 131
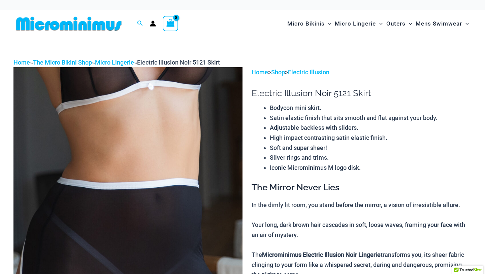
scroll to position [30, 0]
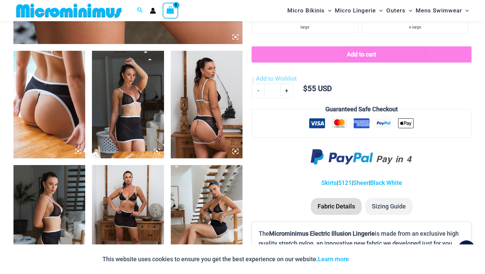
click at [234, 152] on icon at bounding box center [235, 151] width 6 height 6
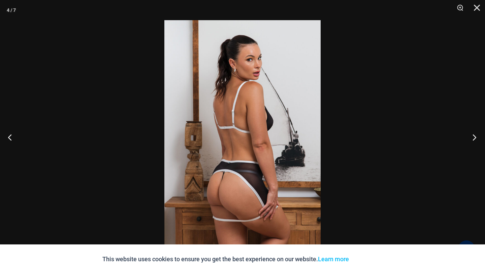
click at [477, 137] on button "Next" at bounding box center [471, 138] width 25 height 34
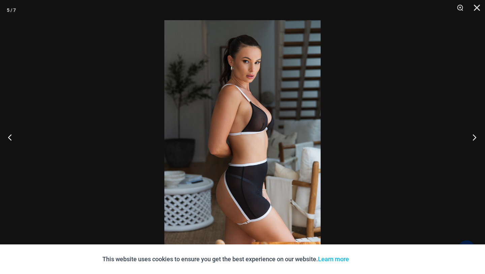
click at [477, 137] on button "Next" at bounding box center [471, 138] width 25 height 34
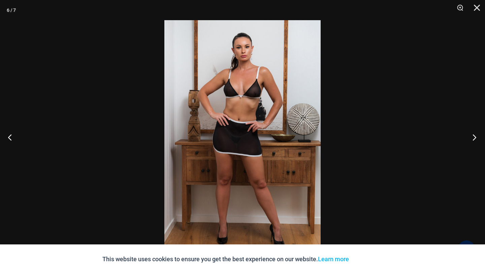
click at [477, 137] on button "Next" at bounding box center [471, 138] width 25 height 34
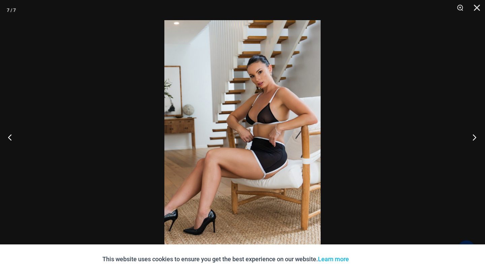
click at [477, 137] on button "Next" at bounding box center [471, 138] width 25 height 34
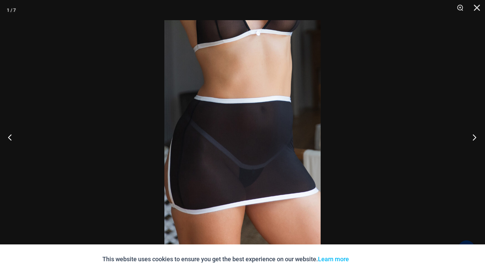
click at [477, 137] on button "Next" at bounding box center [471, 138] width 25 height 34
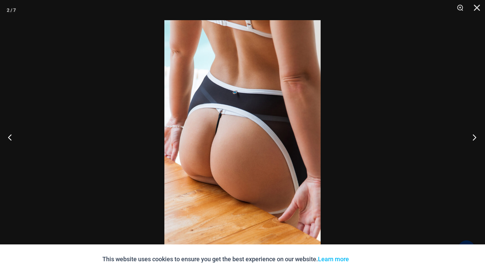
click at [477, 137] on button "Next" at bounding box center [471, 138] width 25 height 34
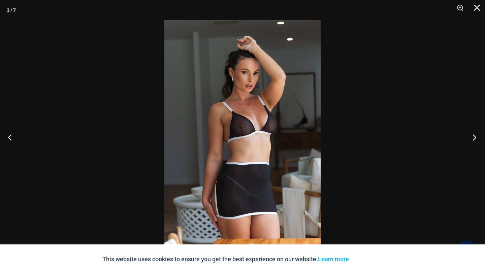
click at [477, 137] on button "Next" at bounding box center [471, 138] width 25 height 34
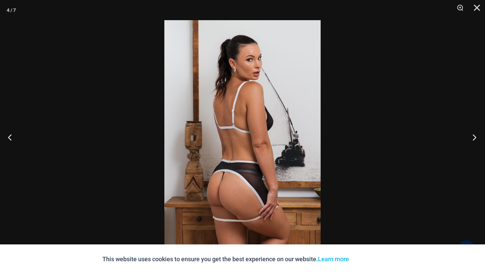
click at [477, 137] on button "Next" at bounding box center [471, 138] width 25 height 34
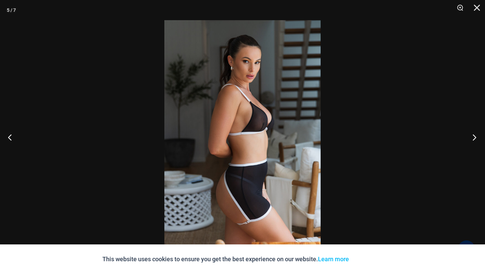
click at [477, 137] on button "Next" at bounding box center [471, 138] width 25 height 34
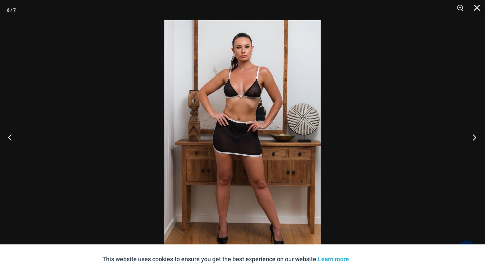
click at [477, 137] on button "Next" at bounding box center [471, 138] width 25 height 34
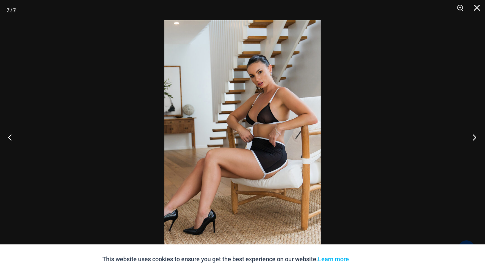
click at [477, 137] on button "Next" at bounding box center [471, 138] width 25 height 34
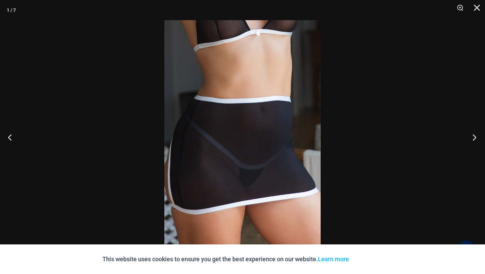
click at [477, 137] on button "Next" at bounding box center [471, 138] width 25 height 34
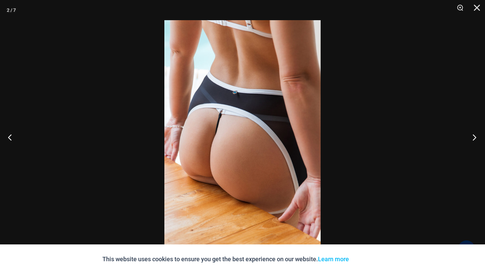
click at [477, 137] on button "Next" at bounding box center [471, 138] width 25 height 34
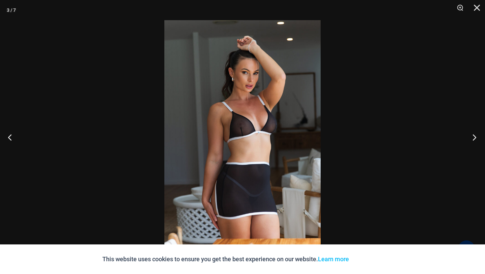
click at [477, 137] on button "Next" at bounding box center [471, 138] width 25 height 34
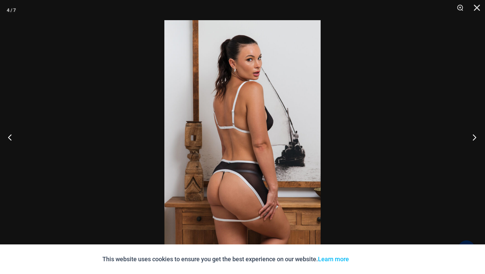
click at [477, 137] on button "Next" at bounding box center [471, 138] width 25 height 34
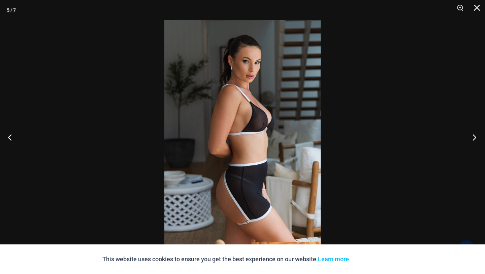
click at [476, 137] on button "Next" at bounding box center [471, 138] width 25 height 34
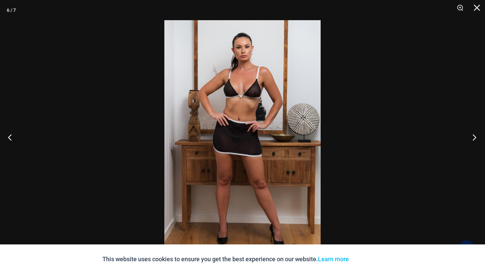
click at [476, 137] on button "Next" at bounding box center [471, 138] width 25 height 34
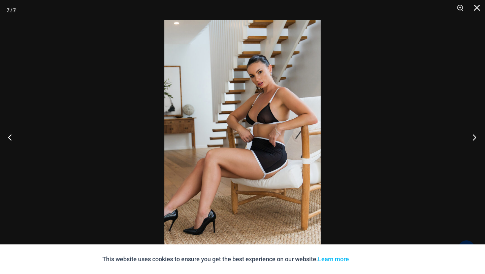
click at [476, 137] on button "Next" at bounding box center [471, 138] width 25 height 34
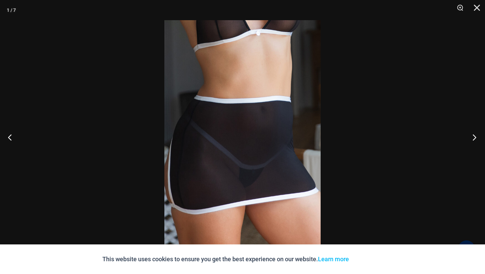
click at [476, 137] on button "Next" at bounding box center [471, 138] width 25 height 34
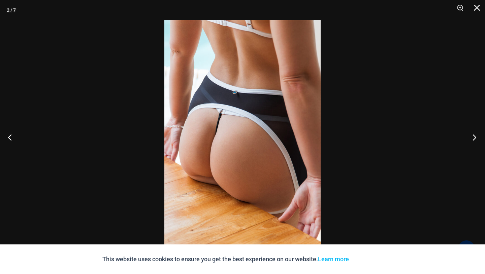
click at [476, 137] on button "Next" at bounding box center [471, 138] width 25 height 34
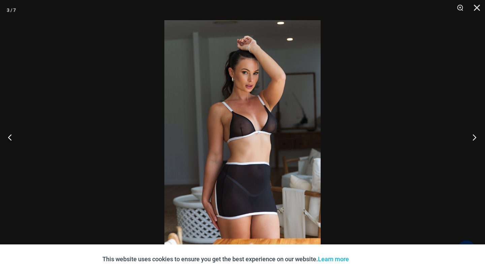
click at [476, 137] on button "Next" at bounding box center [471, 138] width 25 height 34
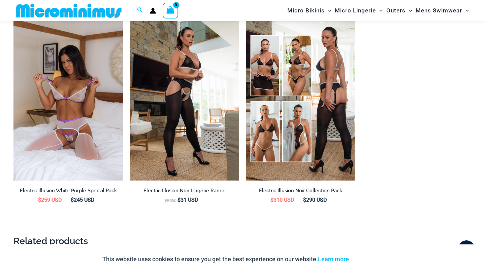
scroll to position [706, 0]
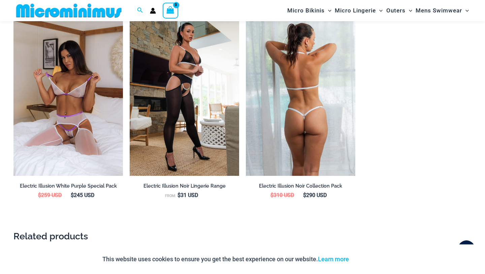
click at [320, 142] on img at bounding box center [300, 94] width 109 height 164
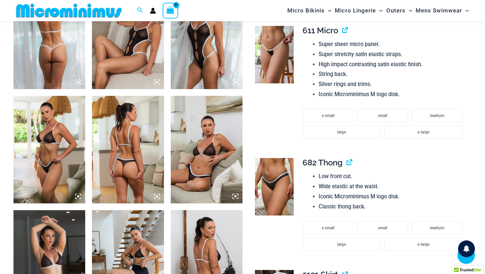
scroll to position [432, 0]
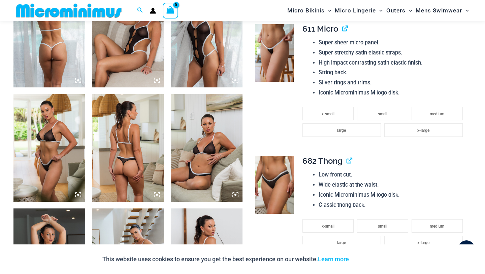
click at [237, 195] on icon at bounding box center [235, 195] width 6 height 6
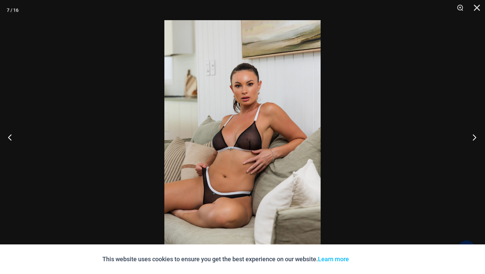
click at [477, 142] on button "Next" at bounding box center [471, 138] width 25 height 34
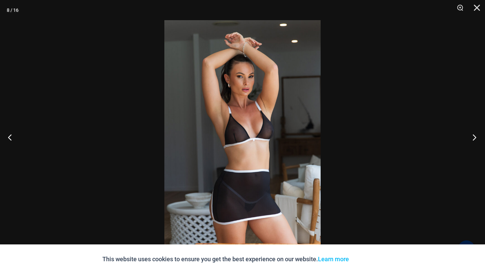
click at [477, 142] on button "Next" at bounding box center [471, 138] width 25 height 34
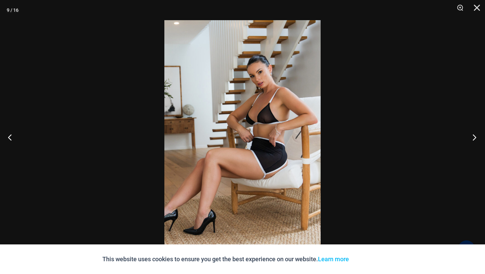
click at [477, 142] on button "Next" at bounding box center [471, 138] width 25 height 34
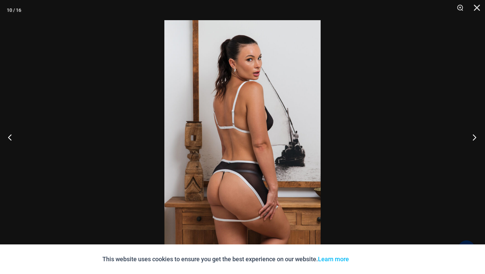
click at [477, 142] on button "Next" at bounding box center [471, 138] width 25 height 34
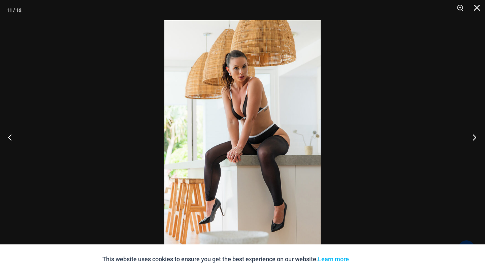
click at [477, 142] on button "Next" at bounding box center [471, 138] width 25 height 34
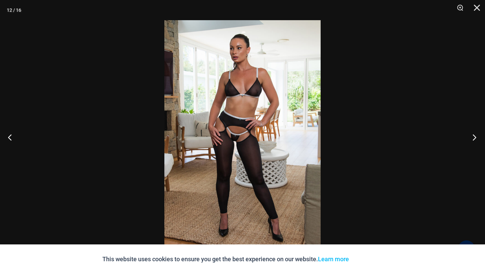
click at [477, 142] on button "Next" at bounding box center [471, 138] width 25 height 34
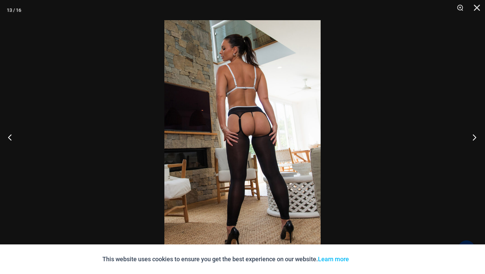
click at [477, 142] on button "Next" at bounding box center [471, 138] width 25 height 34
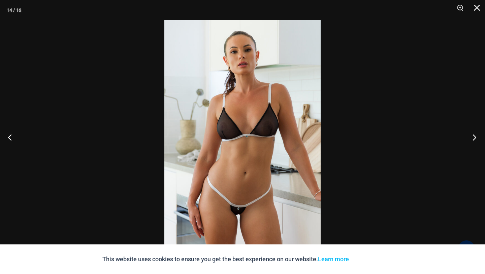
click at [477, 142] on button "Next" at bounding box center [471, 138] width 25 height 34
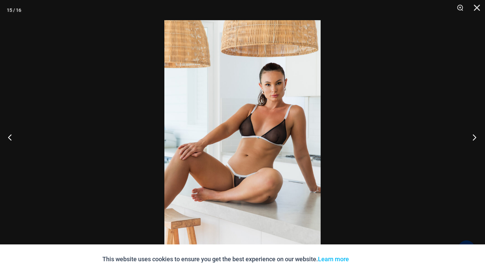
click at [477, 142] on button "Next" at bounding box center [471, 138] width 25 height 34
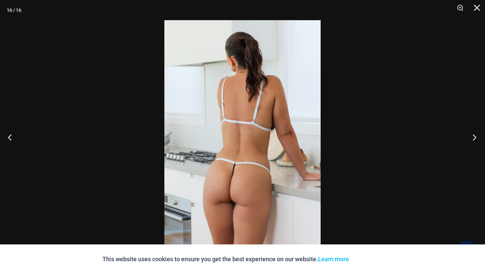
click at [477, 142] on button "Next" at bounding box center [471, 138] width 25 height 34
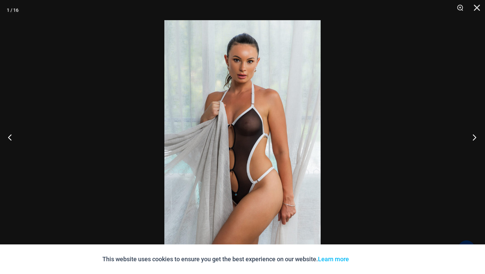
click at [477, 142] on button "Next" at bounding box center [471, 138] width 25 height 34
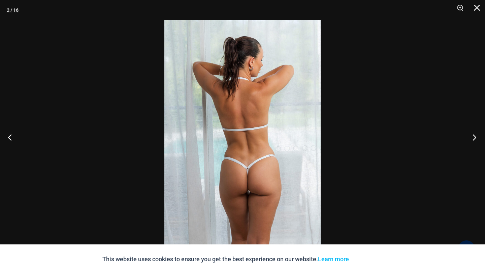
click at [477, 142] on button "Next" at bounding box center [471, 138] width 25 height 34
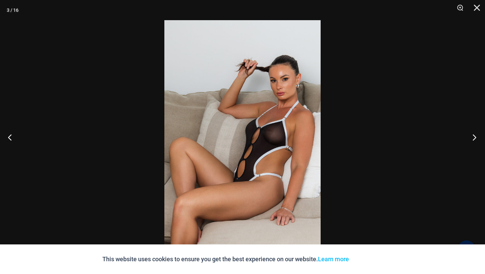
click at [477, 142] on button "Next" at bounding box center [471, 138] width 25 height 34
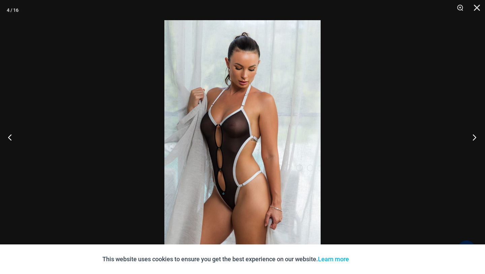
click at [477, 142] on button "Next" at bounding box center [471, 138] width 25 height 34
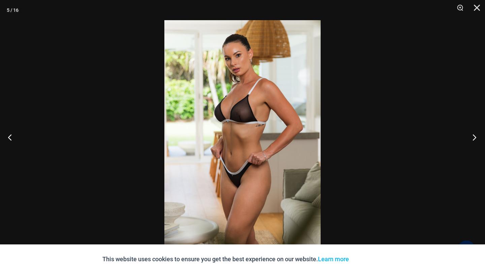
click at [477, 142] on button "Next" at bounding box center [471, 138] width 25 height 34
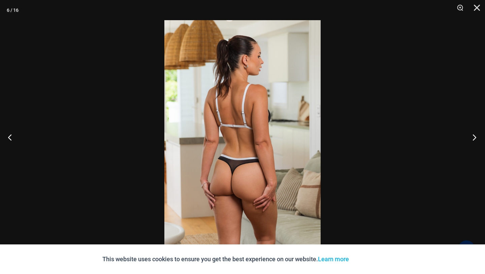
click at [477, 142] on button "Next" at bounding box center [471, 138] width 25 height 34
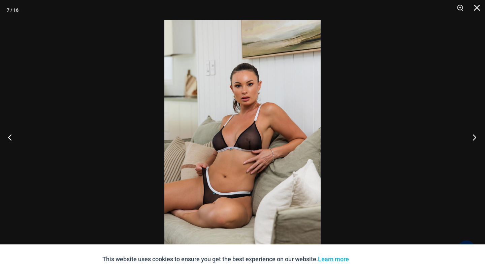
click at [477, 142] on button "Next" at bounding box center [471, 138] width 25 height 34
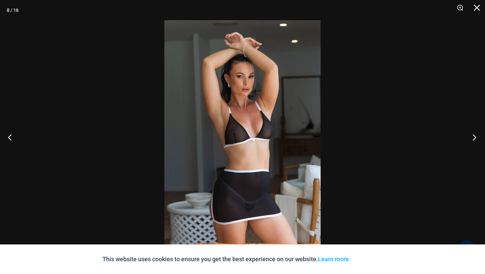
click at [477, 142] on button "Next" at bounding box center [471, 138] width 25 height 34
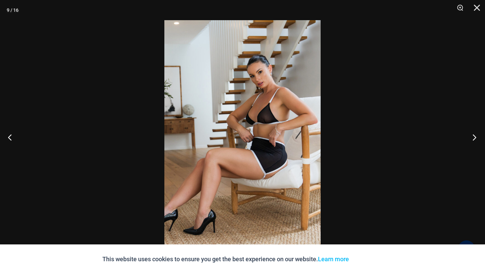
click at [477, 142] on button "Next" at bounding box center [471, 138] width 25 height 34
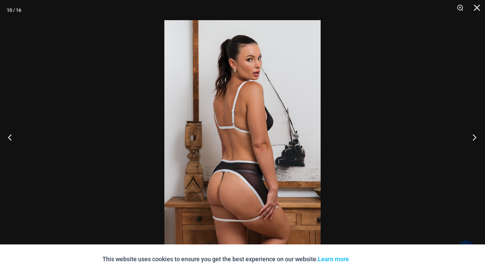
click at [477, 142] on button "Next" at bounding box center [471, 138] width 25 height 34
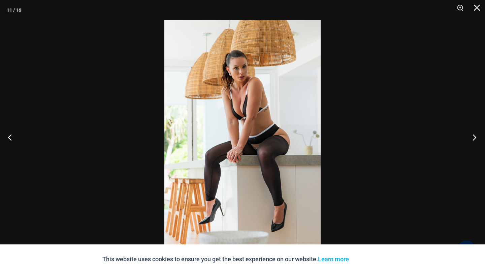
click at [477, 142] on button "Next" at bounding box center [471, 138] width 25 height 34
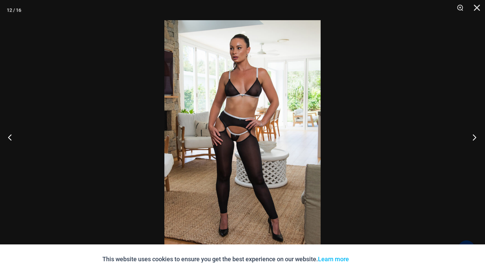
click at [477, 142] on button "Next" at bounding box center [471, 138] width 25 height 34
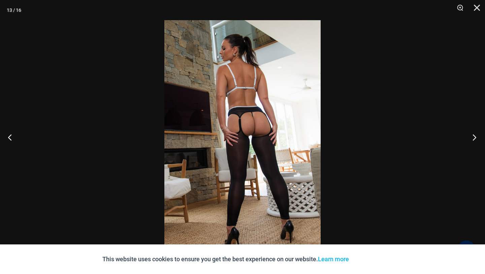
click at [477, 142] on button "Next" at bounding box center [471, 138] width 25 height 34
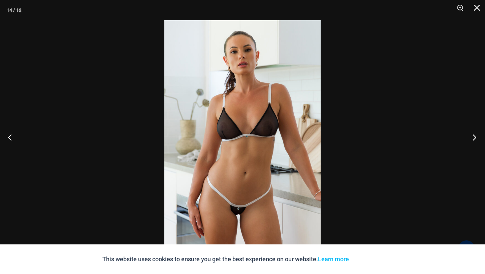
click at [477, 142] on button "Next" at bounding box center [471, 138] width 25 height 34
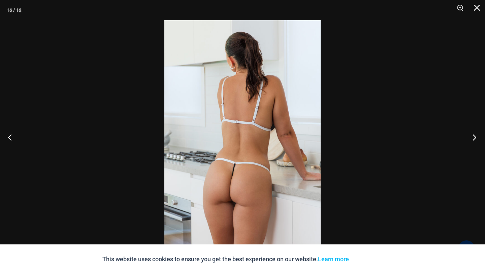
click at [477, 142] on button "Next" at bounding box center [471, 138] width 25 height 34
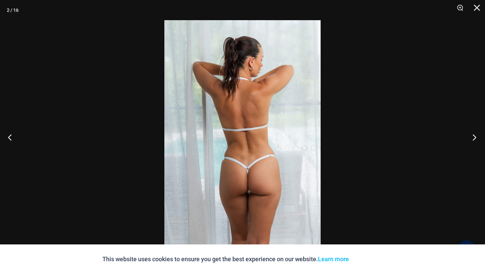
click at [477, 142] on button "Next" at bounding box center [471, 138] width 25 height 34
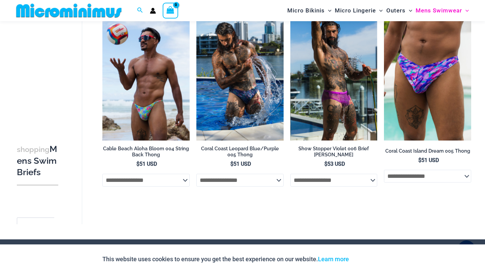
scroll to position [264, 0]
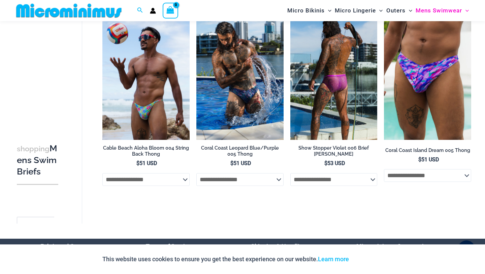
click at [344, 89] on img at bounding box center [333, 74] width 87 height 131
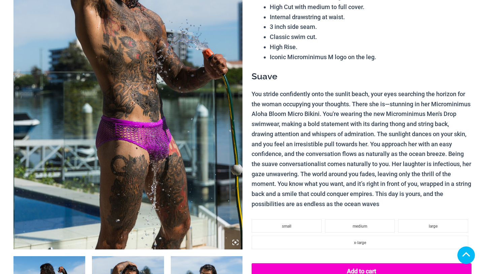
scroll to position [182, 0]
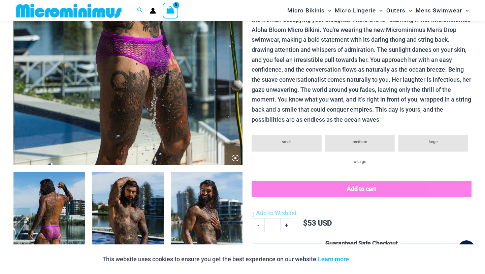
click at [234, 156] on icon at bounding box center [233, 156] width 1 height 1
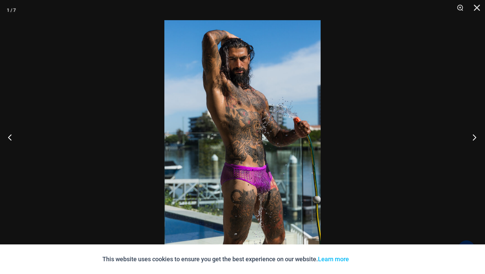
click at [473, 133] on button "Next" at bounding box center [471, 138] width 25 height 34
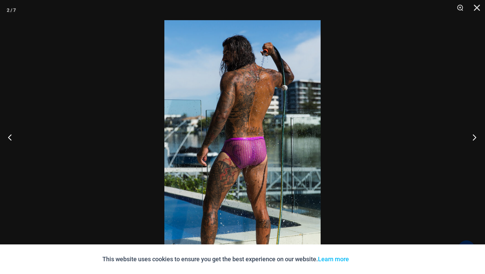
click at [473, 133] on button "Next" at bounding box center [471, 138] width 25 height 34
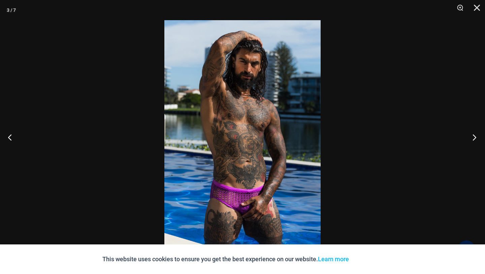
click at [473, 133] on button "Next" at bounding box center [471, 138] width 25 height 34
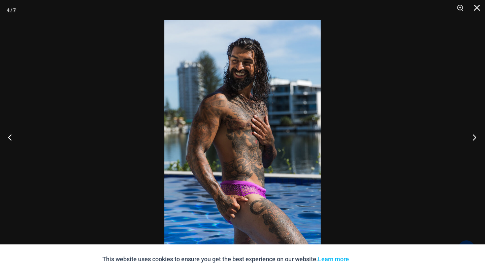
click at [473, 133] on button "Next" at bounding box center [471, 138] width 25 height 34
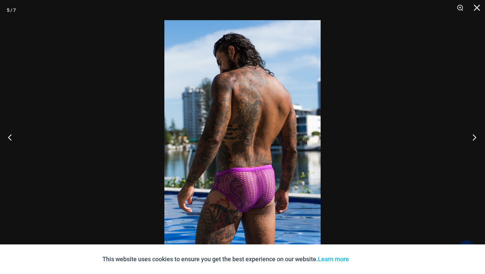
click at [473, 133] on button "Next" at bounding box center [471, 138] width 25 height 34
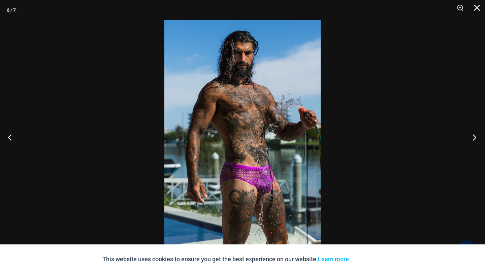
click at [473, 133] on button "Next" at bounding box center [471, 138] width 25 height 34
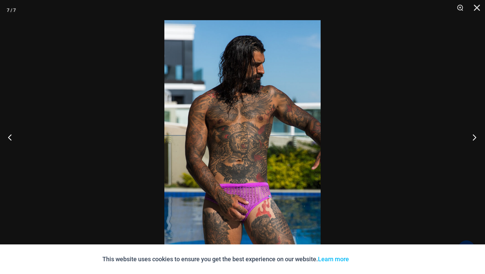
click at [473, 133] on button "Next" at bounding box center [471, 138] width 25 height 34
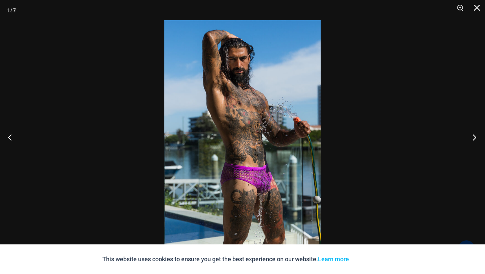
click at [473, 133] on button "Next" at bounding box center [471, 138] width 25 height 34
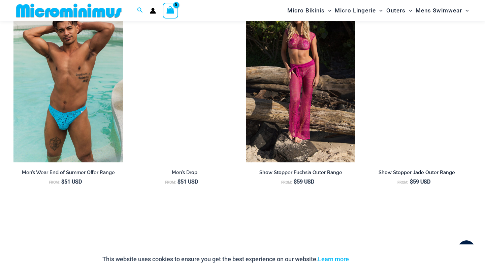
scroll to position [730, 0]
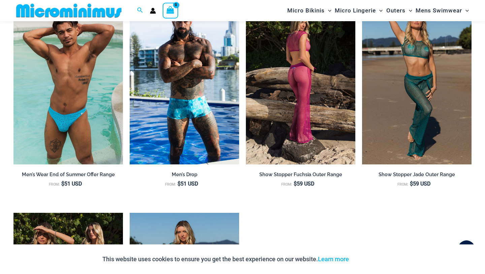
click at [333, 101] on img at bounding box center [300, 82] width 109 height 164
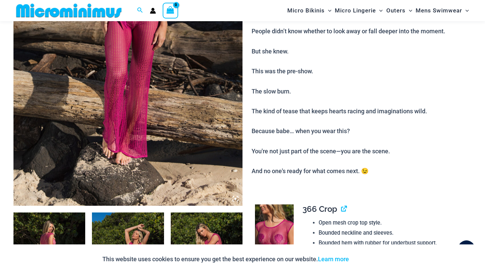
scroll to position [200, 0]
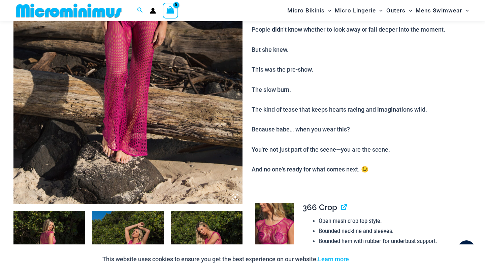
click at [233, 197] on icon at bounding box center [235, 197] width 6 height 6
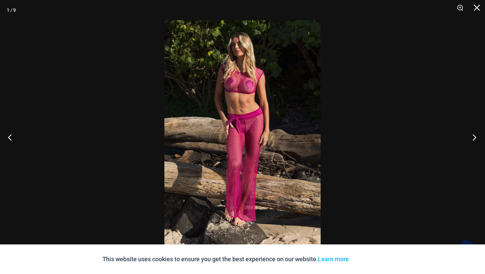
click at [473, 136] on button "Next" at bounding box center [471, 138] width 25 height 34
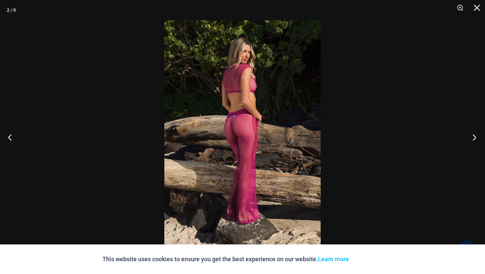
click at [473, 136] on button "Next" at bounding box center [471, 138] width 25 height 34
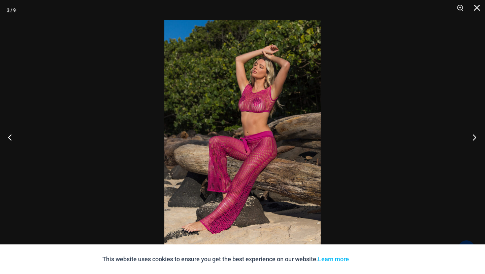
click at [473, 136] on button "Next" at bounding box center [471, 138] width 25 height 34
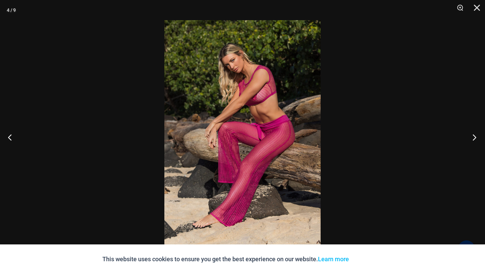
click at [473, 136] on button "Next" at bounding box center [471, 138] width 25 height 34
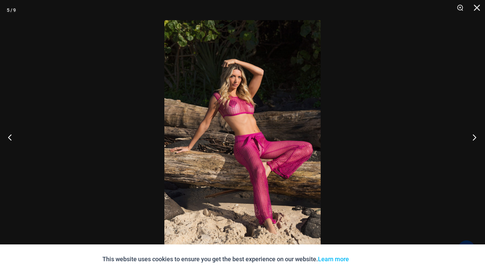
click at [473, 136] on button "Next" at bounding box center [471, 138] width 25 height 34
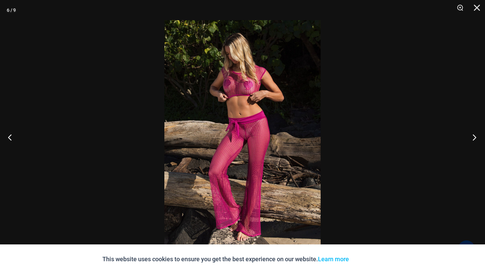
click at [473, 136] on button "Next" at bounding box center [471, 138] width 25 height 34
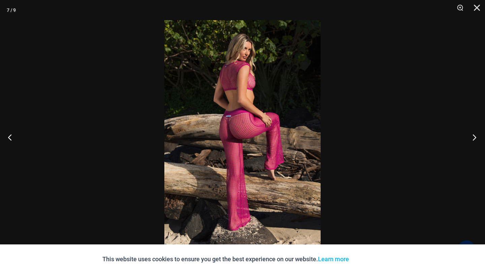
click at [473, 136] on button "Next" at bounding box center [471, 138] width 25 height 34
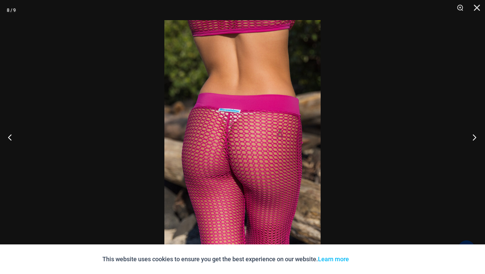
click at [473, 136] on button "Next" at bounding box center [471, 138] width 25 height 34
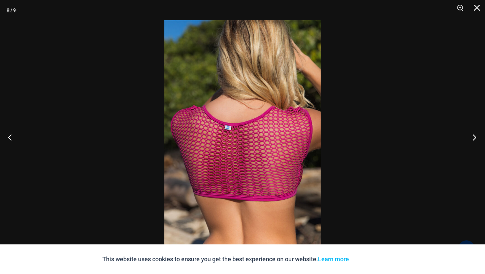
click at [473, 136] on button "Next" at bounding box center [471, 138] width 25 height 34
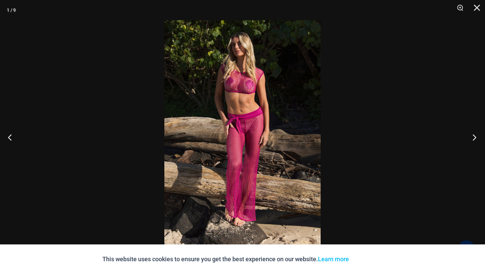
click at [473, 136] on button "Next" at bounding box center [471, 138] width 25 height 34
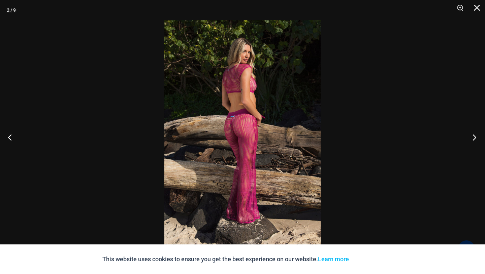
click at [473, 136] on button "Next" at bounding box center [471, 138] width 25 height 34
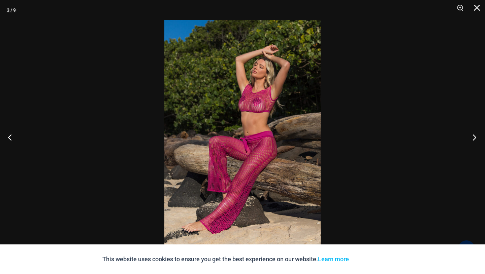
click at [472, 136] on button "Next" at bounding box center [471, 138] width 25 height 34
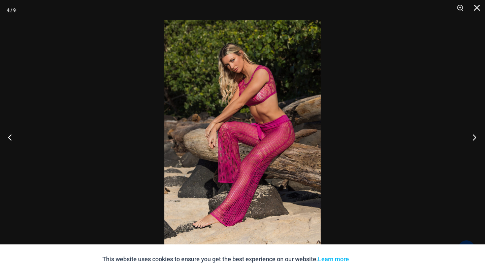
click at [472, 136] on button "Next" at bounding box center [471, 138] width 25 height 34
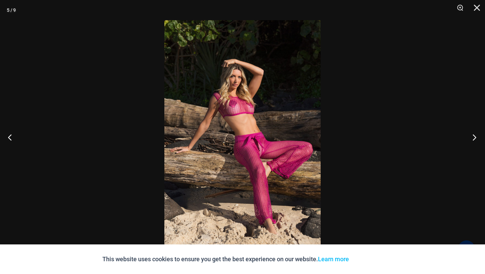
click at [472, 136] on button "Next" at bounding box center [471, 138] width 25 height 34
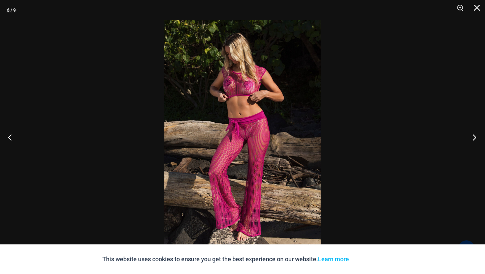
click at [472, 136] on button "Next" at bounding box center [471, 138] width 25 height 34
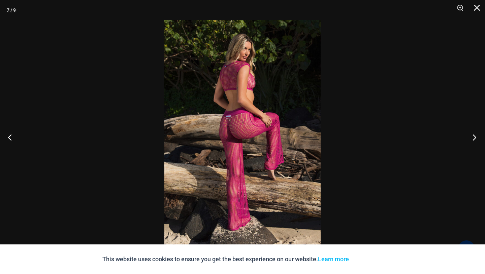
click at [472, 136] on button "Next" at bounding box center [471, 138] width 25 height 34
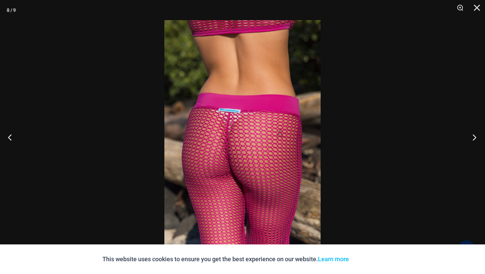
click at [472, 136] on button "Next" at bounding box center [471, 138] width 25 height 34
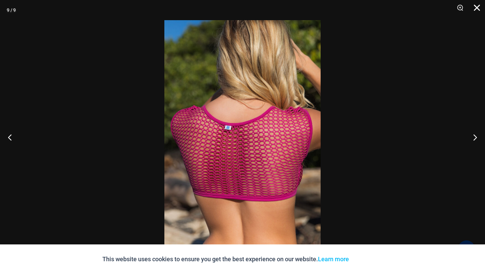
click at [479, 14] on button "Close" at bounding box center [474, 10] width 17 height 20
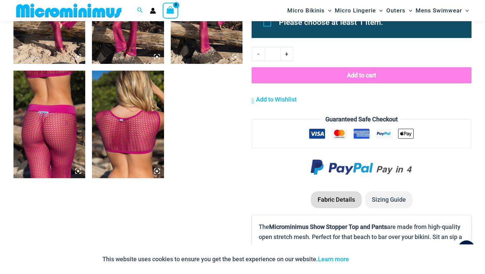
scroll to position [0, 0]
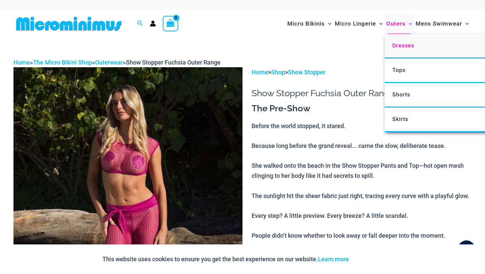
click at [408, 41] on link "Dresses" at bounding box center [484, 46] width 200 height 25
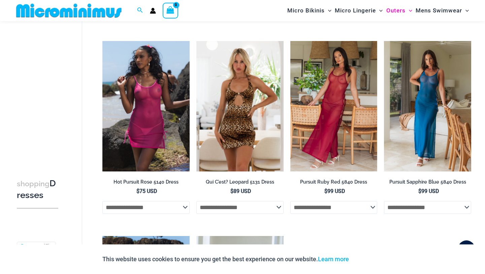
scroll to position [424, 0]
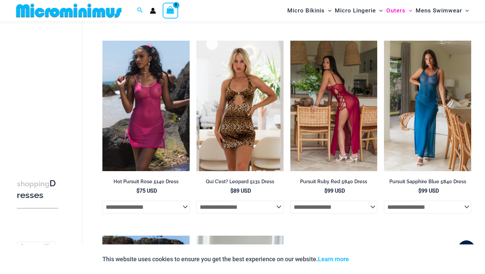
click at [326, 64] on img at bounding box center [333, 106] width 87 height 131
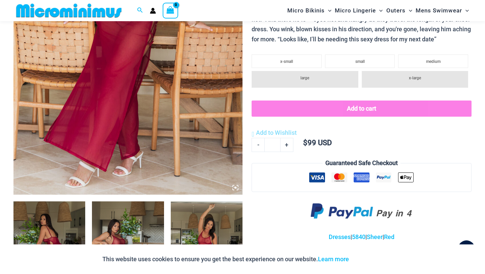
scroll to position [200, 0]
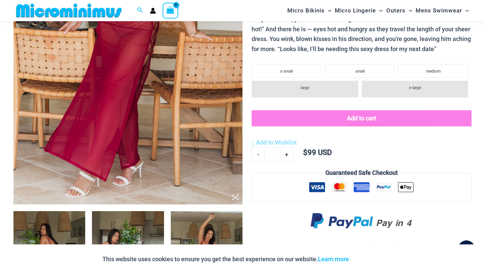
click at [237, 198] on icon at bounding box center [235, 198] width 6 height 6
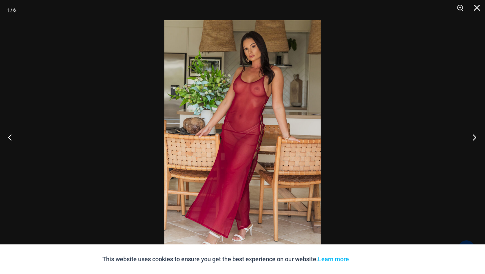
click at [470, 137] on button "Next" at bounding box center [471, 138] width 25 height 34
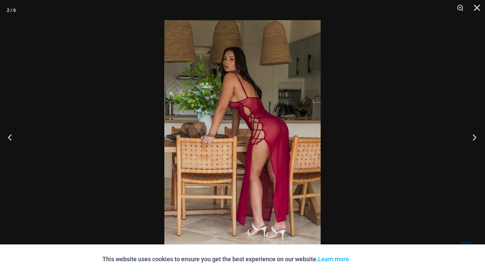
click at [473, 138] on button "Next" at bounding box center [471, 138] width 25 height 34
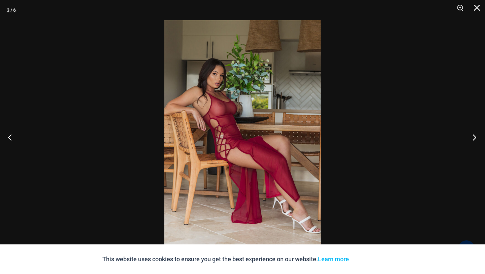
click at [473, 138] on button "Next" at bounding box center [471, 138] width 25 height 34
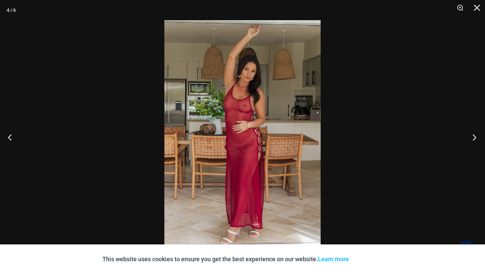
click at [473, 138] on button "Next" at bounding box center [471, 138] width 25 height 34
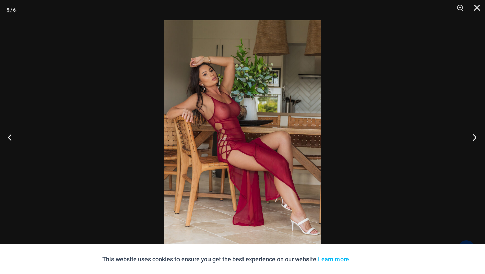
click at [473, 138] on button "Next" at bounding box center [471, 138] width 25 height 34
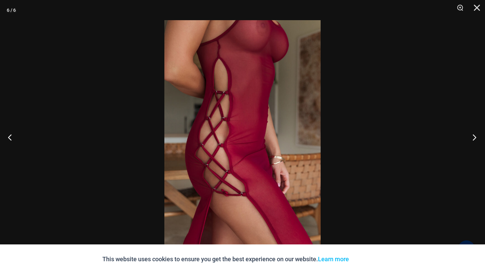
click at [473, 138] on button "Next" at bounding box center [471, 138] width 25 height 34
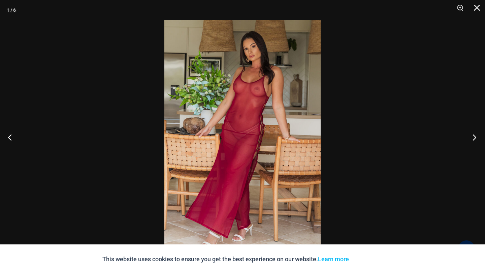
click at [473, 138] on button "Next" at bounding box center [471, 138] width 25 height 34
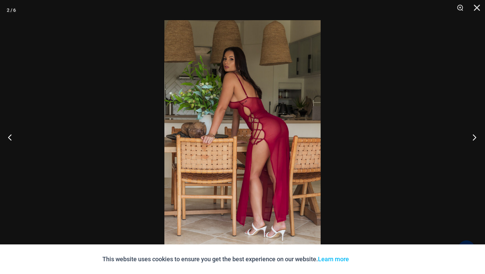
click at [473, 138] on button "Next" at bounding box center [471, 138] width 25 height 34
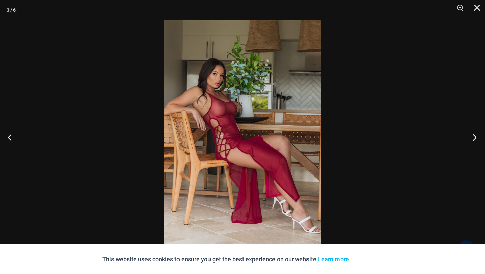
click at [473, 138] on button "Next" at bounding box center [471, 138] width 25 height 34
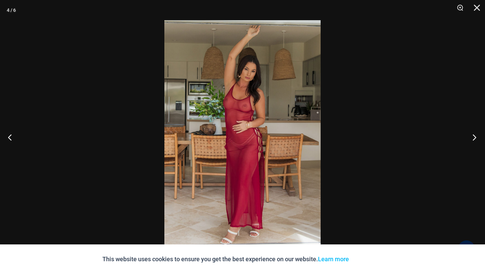
click at [473, 138] on button "Next" at bounding box center [471, 138] width 25 height 34
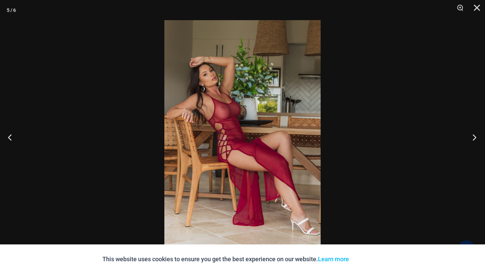
click at [473, 138] on button "Next" at bounding box center [471, 138] width 25 height 34
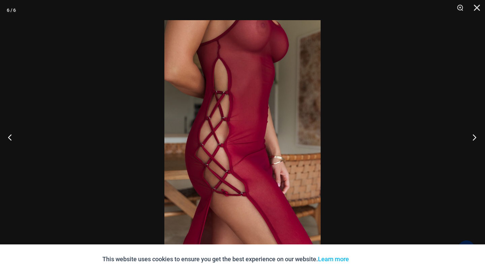
click at [473, 138] on button "Next" at bounding box center [471, 138] width 25 height 34
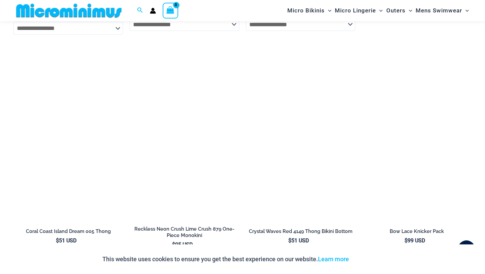
scroll to position [1525, 0]
